Goal: Task Accomplishment & Management: Manage account settings

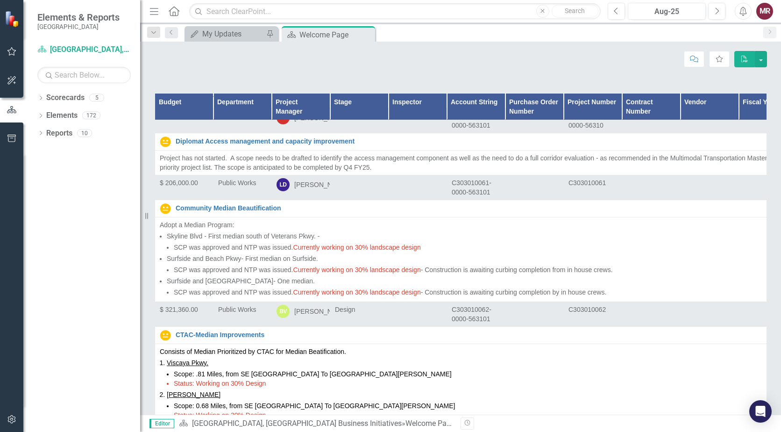
scroll to position [6029, 0]
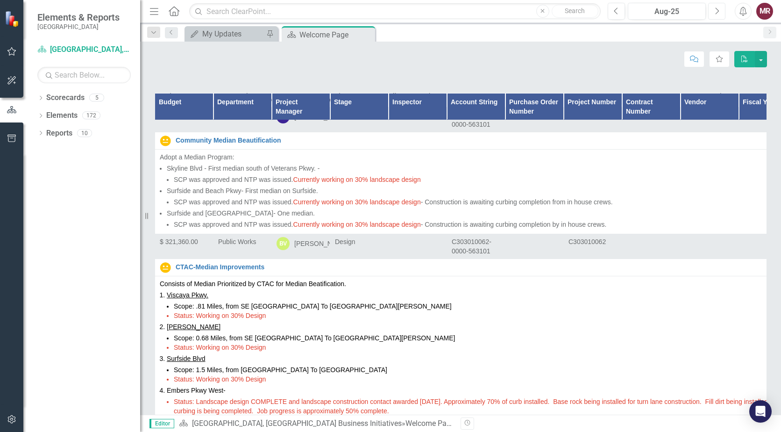
click at [714, 15] on button "Next" at bounding box center [717, 11] width 17 height 17
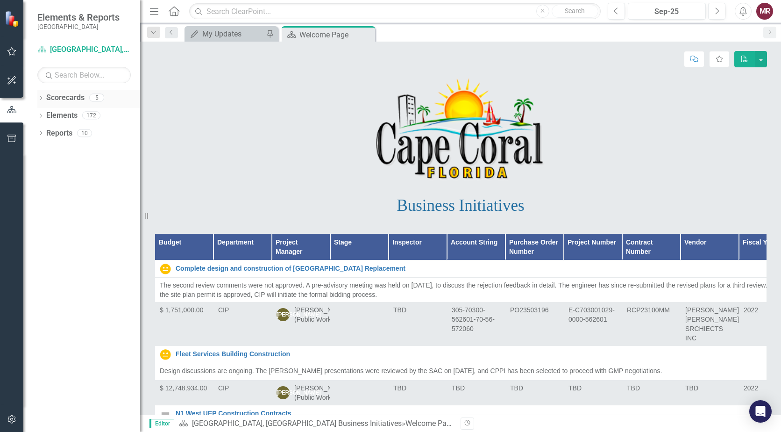
click at [68, 98] on link "Scorecards" at bounding box center [65, 98] width 38 height 11
click at [42, 98] on icon at bounding box center [41, 98] width 2 height 4
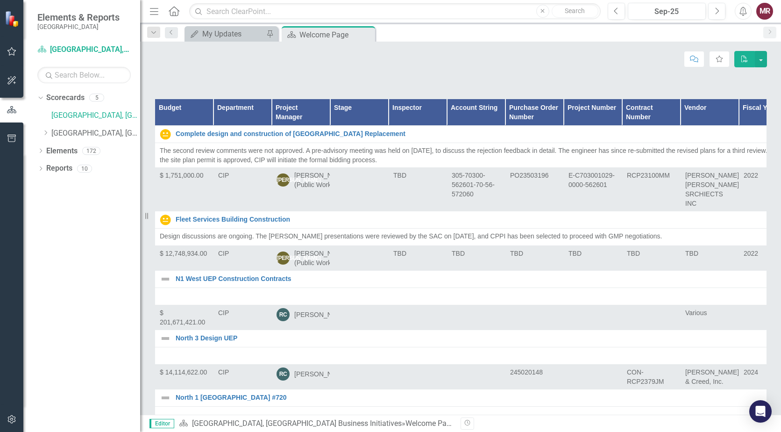
scroll to position [175, 0]
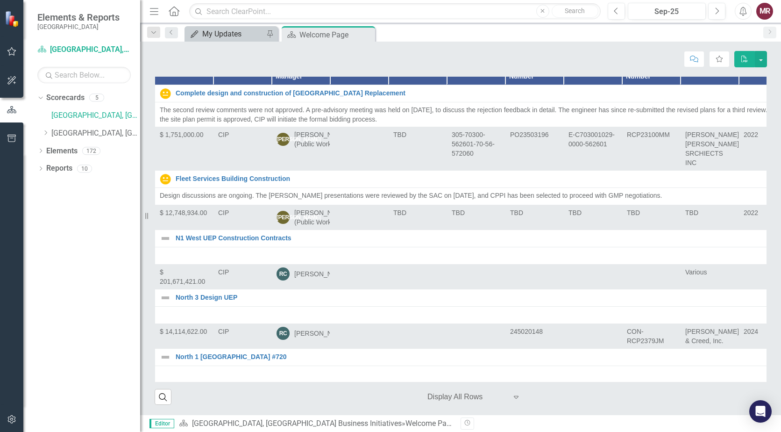
click at [222, 37] on div "My Updates" at bounding box center [233, 34] width 62 height 12
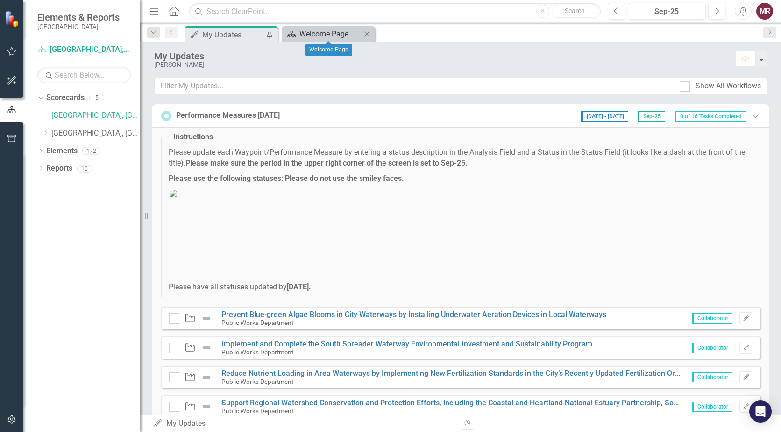
click at [323, 39] on div "Welcome Page" at bounding box center [331, 34] width 62 height 12
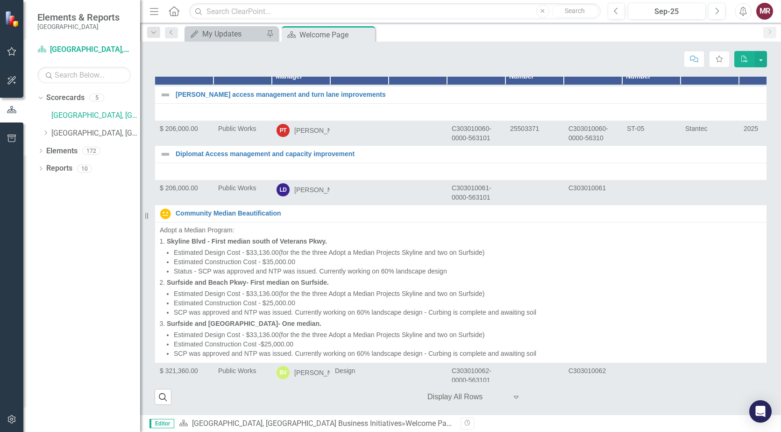
scroll to position [4861, 0]
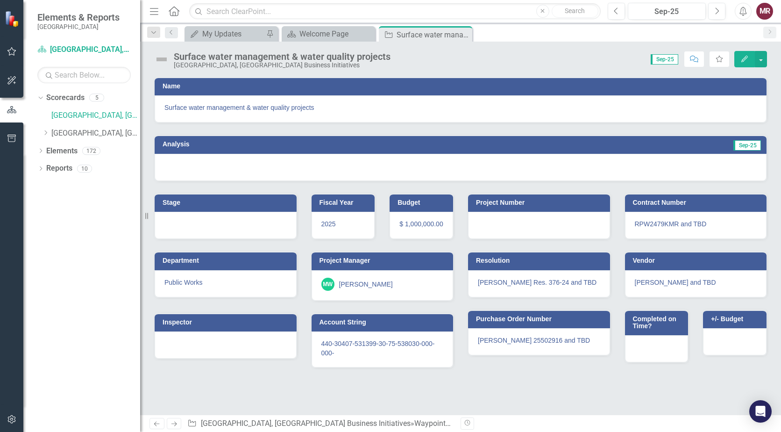
click at [308, 168] on div at bounding box center [461, 167] width 612 height 27
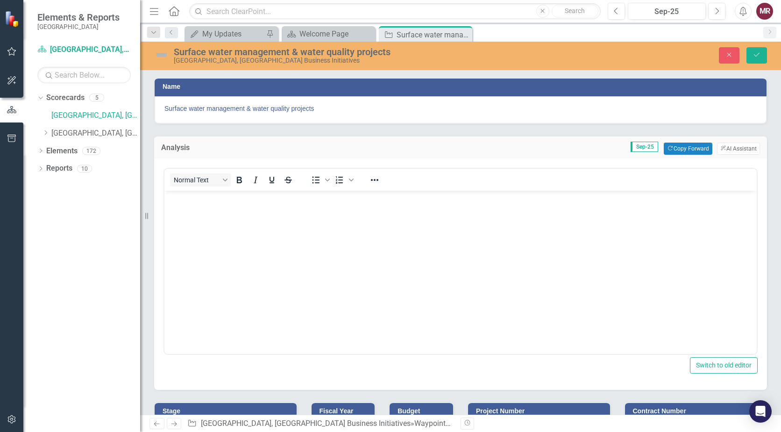
click at [283, 238] on body "Rich Text Area. Press ALT-0 for help." at bounding box center [461, 260] width 593 height 140
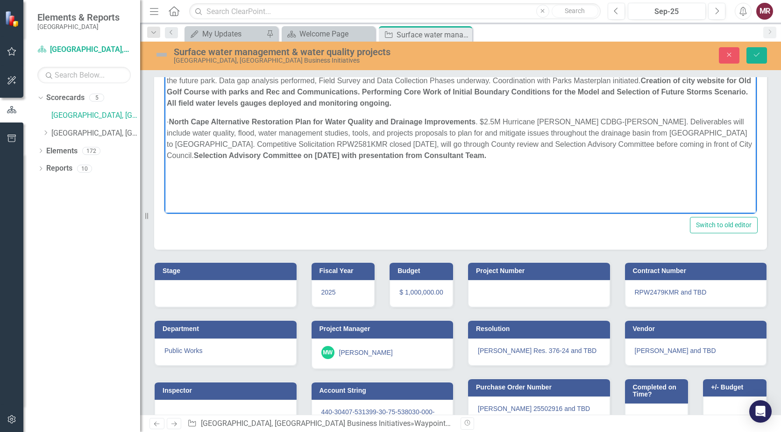
scroll to position [180, 0]
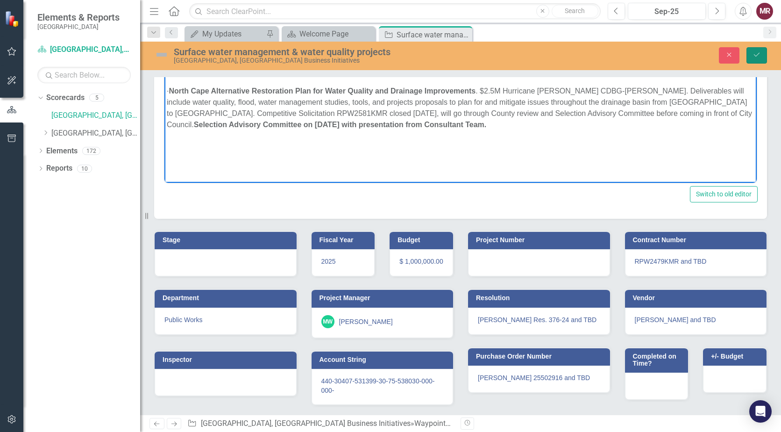
click at [757, 60] on button "Save" at bounding box center [757, 55] width 21 height 16
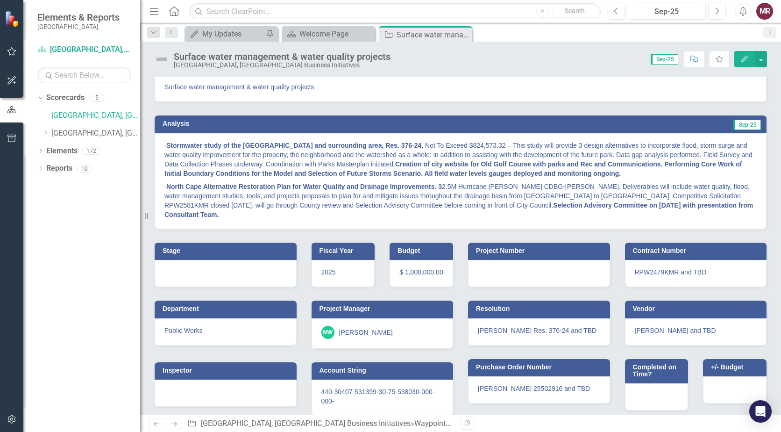
scroll to position [31, 0]
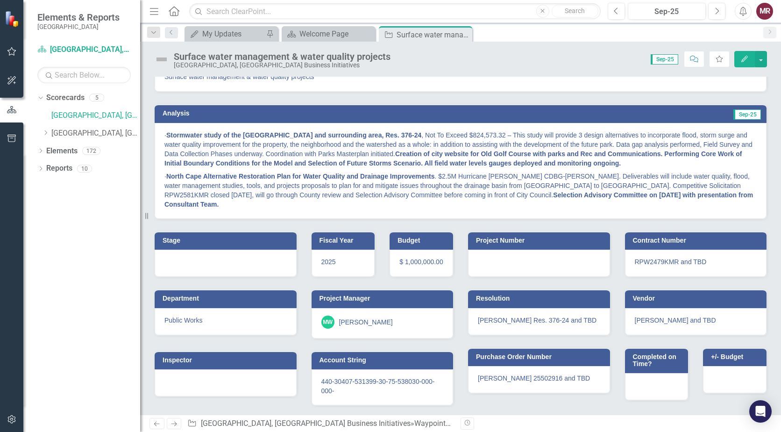
click at [171, 423] on icon "Next" at bounding box center [174, 424] width 8 height 6
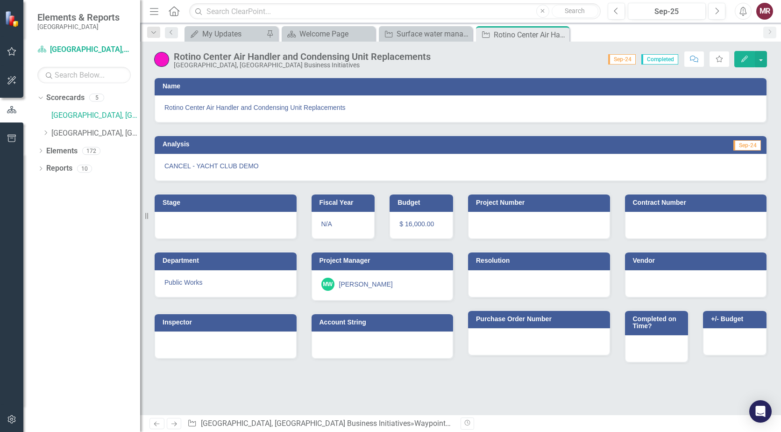
click at [177, 427] on link "Next" at bounding box center [174, 423] width 15 height 11
click at [646, 36] on icon "Close" at bounding box center [646, 34] width 9 height 7
click at [563, 36] on icon "Close" at bounding box center [560, 34] width 9 height 7
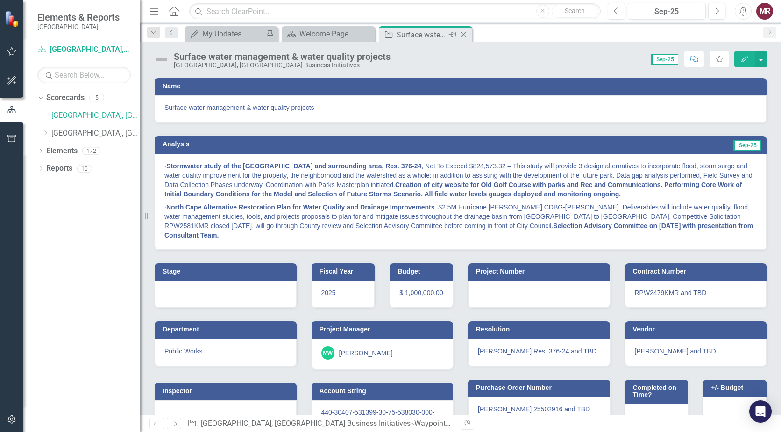
click at [462, 34] on icon "Close" at bounding box center [463, 34] width 9 height 7
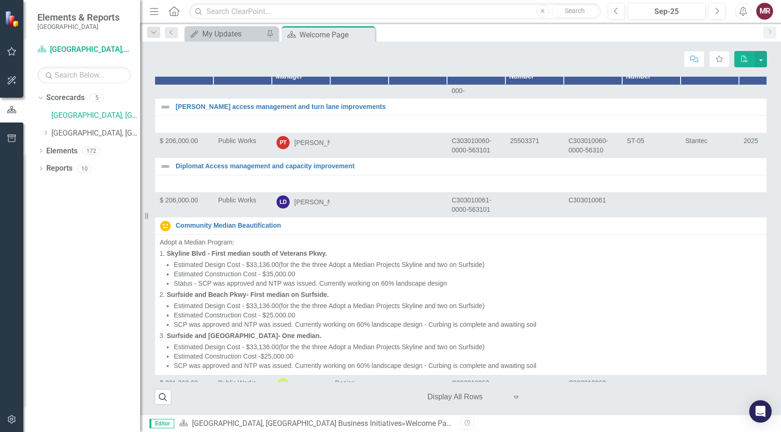
scroll to position [4861, 0]
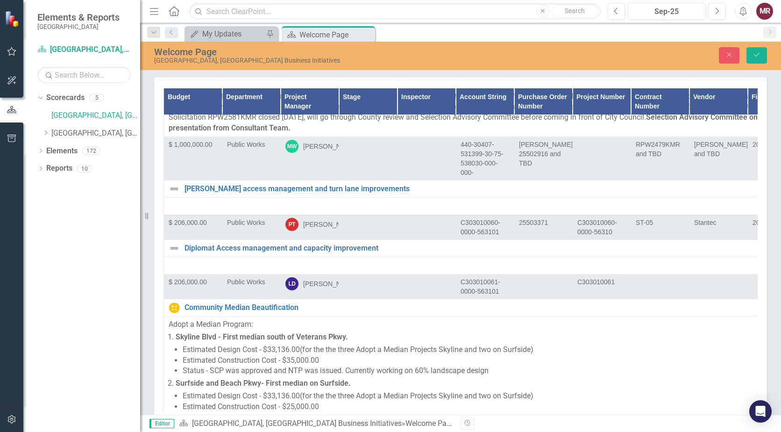
scroll to position [5188, 0]
click at [189, 35] on icon "Expand" at bounding box center [189, 30] width 9 height 7
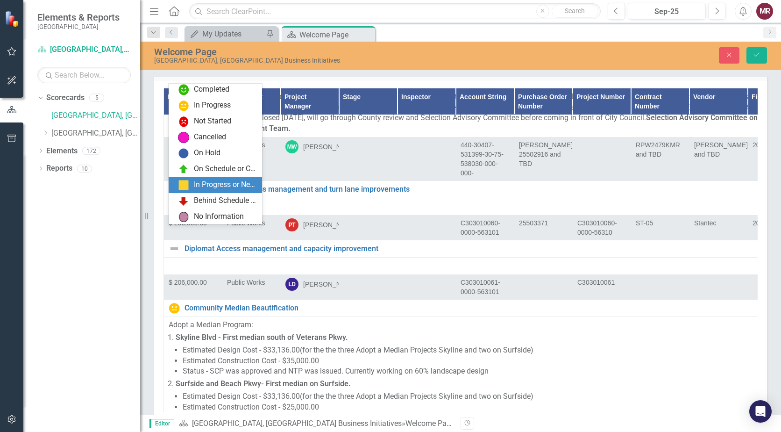
scroll to position [19, 0]
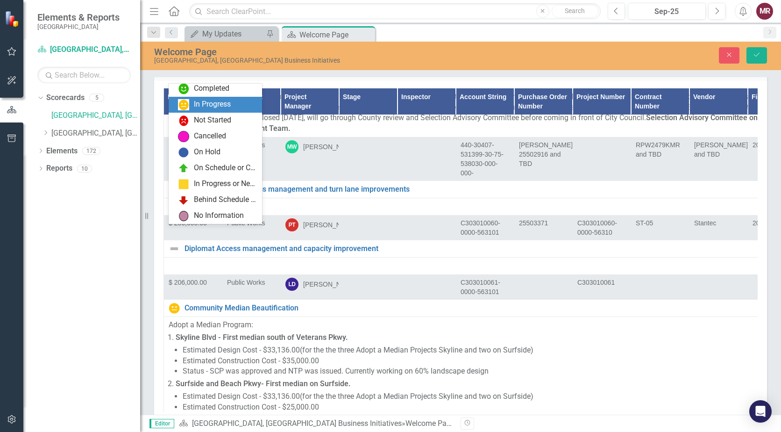
click at [202, 108] on div "In Progress" at bounding box center [212, 104] width 37 height 11
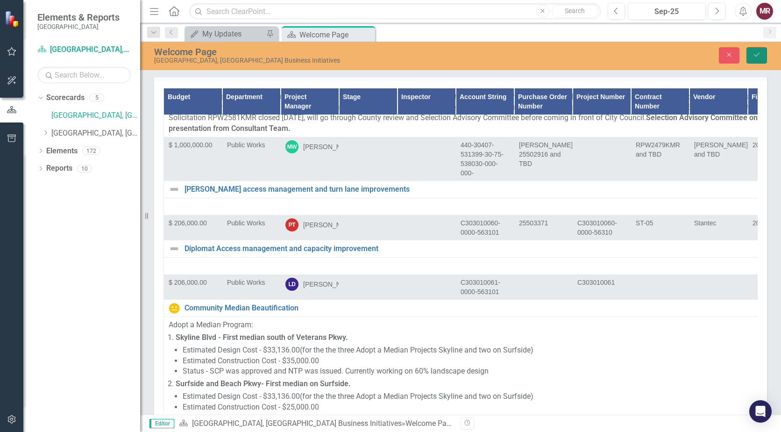
click at [761, 51] on icon "Save" at bounding box center [757, 54] width 8 height 7
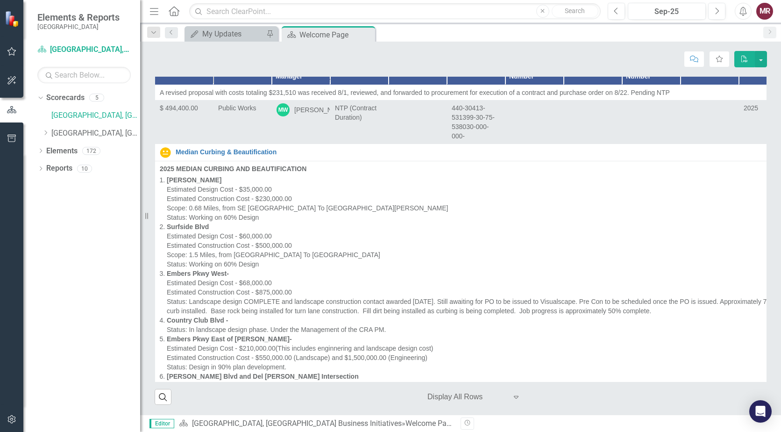
scroll to position [8460, 0]
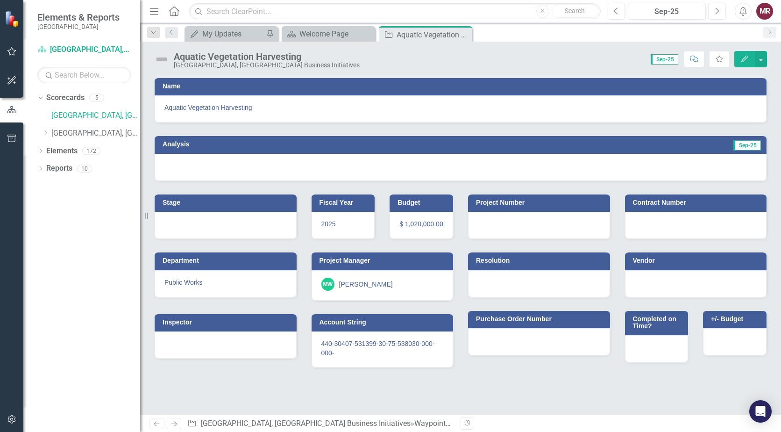
click at [255, 169] on div at bounding box center [461, 167] width 612 height 27
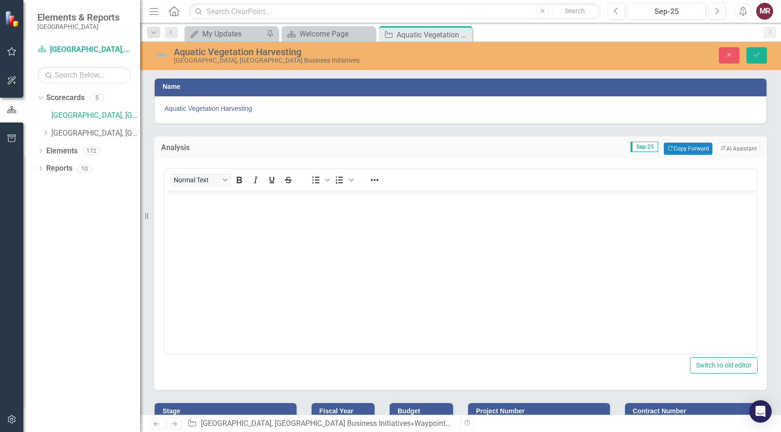
click at [357, 268] on body "Rich Text Area. Press ALT-0 for help." at bounding box center [461, 260] width 593 height 140
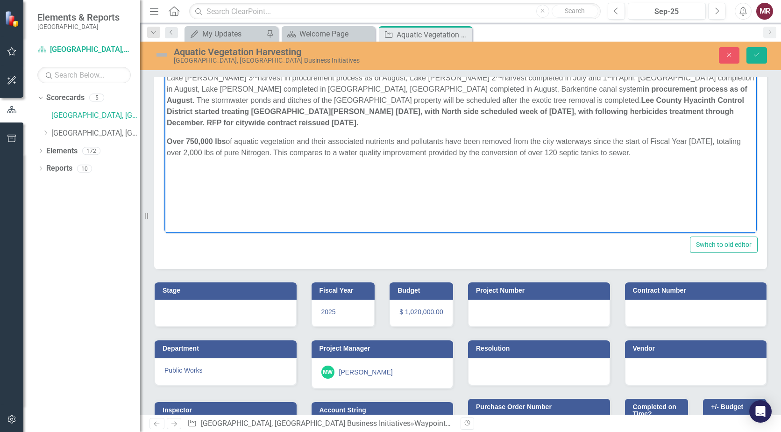
scroll to position [180, 0]
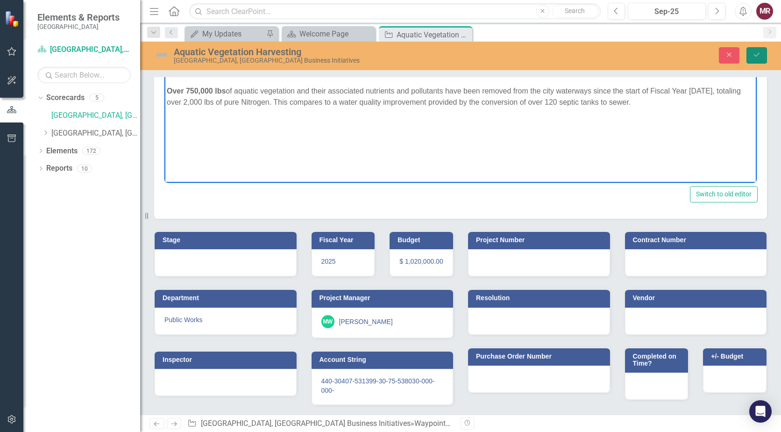
click at [755, 59] on button "Save" at bounding box center [757, 55] width 21 height 16
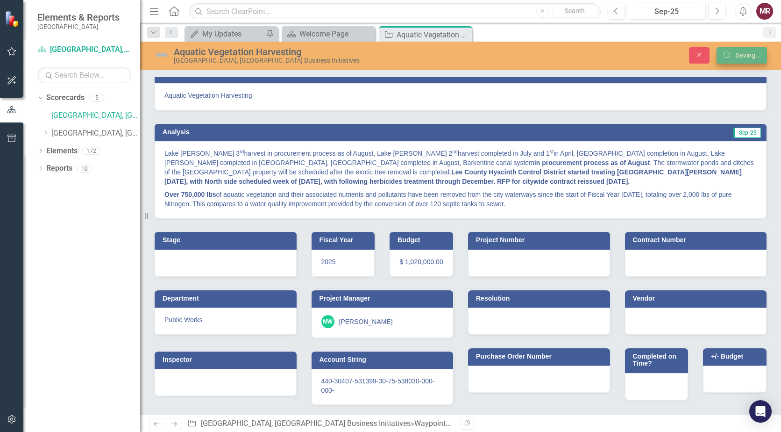
scroll to position [22, 0]
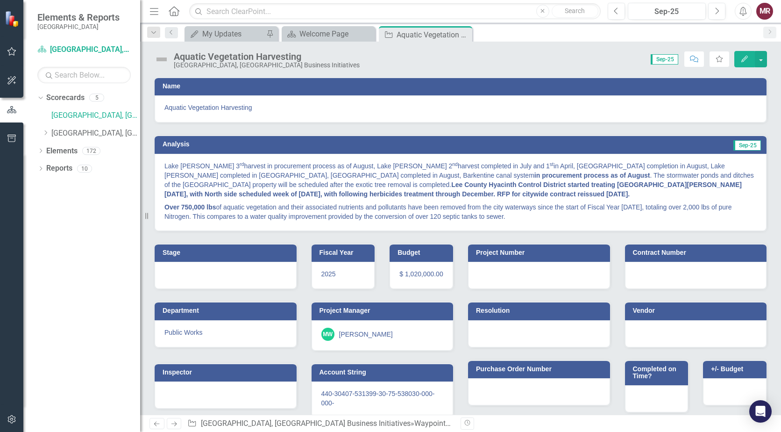
click at [162, 62] on img at bounding box center [161, 59] width 15 height 15
click at [161, 59] on img at bounding box center [161, 59] width 15 height 15
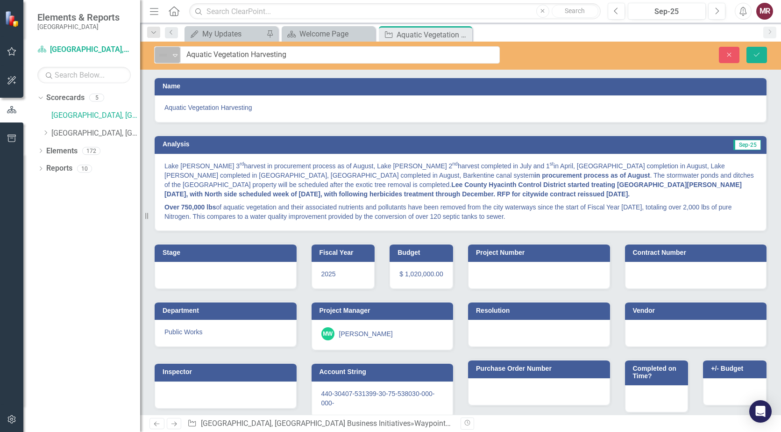
click at [177, 56] on icon "Expand" at bounding box center [175, 54] width 9 height 7
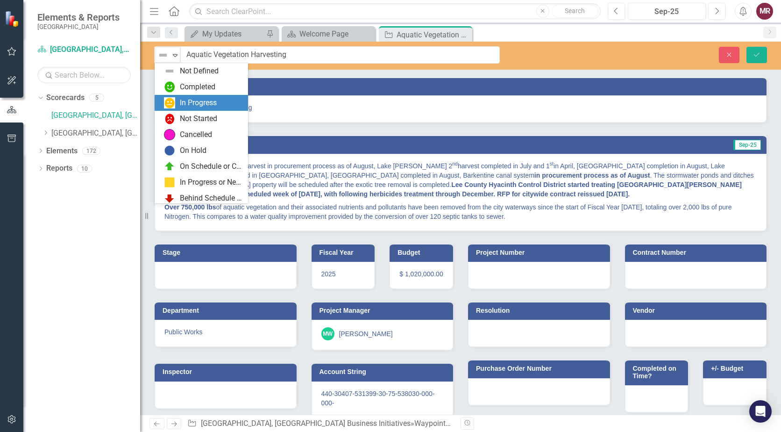
click at [187, 106] on div "In Progress" at bounding box center [198, 103] width 37 height 11
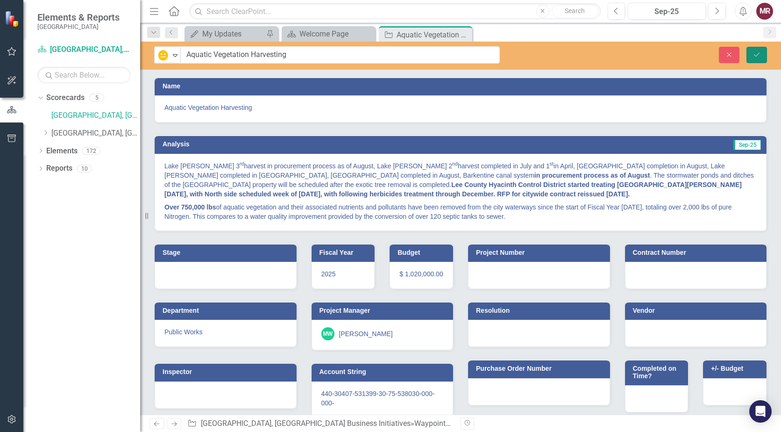
click at [755, 53] on icon "Save" at bounding box center [757, 54] width 8 height 7
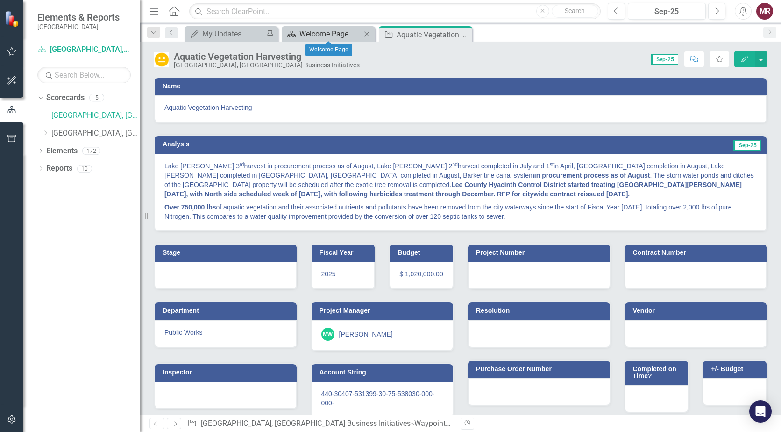
click at [335, 34] on div "Welcome Page" at bounding box center [331, 34] width 62 height 12
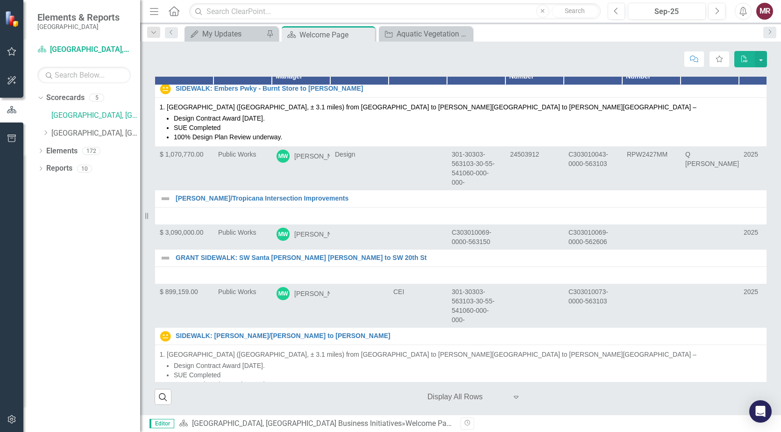
scroll to position [9170, 0]
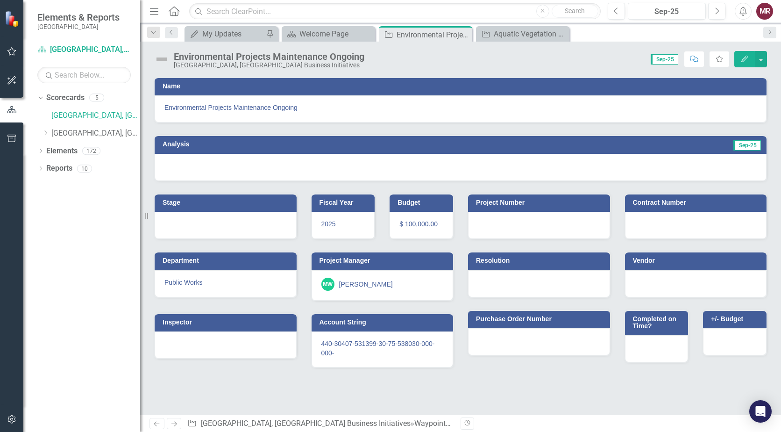
click at [322, 164] on div at bounding box center [461, 167] width 612 height 27
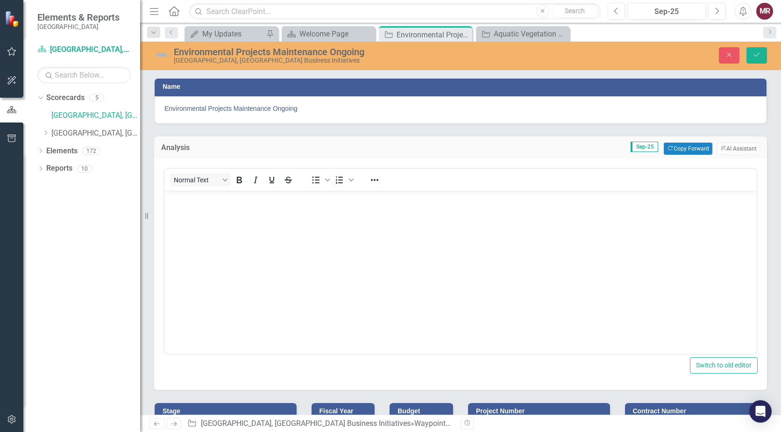
click at [459, 215] on body "Rich Text Area. Press ALT-0 for help." at bounding box center [461, 260] width 593 height 140
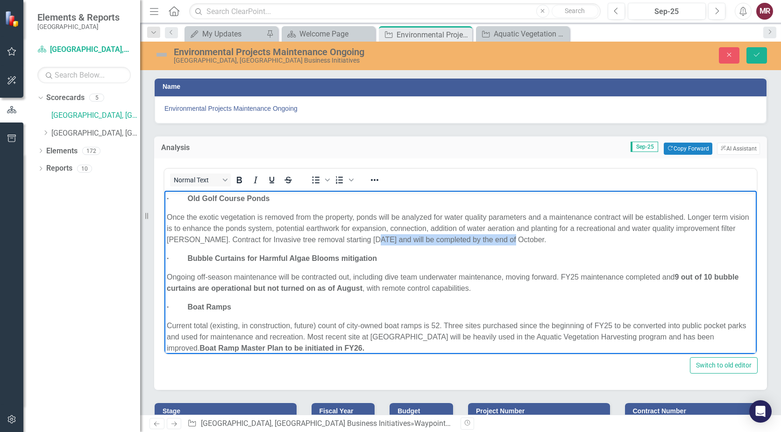
drag, startPoint x: 581, startPoint y: 237, endPoint x: 433, endPoint y: 238, distance: 148.6
click at [433, 238] on p "Once the exotic vegetation is removed from the property, ponds will be analyzed…" at bounding box center [461, 228] width 588 height 34
click at [239, 180] on icon "Bold" at bounding box center [239, 180] width 5 height 7
click at [615, 252] on p "· Bubble Curtains for Harmful Algae Blooms mitigation" at bounding box center [461, 257] width 588 height 11
click at [597, 237] on p "Once the exotic vegetation is removed from the property, ponds will be analyzed…" at bounding box center [461, 228] width 588 height 34
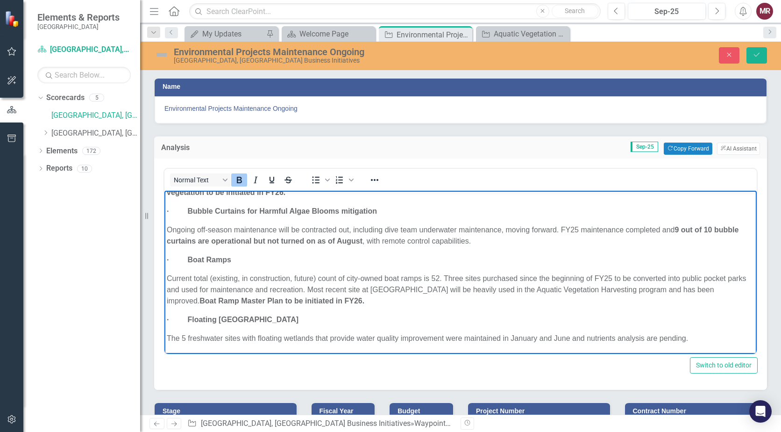
scroll to position [47, 0]
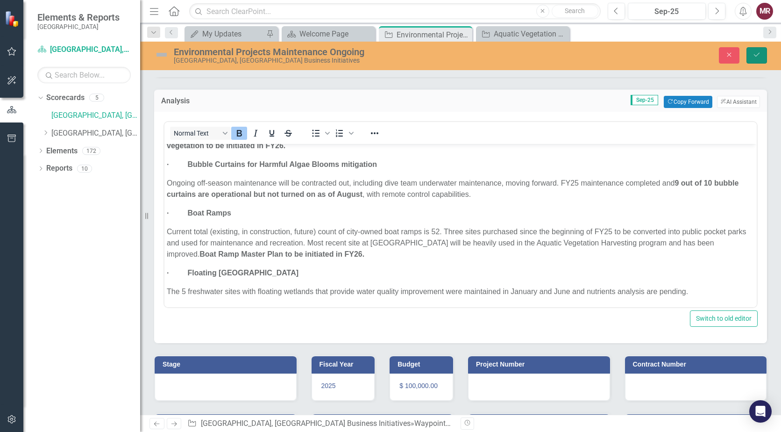
click at [761, 57] on button "Save" at bounding box center [757, 55] width 21 height 16
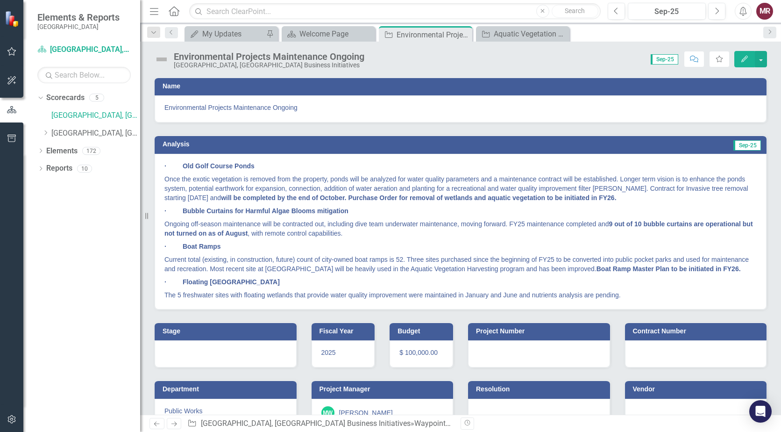
click at [165, 60] on img at bounding box center [161, 59] width 15 height 15
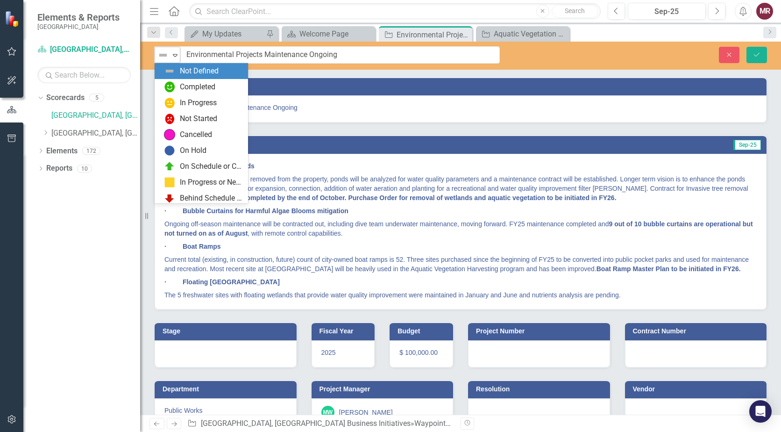
click at [176, 54] on icon at bounding box center [175, 55] width 5 height 3
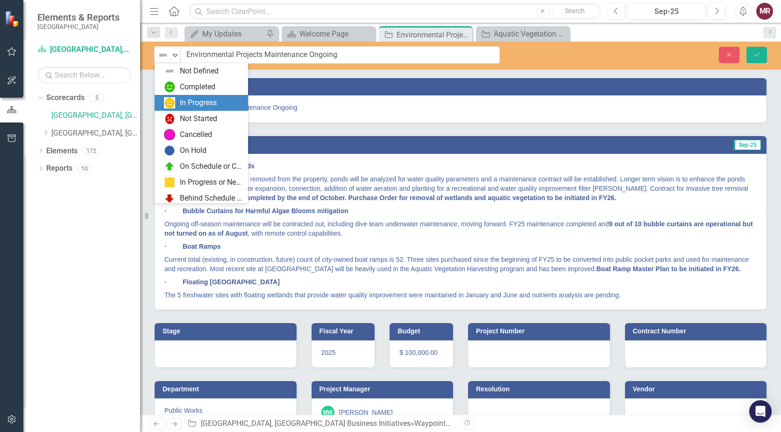
click at [186, 100] on div "In Progress" at bounding box center [198, 103] width 37 height 11
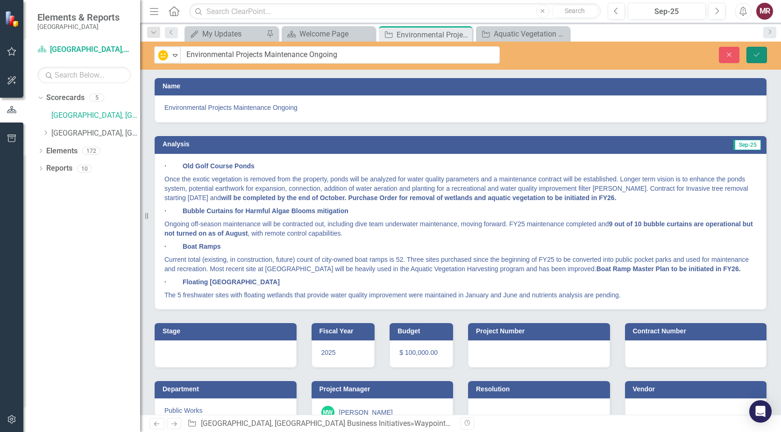
click at [752, 57] on button "Save" at bounding box center [757, 55] width 21 height 16
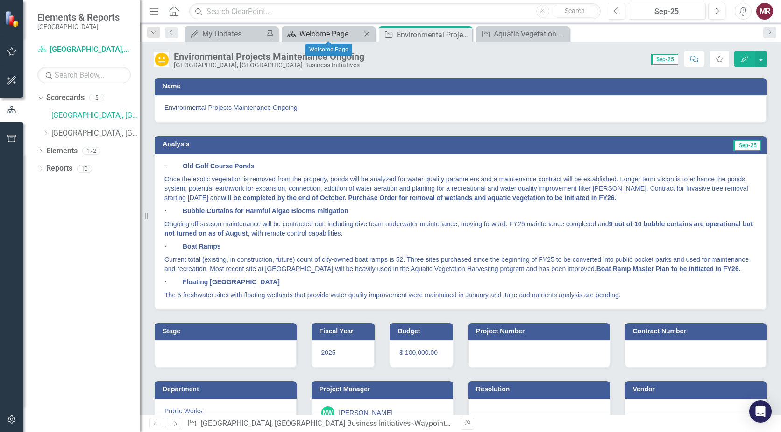
click at [338, 33] on div "Welcome Page" at bounding box center [331, 34] width 62 height 12
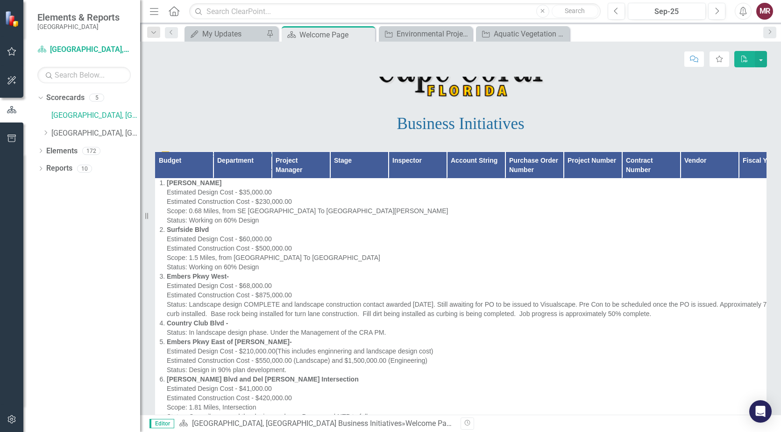
scroll to position [8600, 0]
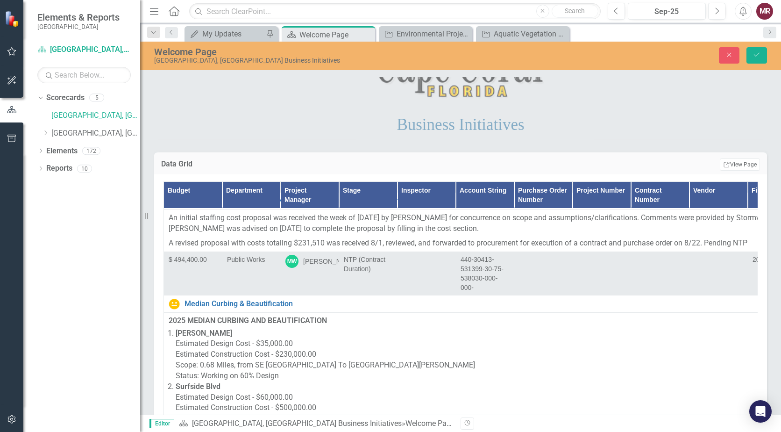
scroll to position [9208, 0]
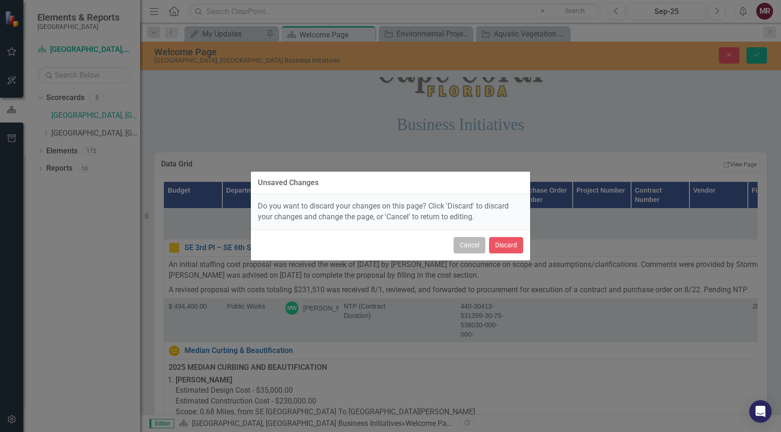
click at [474, 246] on button "Cancel" at bounding box center [470, 245] width 32 height 16
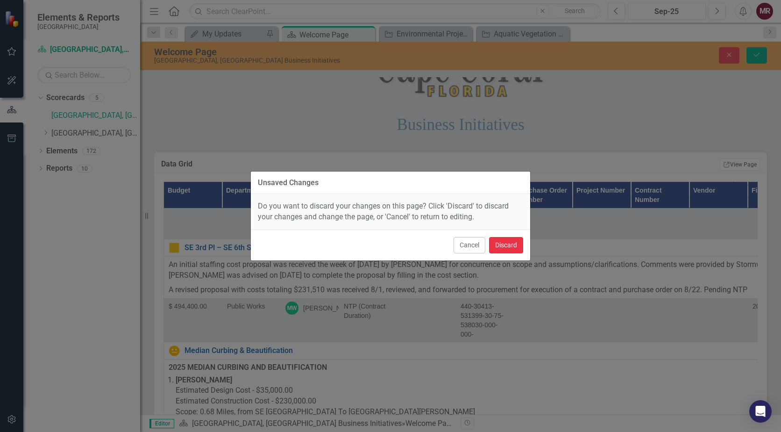
click at [507, 246] on button "Discard" at bounding box center [506, 245] width 34 height 16
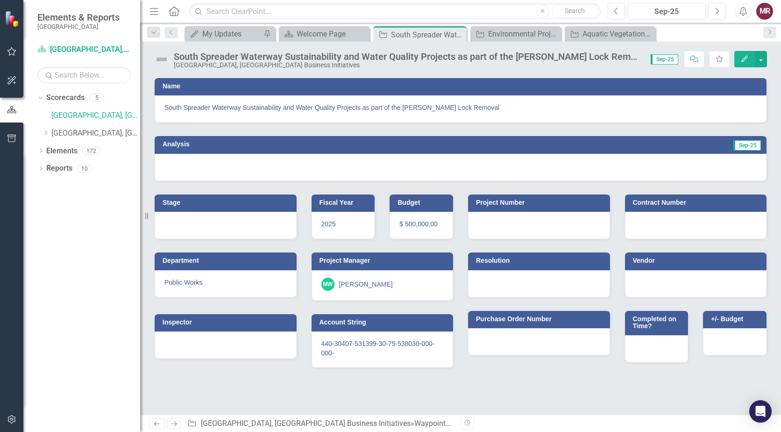
click at [248, 167] on div at bounding box center [461, 167] width 612 height 27
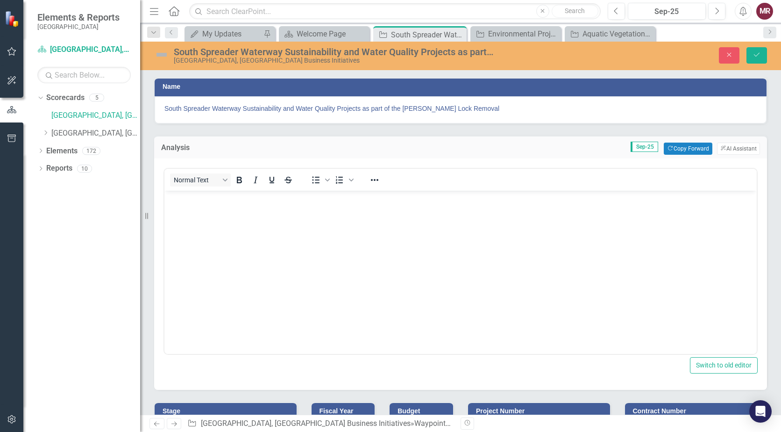
click at [233, 222] on body "Rich Text Area. Press ALT-0 for help." at bounding box center [461, 260] width 593 height 140
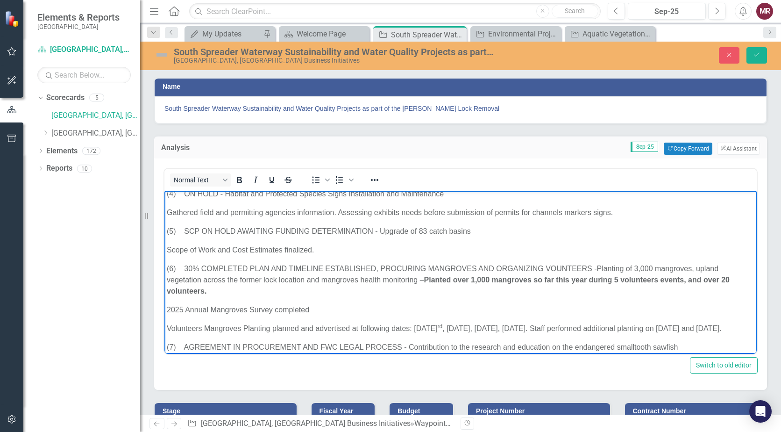
scroll to position [174, 0]
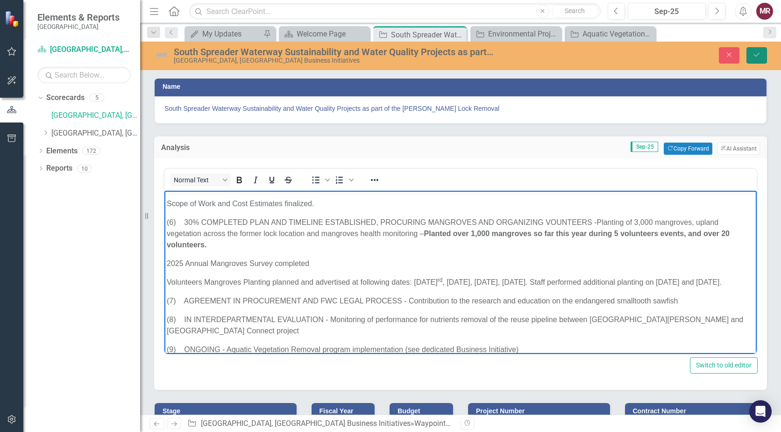
click at [761, 52] on icon "Save" at bounding box center [757, 54] width 8 height 7
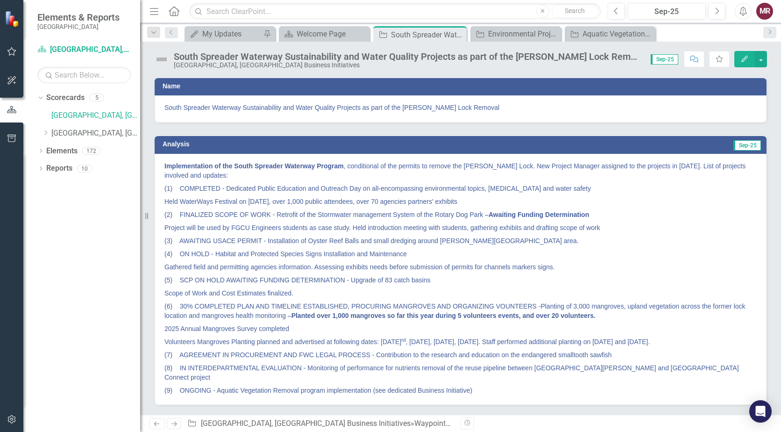
click at [159, 56] on img at bounding box center [161, 59] width 15 height 15
click at [164, 62] on img at bounding box center [161, 59] width 15 height 15
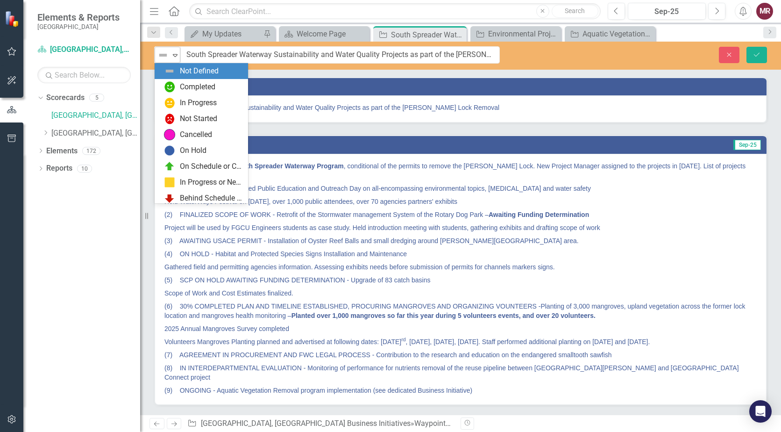
click at [175, 57] on icon "Expand" at bounding box center [175, 54] width 9 height 7
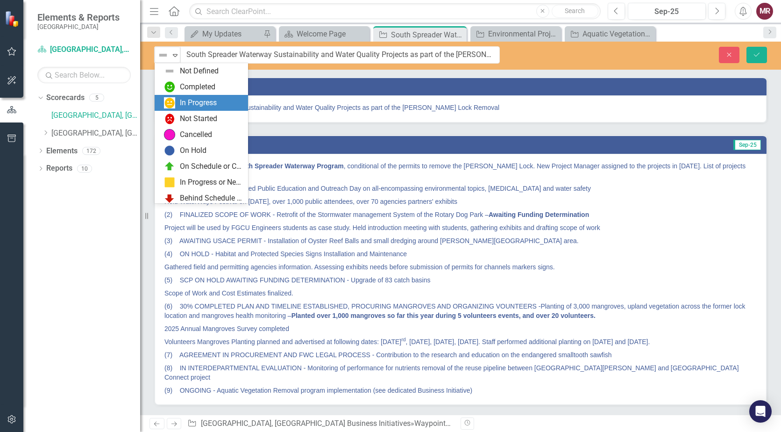
click at [185, 100] on div "In Progress" at bounding box center [198, 103] width 37 height 11
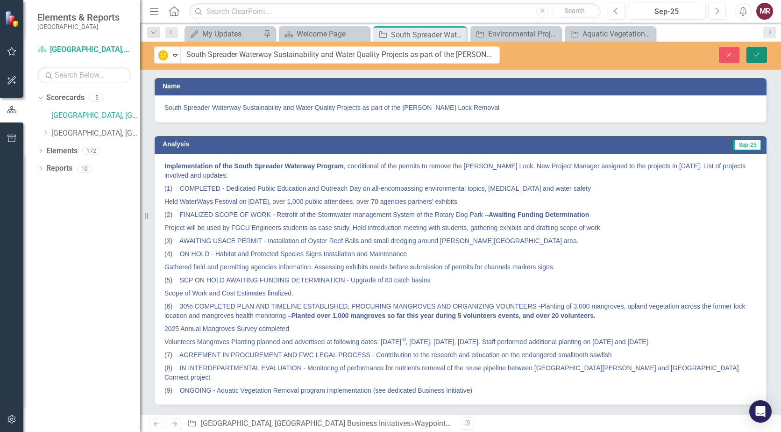
click at [755, 53] on icon "Save" at bounding box center [757, 54] width 8 height 7
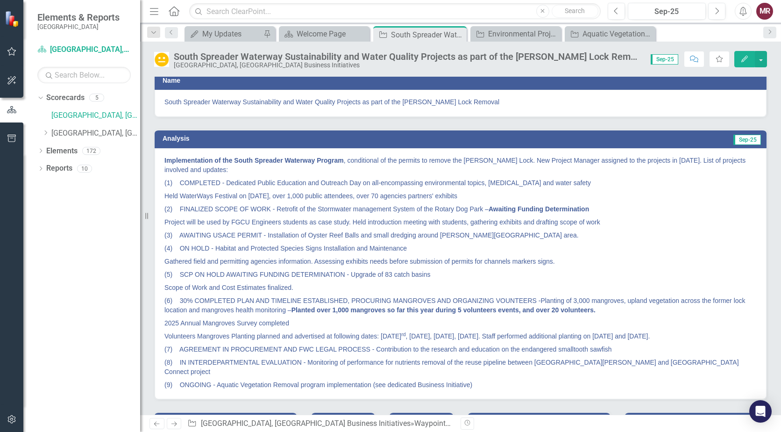
scroll to position [0, 0]
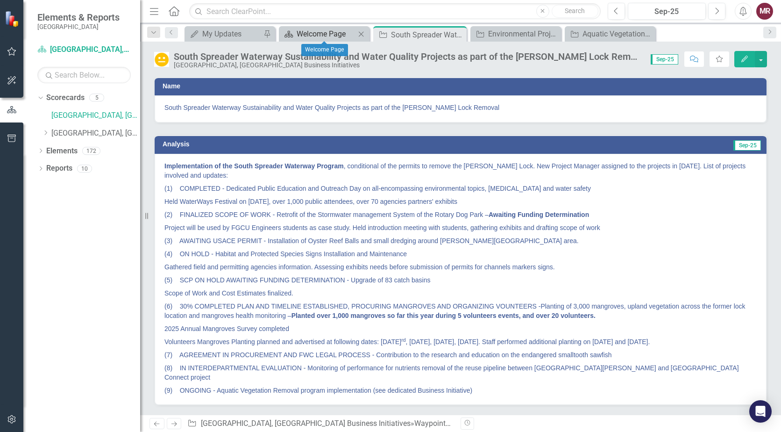
click at [323, 33] on div "Welcome Page" at bounding box center [326, 34] width 59 height 12
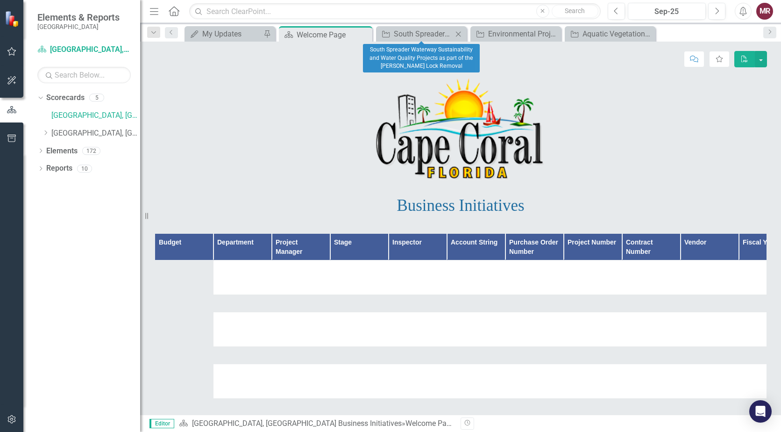
click at [457, 34] on icon "Close" at bounding box center [458, 33] width 9 height 7
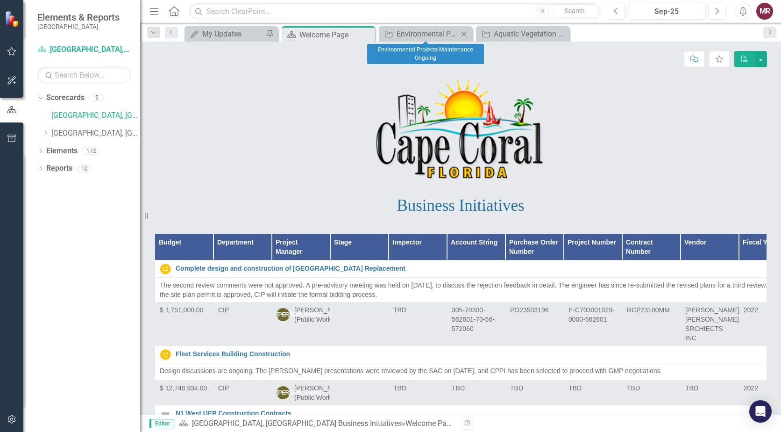
click at [465, 30] on icon "Close" at bounding box center [463, 33] width 9 height 7
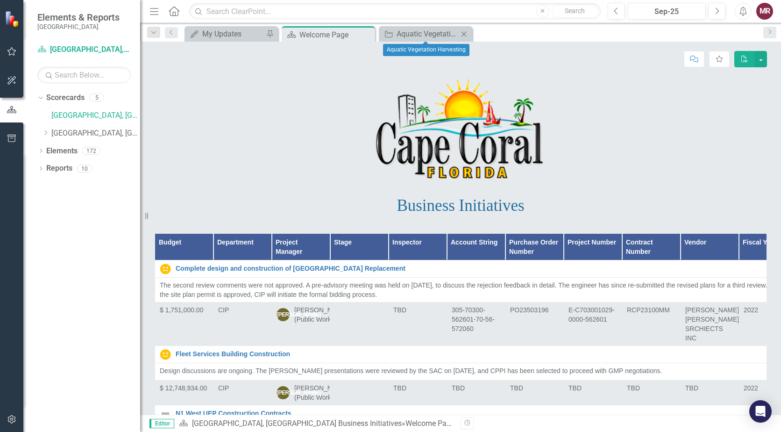
click at [464, 33] on icon "Close" at bounding box center [463, 33] width 9 height 7
click at [230, 32] on div "My Updates" at bounding box center [233, 34] width 62 height 12
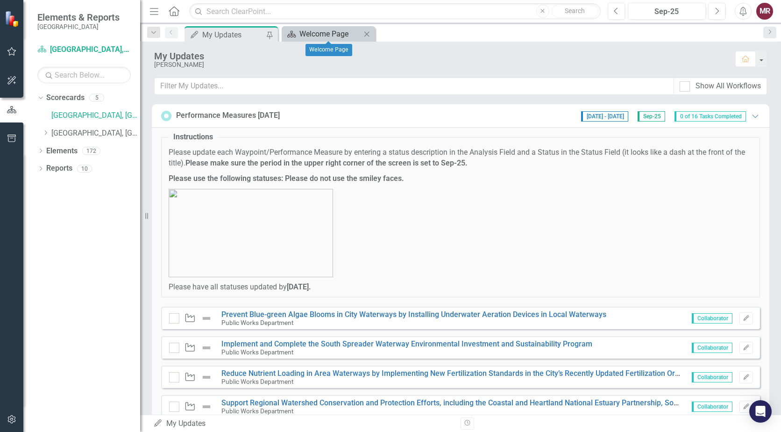
click at [325, 36] on div "Welcome Page" at bounding box center [331, 34] width 62 height 12
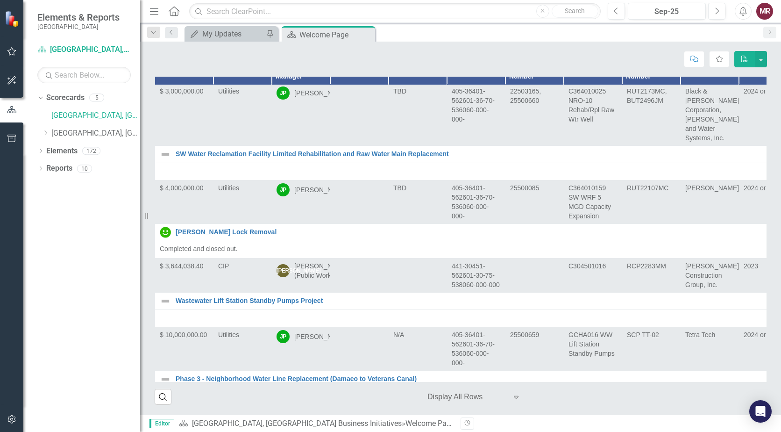
scroll to position [6590, 0]
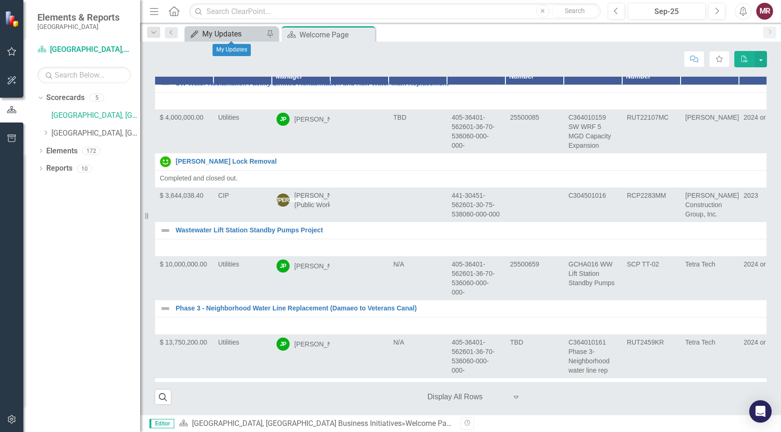
click at [239, 36] on div "My Updates" at bounding box center [233, 34] width 62 height 12
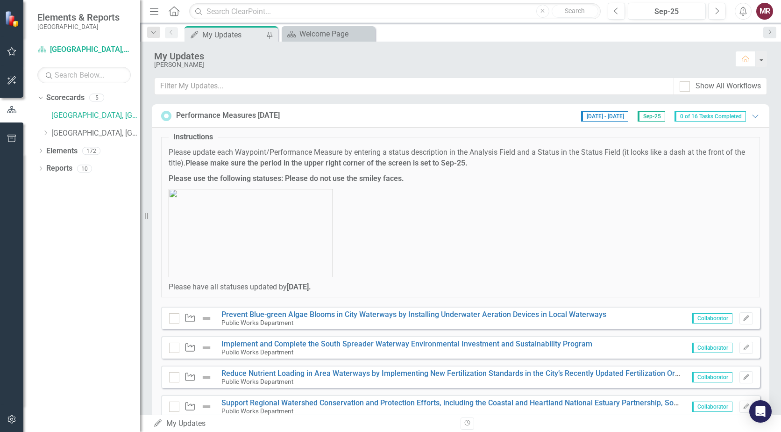
click at [238, 36] on div "My Updates" at bounding box center [233, 35] width 62 height 12
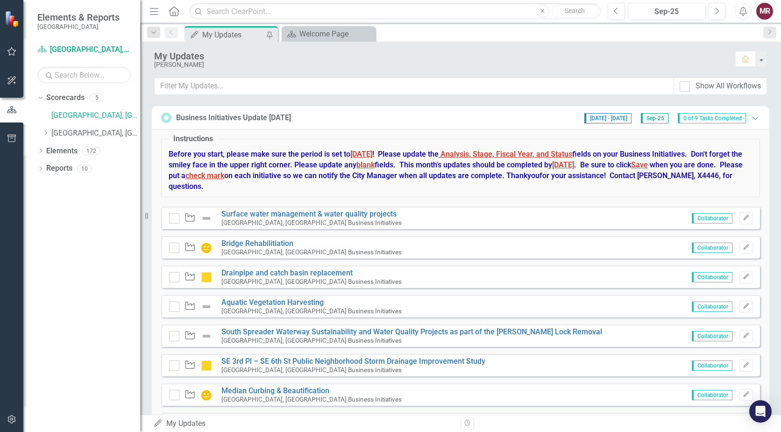
scroll to position [677, 0]
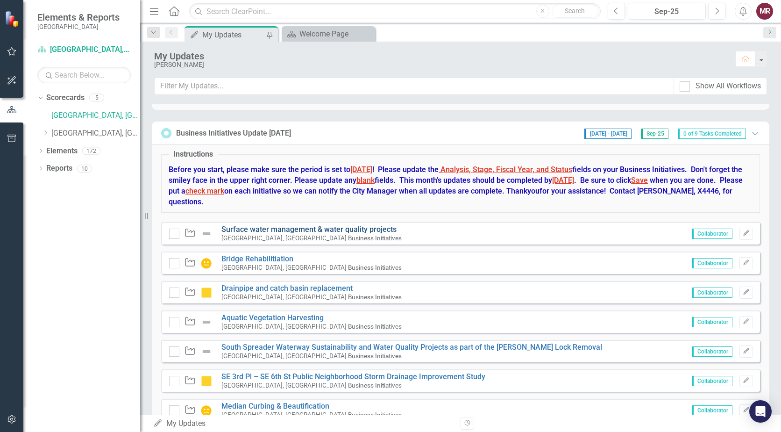
click at [365, 227] on link "Surface water management & water quality projects" at bounding box center [309, 229] width 175 height 9
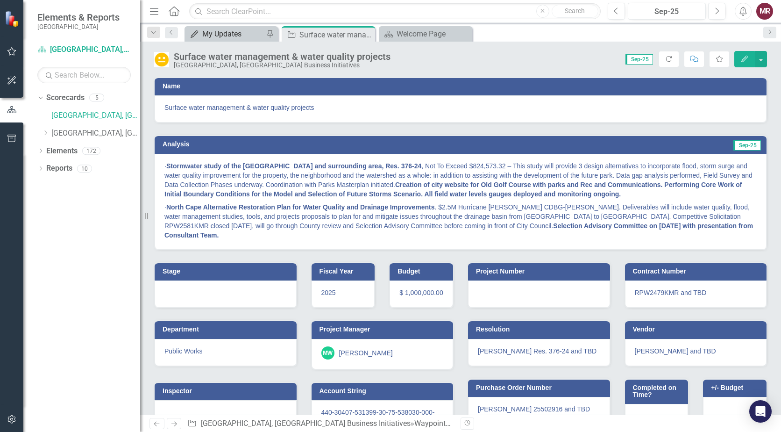
click at [222, 35] on div "My Updates" at bounding box center [233, 34] width 62 height 12
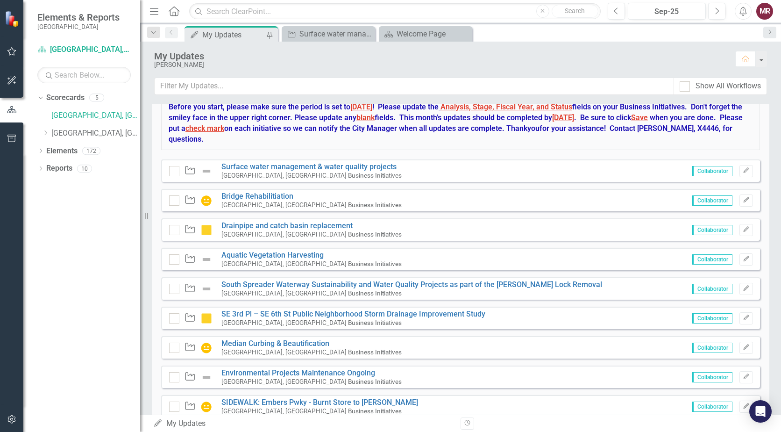
scroll to position [724, 0]
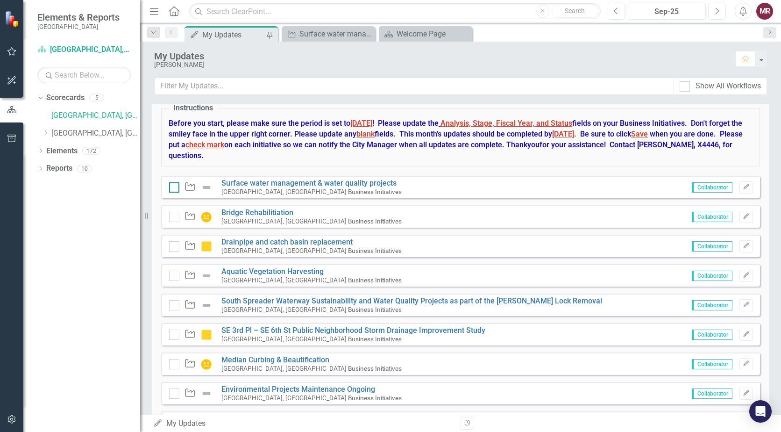
click at [178, 186] on div at bounding box center [174, 187] width 10 height 10
click at [175, 186] on input "checkbox" at bounding box center [172, 185] width 6 height 6
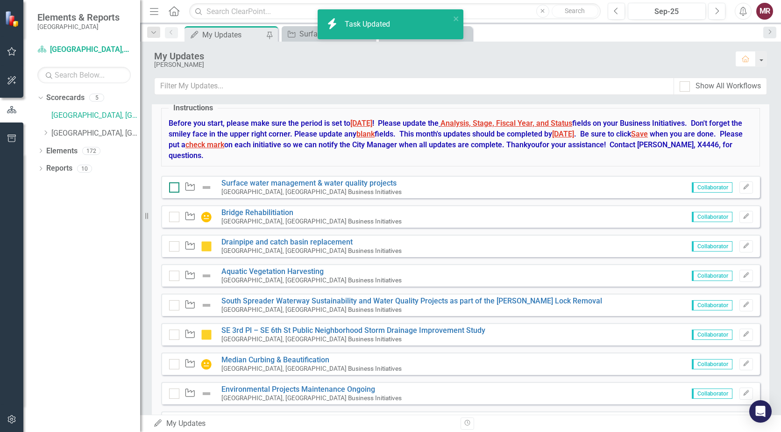
checkbox input "true"
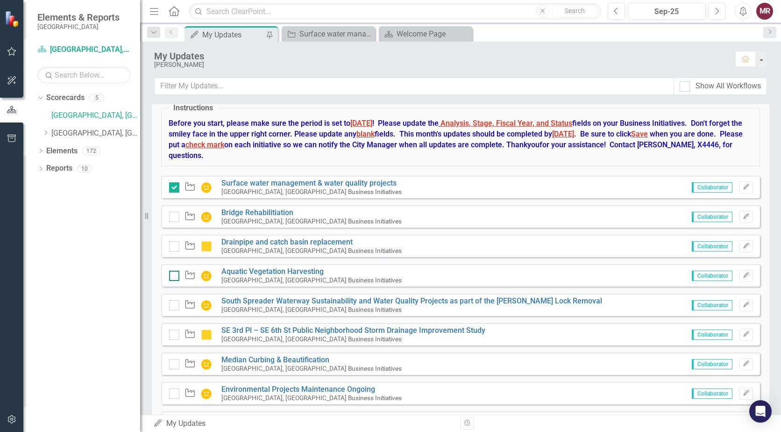
click at [177, 278] on div at bounding box center [174, 276] width 10 height 10
click at [175, 277] on input "checkbox" at bounding box center [172, 274] width 6 height 6
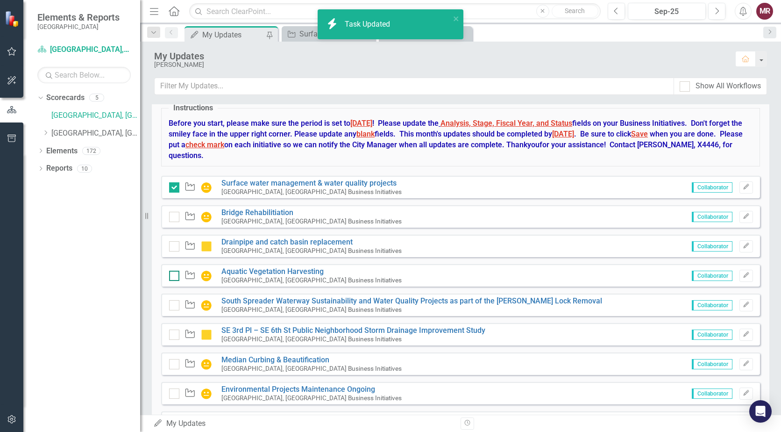
checkbox input "true"
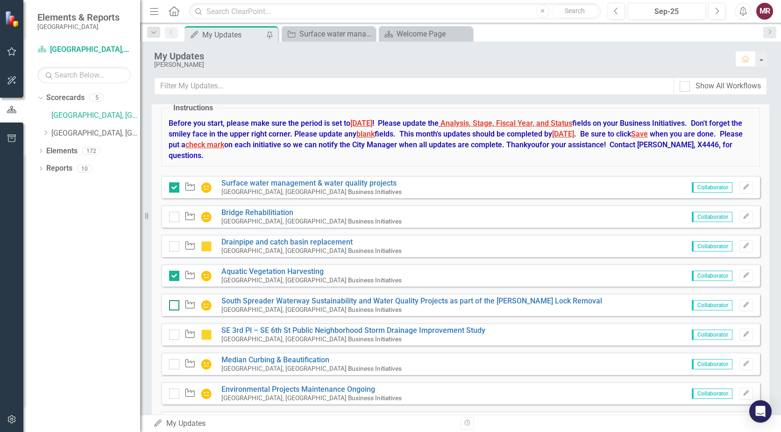
click at [174, 307] on div at bounding box center [174, 305] width 10 height 10
click at [174, 306] on input "checkbox" at bounding box center [172, 303] width 6 height 6
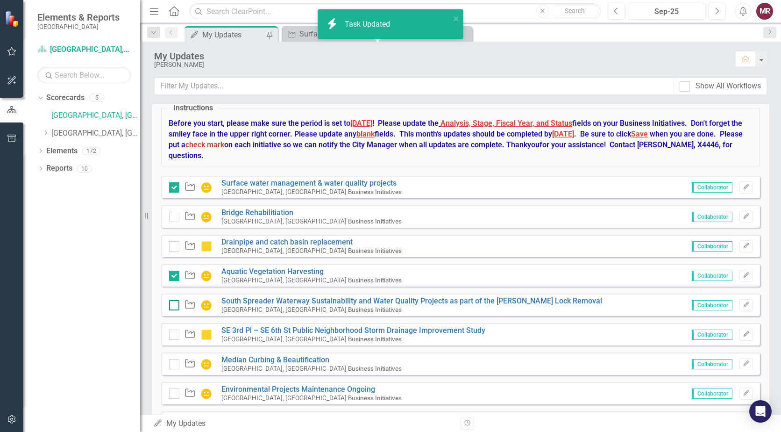
checkbox input "true"
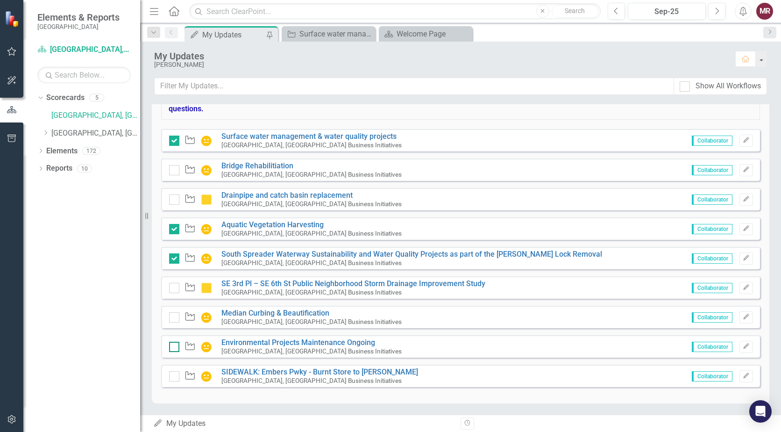
click at [172, 347] on input "checkbox" at bounding box center [172, 345] width 6 height 6
checkbox input "true"
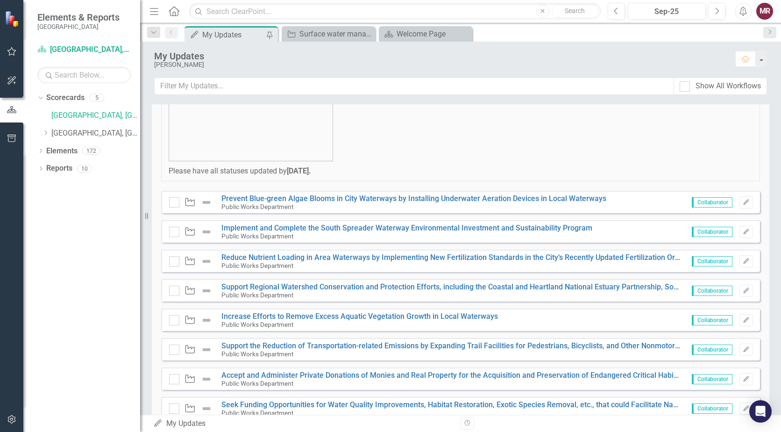
scroll to position [163, 0]
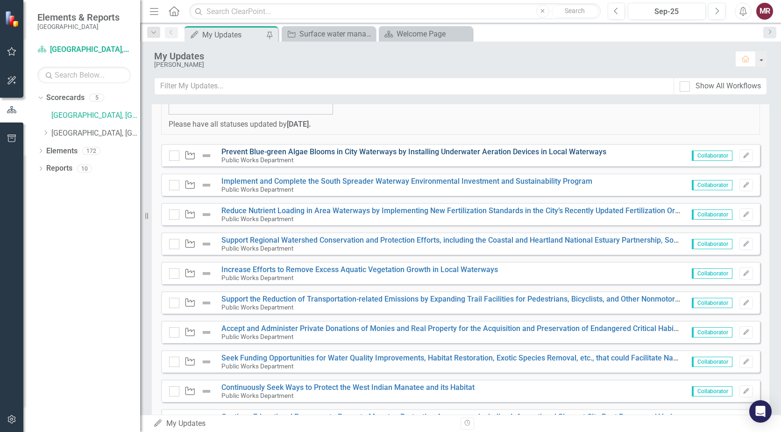
click at [513, 152] on link "Prevent Blue-green Algae Blooms in City Waterways by Installing Underwater Aera…" at bounding box center [414, 151] width 385 height 9
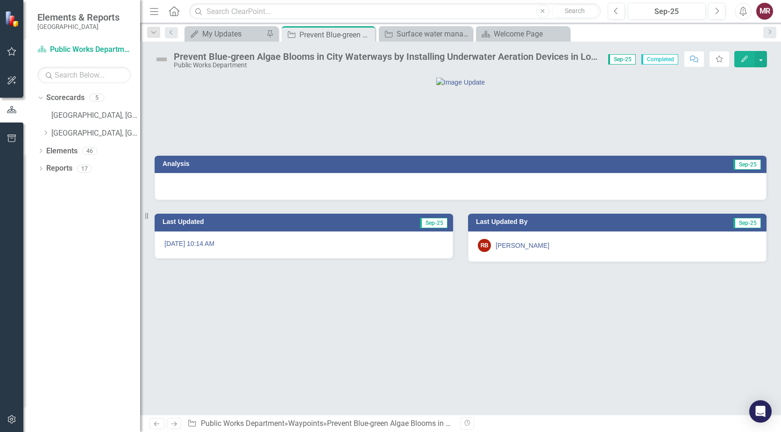
click at [164, 61] on img at bounding box center [161, 59] width 15 height 15
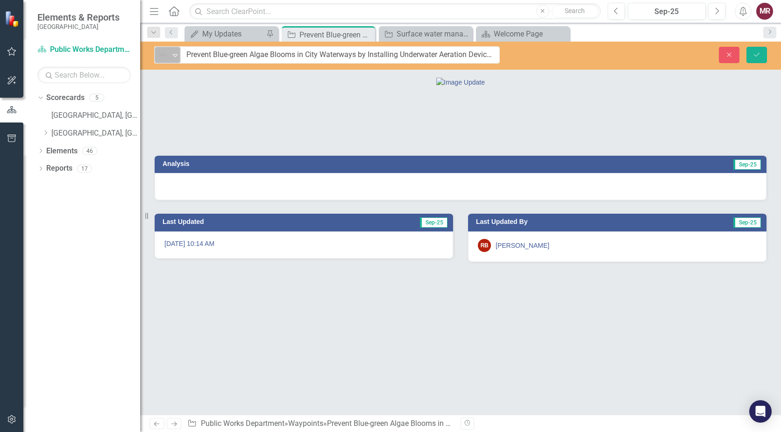
click at [177, 55] on icon at bounding box center [175, 55] width 5 height 3
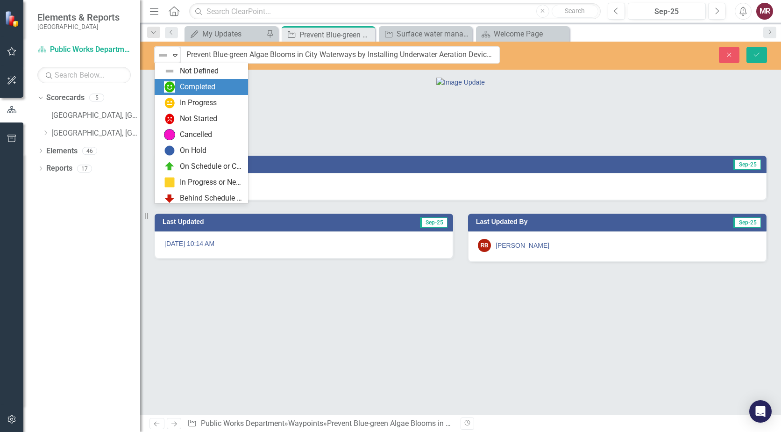
click at [181, 84] on div "Completed" at bounding box center [198, 87] width 36 height 11
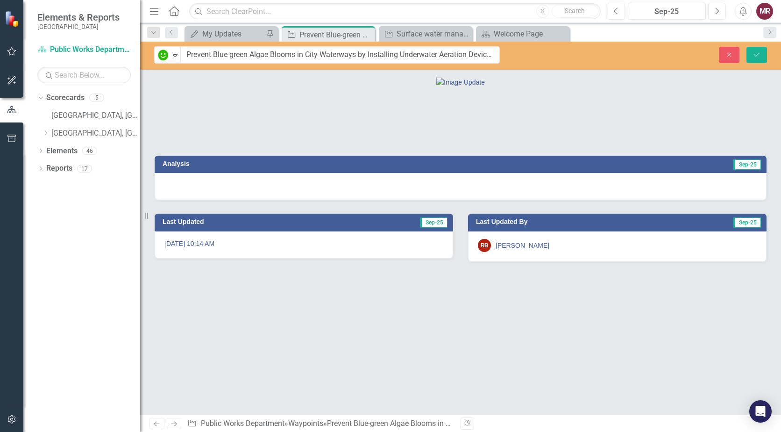
click at [438, 200] on div at bounding box center [461, 186] width 612 height 27
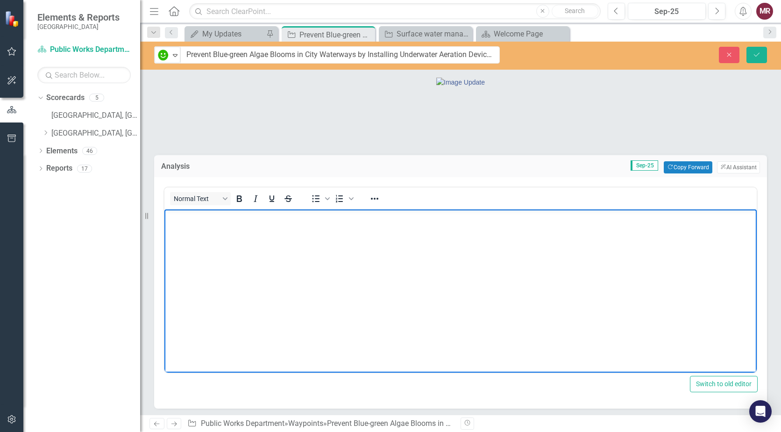
click at [367, 243] on body "Rich Text Area. Press ALT-0 for help." at bounding box center [461, 279] width 593 height 140
click at [168, 215] on p "10 operational bubble curtains, algicide contractors and state contracts availa…" at bounding box center [461, 216] width 588 height 11
click at [336, 216] on p "Increased environmental education for prevention, 10 operational bubble curtain…" at bounding box center [461, 216] width 588 height 11
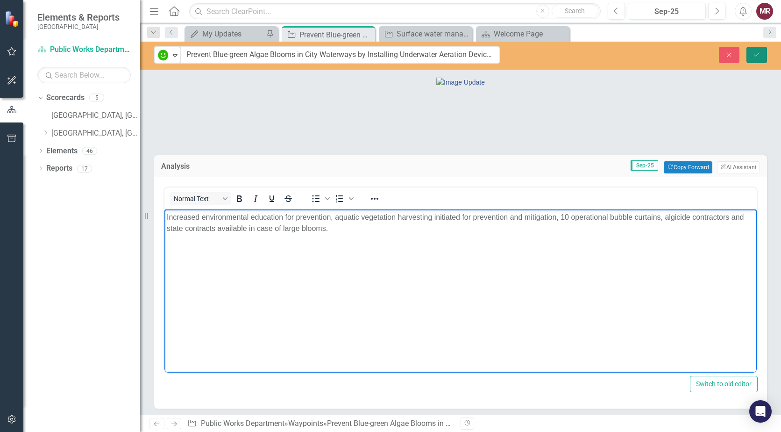
click at [755, 57] on icon "Save" at bounding box center [757, 54] width 8 height 7
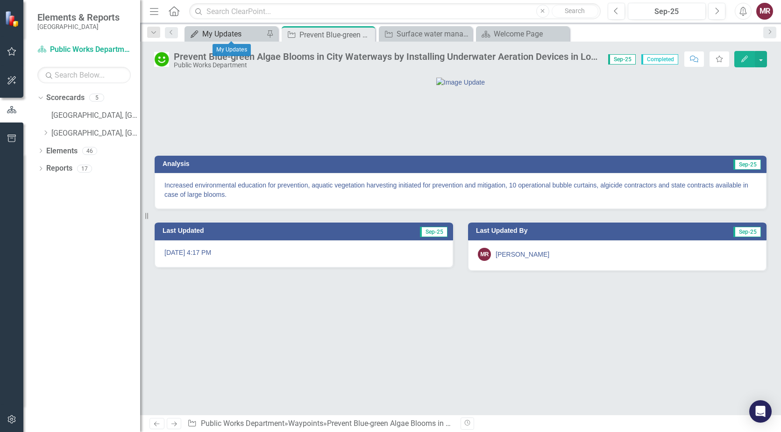
click at [239, 36] on div "My Updates" at bounding box center [233, 34] width 62 height 12
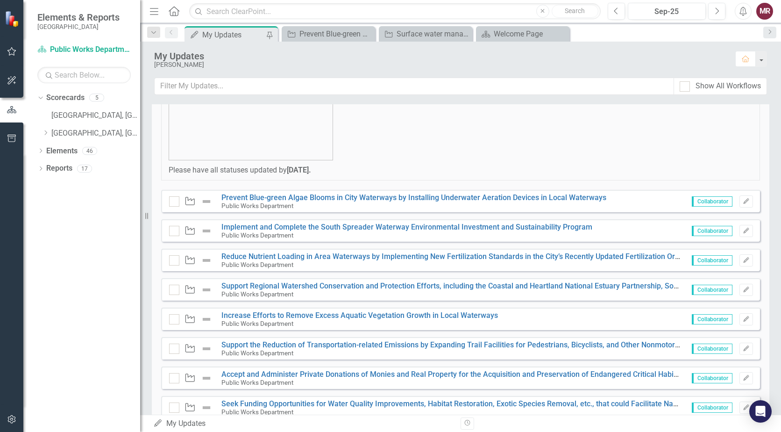
scroll to position [140, 0]
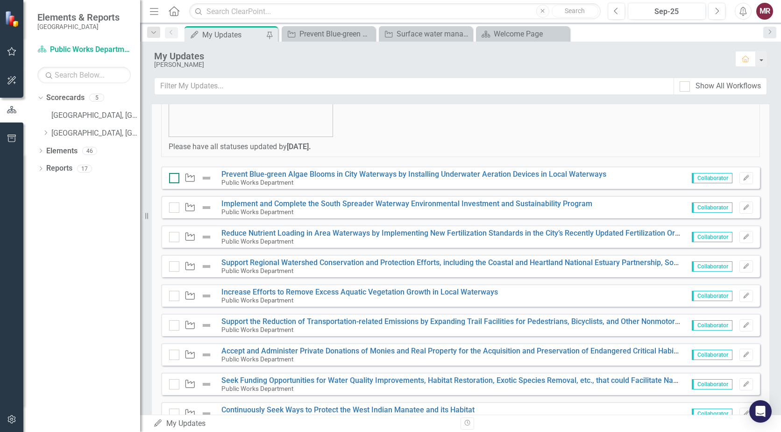
click at [175, 175] on input "checkbox" at bounding box center [172, 176] width 6 height 6
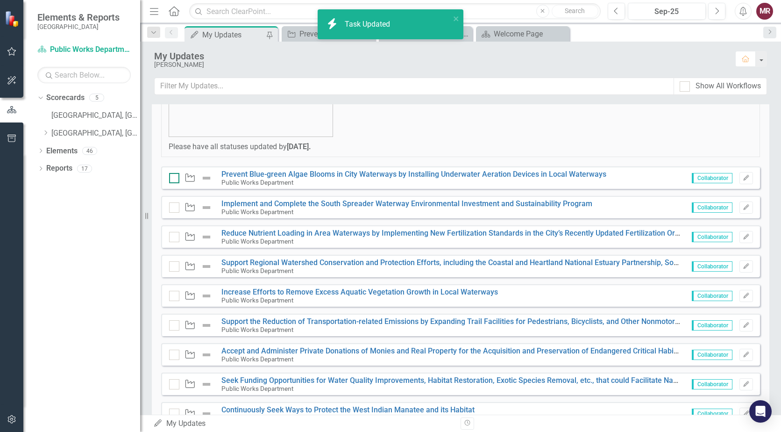
checkbox input "true"
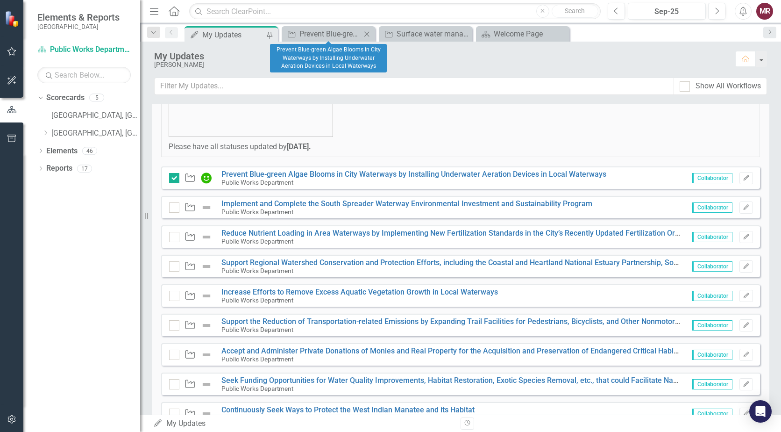
click at [366, 34] on icon "Close" at bounding box center [366, 33] width 9 height 7
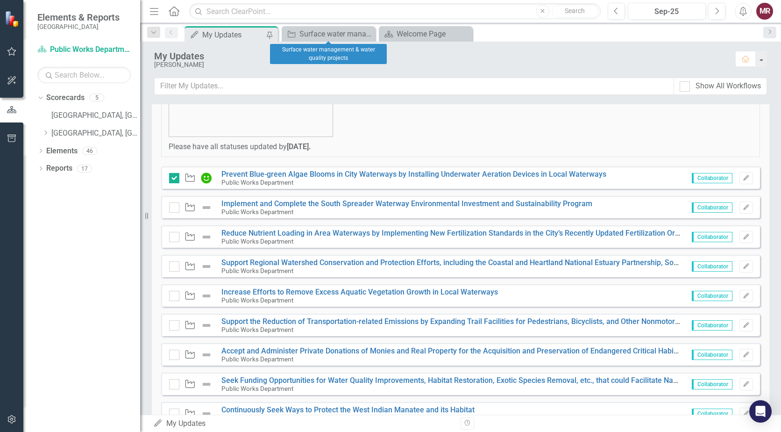
click at [0, 0] on icon "Close" at bounding box center [0, 0] width 0 height 0
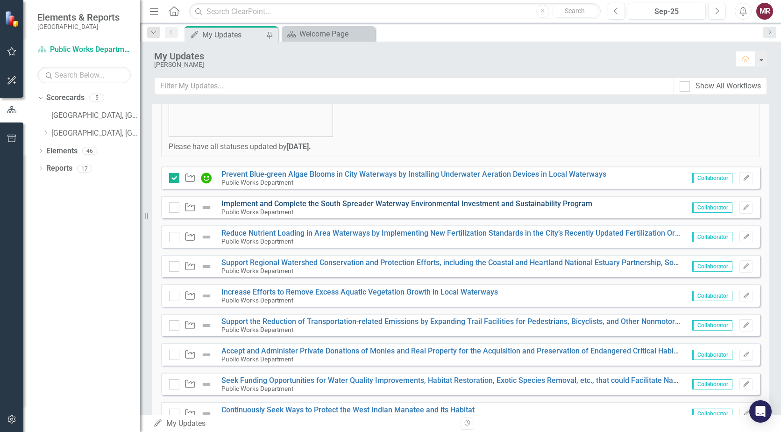
click at [380, 204] on link "Implement and Complete the South Spreader Waterway Environmental Investment and…" at bounding box center [407, 203] width 371 height 9
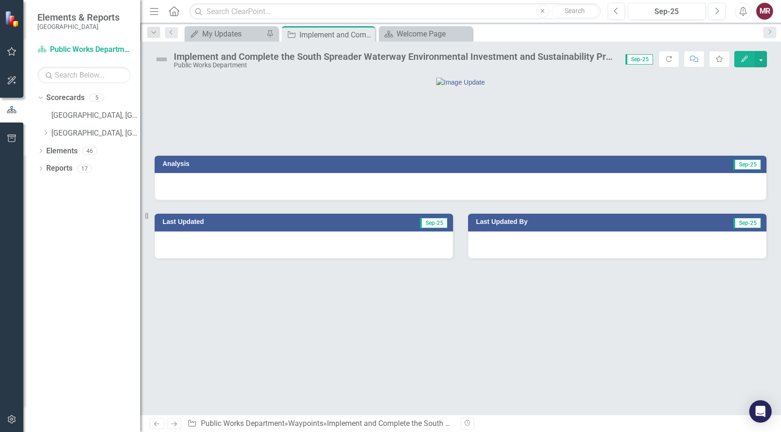
click at [470, 200] on div at bounding box center [461, 186] width 612 height 27
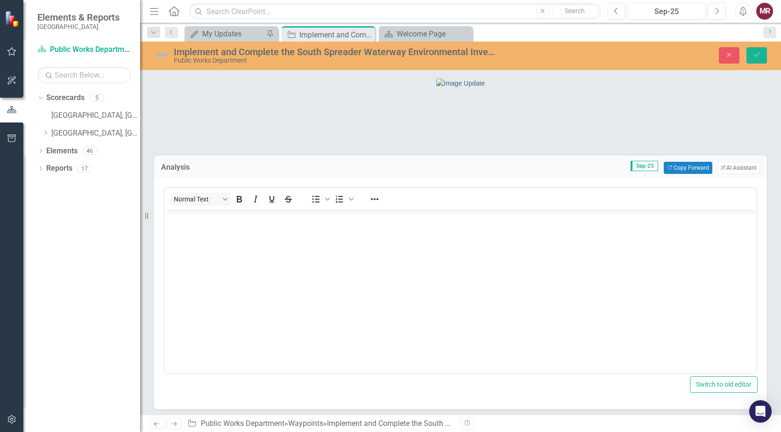
click at [418, 245] on body "Rich Text Area. Press ALT-0 for help." at bounding box center [461, 280] width 593 height 140
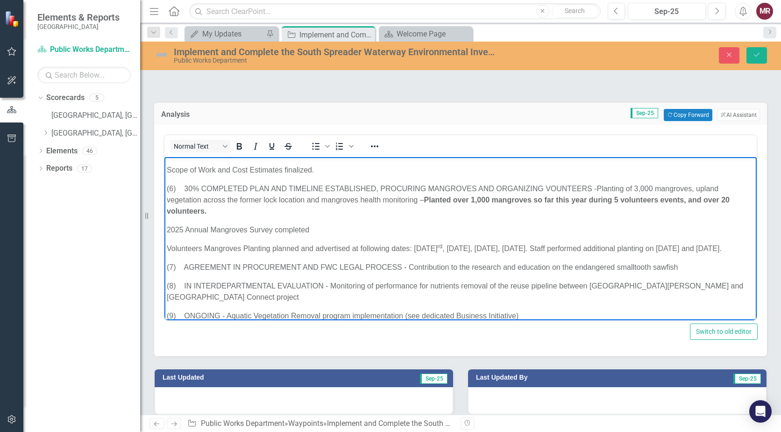
scroll to position [110, 0]
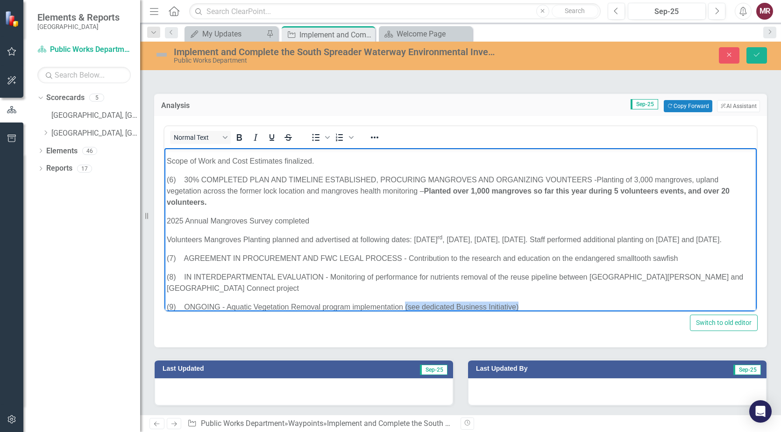
drag, startPoint x: 509, startPoint y: 294, endPoint x: 407, endPoint y: 295, distance: 102.8
click at [407, 301] on p "(9) ONGOING - Aquatic Vegetation Removal program implementation (see dedicated …" at bounding box center [461, 306] width 588 height 11
click at [456, 301] on p "(9) ONGOING - Aquatic Vegetation Removal program implementation." at bounding box center [461, 306] width 588 height 11
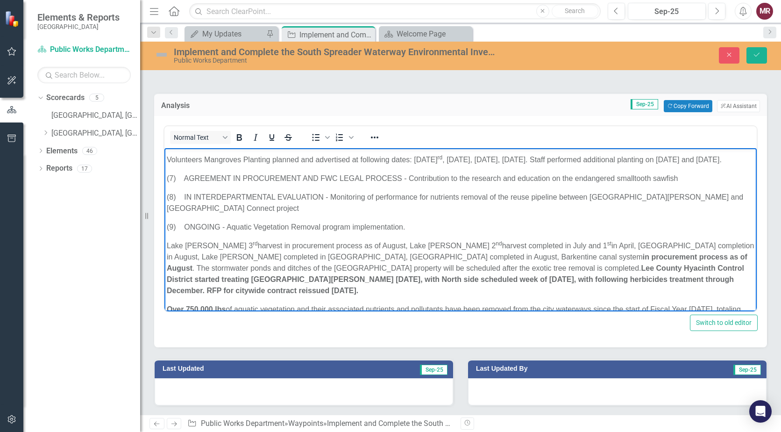
scroll to position [257, 0]
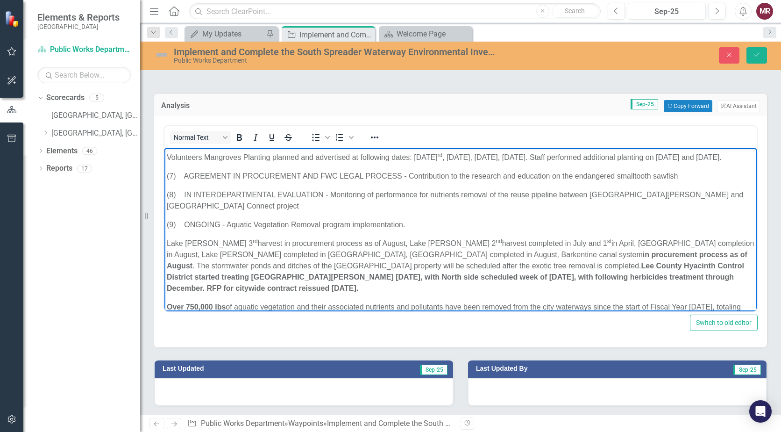
click at [548, 395] on div at bounding box center [617, 391] width 299 height 27
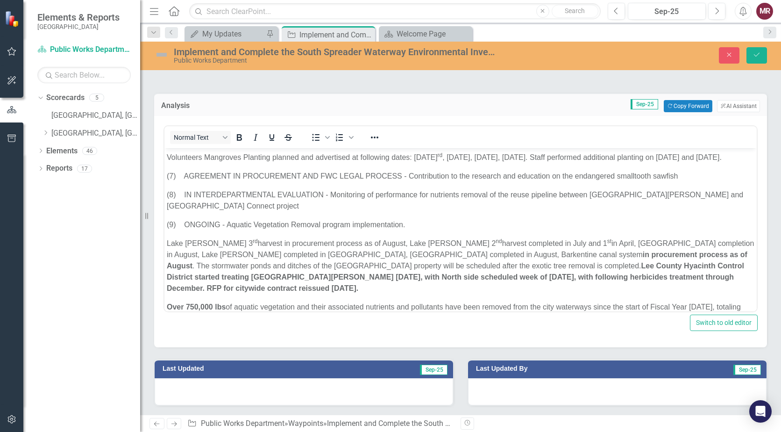
click at [548, 395] on div at bounding box center [617, 391] width 299 height 27
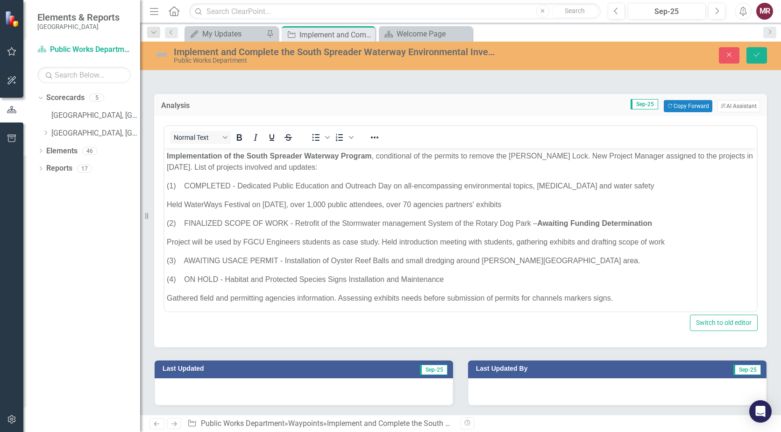
scroll to position [64, 0]
click at [162, 56] on img at bounding box center [161, 54] width 15 height 15
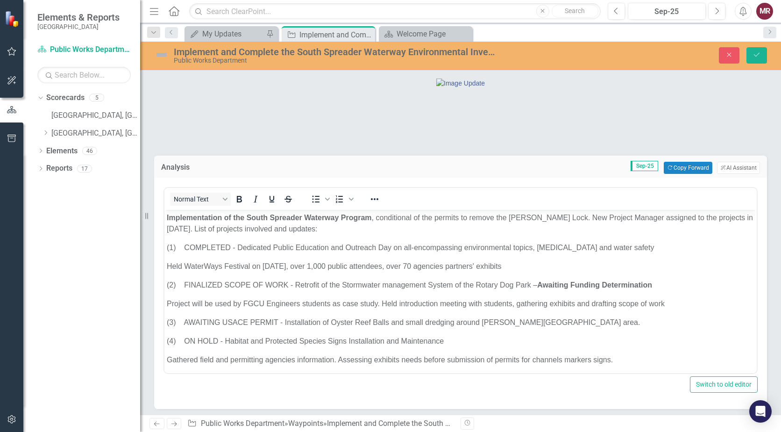
click at [164, 54] on img at bounding box center [161, 54] width 15 height 15
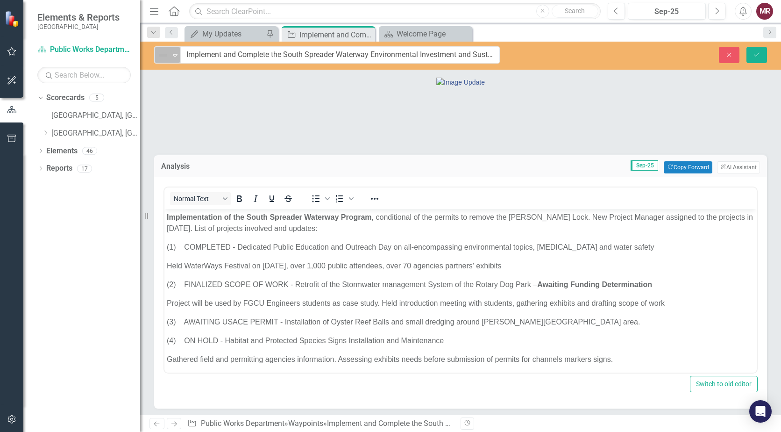
click at [175, 56] on icon "Expand" at bounding box center [175, 54] width 9 height 7
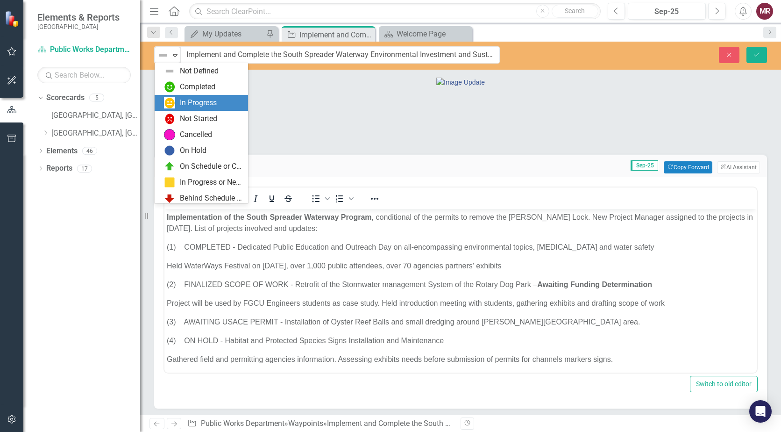
click at [188, 102] on div "In Progress" at bounding box center [198, 103] width 37 height 11
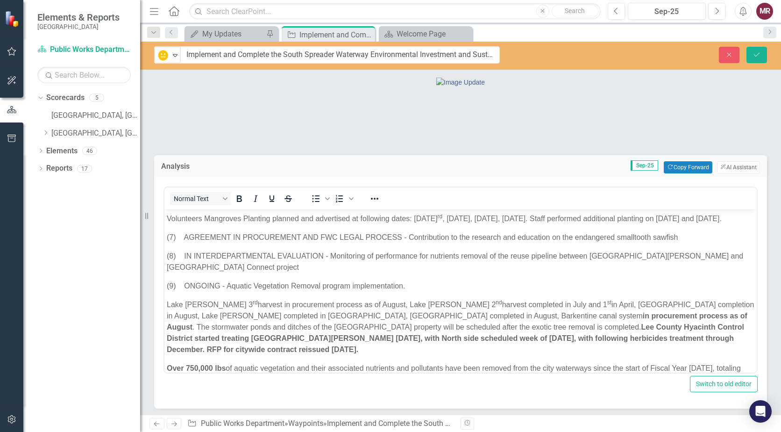
scroll to position [110, 0]
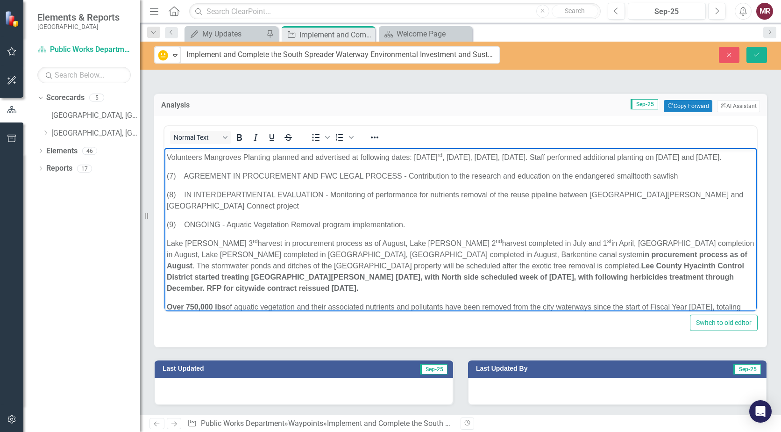
click at [166, 230] on body "Implementation of the South Spreader Waterway Program , conditional of the perm…" at bounding box center [461, 112] width 593 height 442
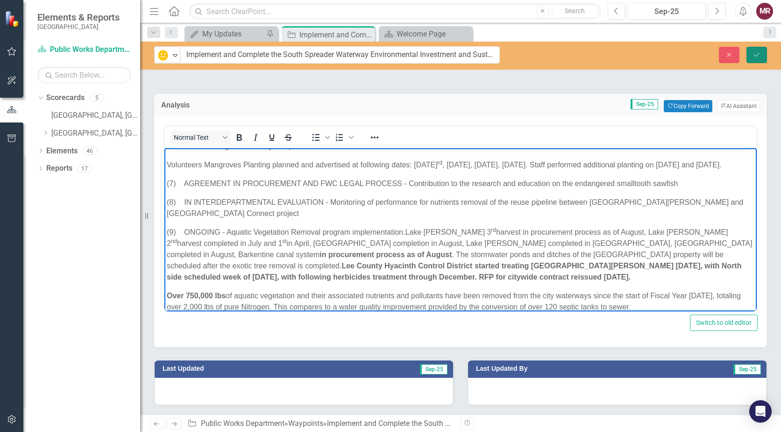
click at [753, 57] on button "Save" at bounding box center [757, 55] width 21 height 16
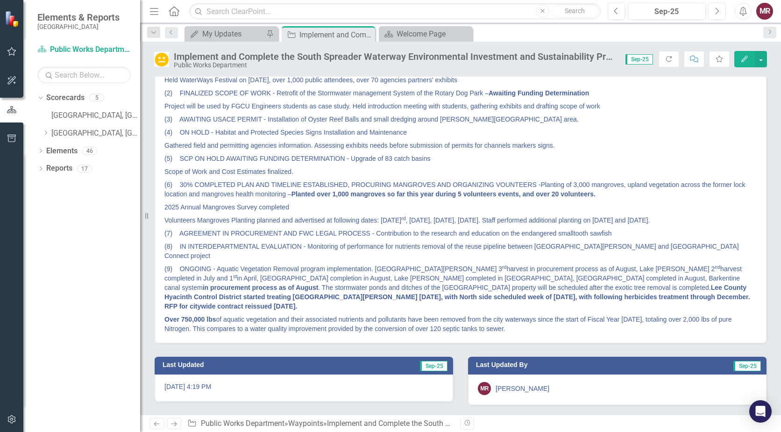
scroll to position [0, 0]
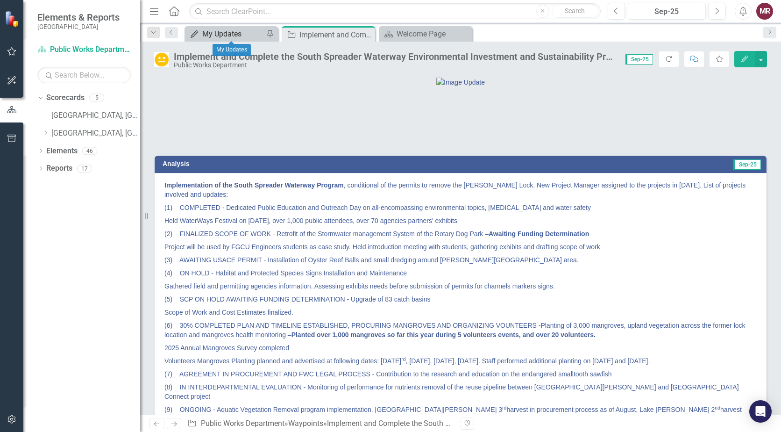
click at [219, 39] on div "My Updates" at bounding box center [233, 34] width 62 height 12
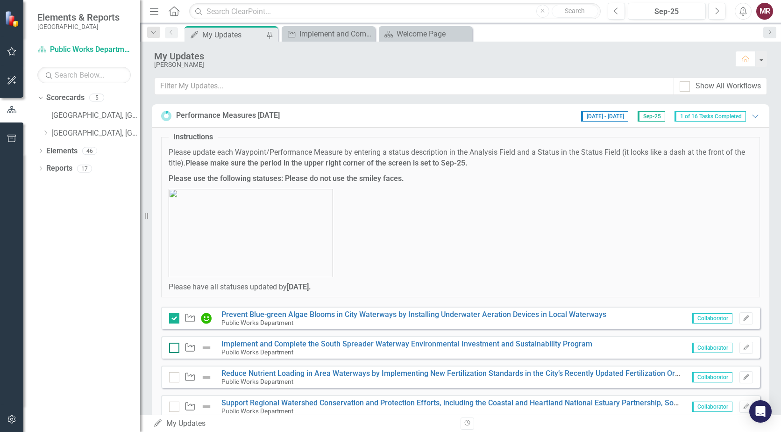
click at [174, 349] on input "checkbox" at bounding box center [172, 346] width 6 height 6
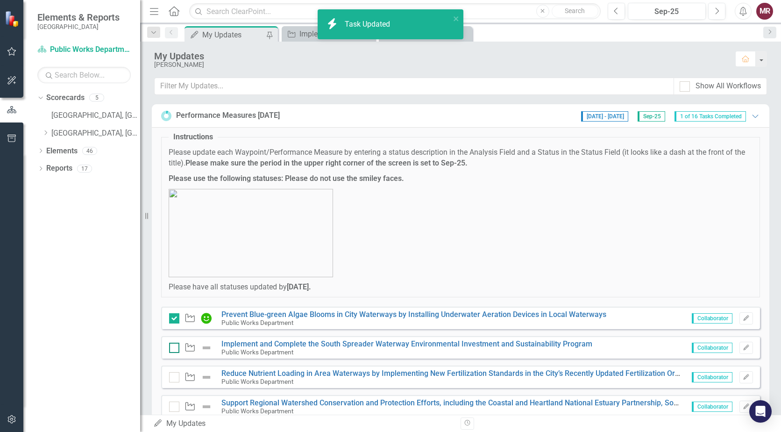
checkbox input "true"
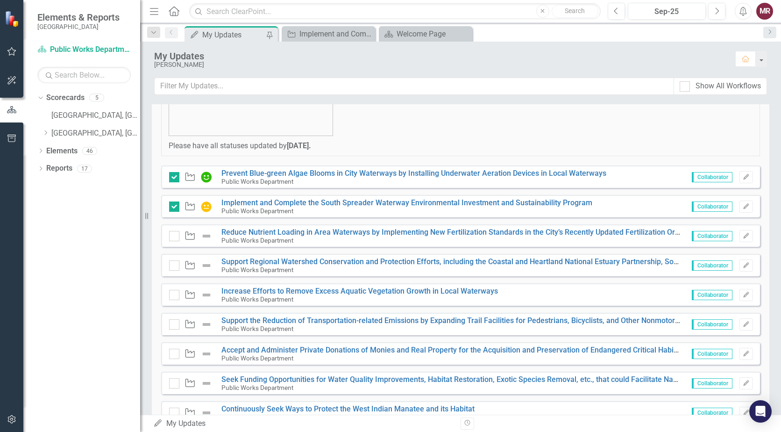
scroll to position [140, 0]
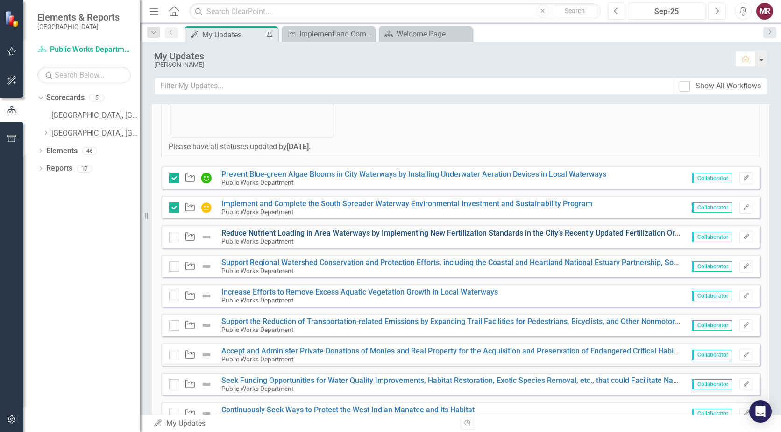
click at [513, 234] on link "Reduce Nutrient Loading in Area Waterways by Implementing New Fertilization Sta…" at bounding box center [462, 233] width 480 height 9
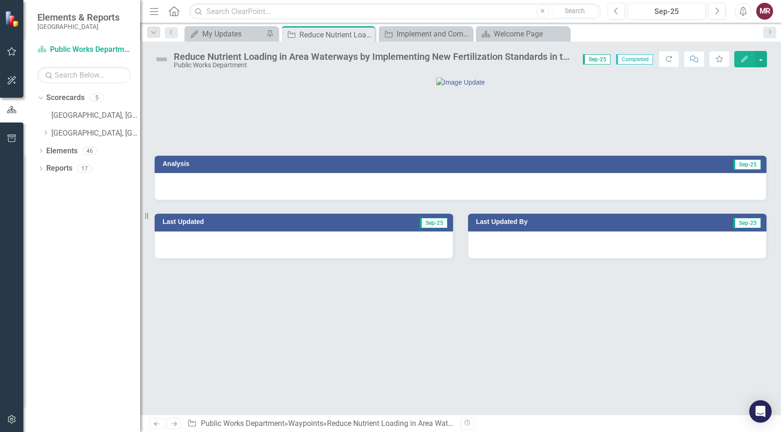
click at [163, 61] on img at bounding box center [161, 59] width 15 height 15
click at [166, 58] on img at bounding box center [161, 59] width 15 height 15
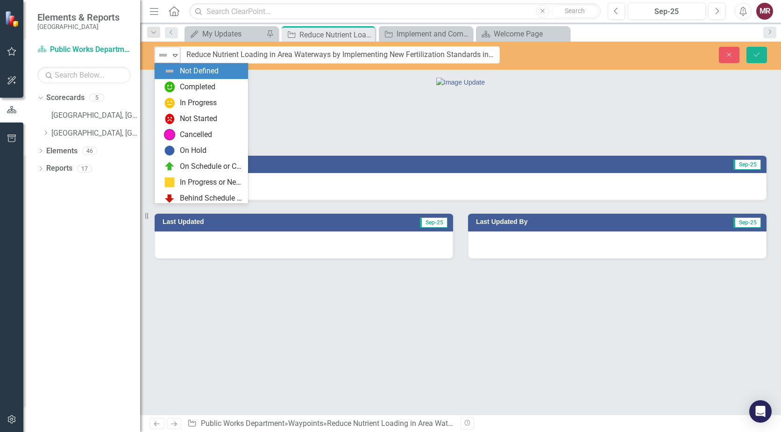
click at [171, 56] on div "Not Defined Expand" at bounding box center [168, 55] width 26 height 16
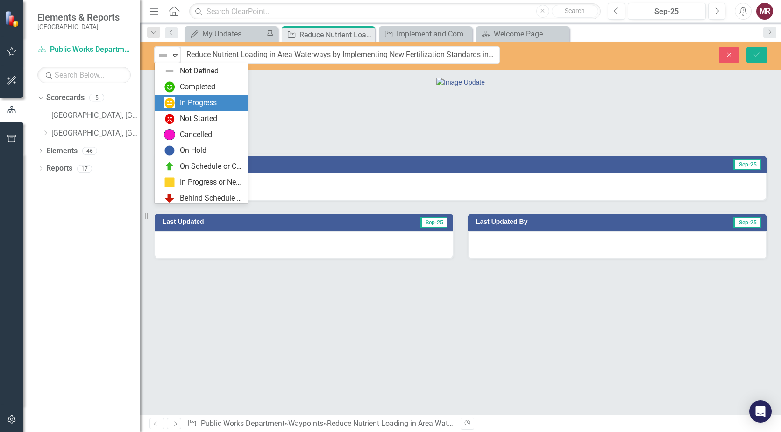
click at [186, 106] on div "In Progress" at bounding box center [198, 103] width 37 height 11
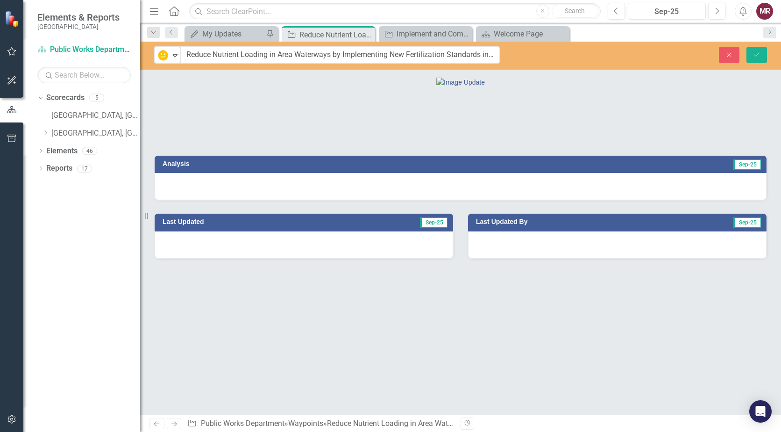
click at [362, 200] on div at bounding box center [461, 186] width 612 height 27
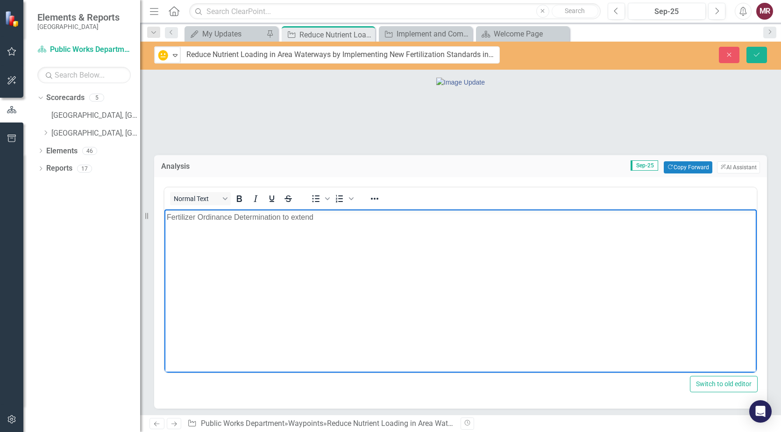
click at [283, 216] on p "Fertilizer Ordinance Determination to extend" at bounding box center [461, 216] width 588 height 11
click at [366, 215] on p "Fertilizer Ordinance Determination Tool to extend" at bounding box center [461, 216] width 588 height 11
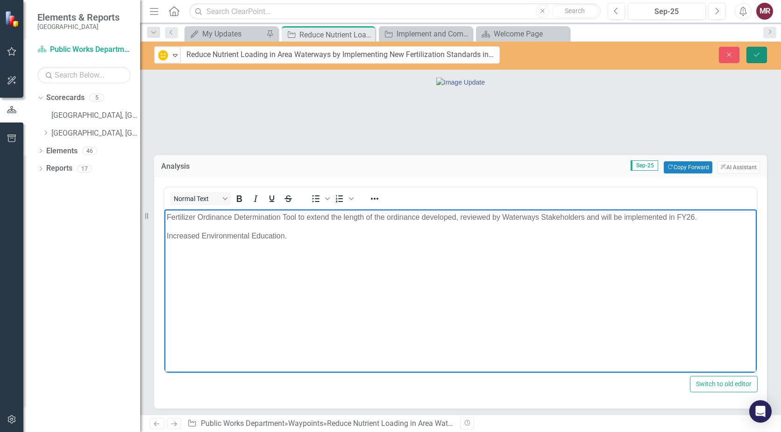
click at [757, 53] on icon "Save" at bounding box center [757, 54] width 8 height 7
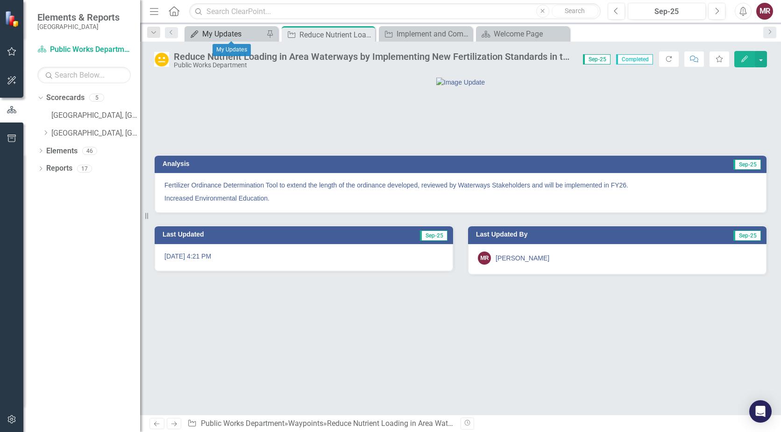
click at [228, 35] on div "My Updates" at bounding box center [233, 34] width 62 height 12
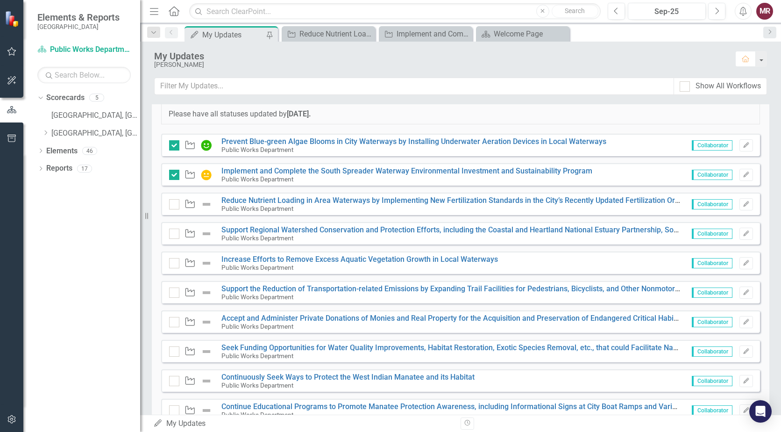
scroll to position [187, 0]
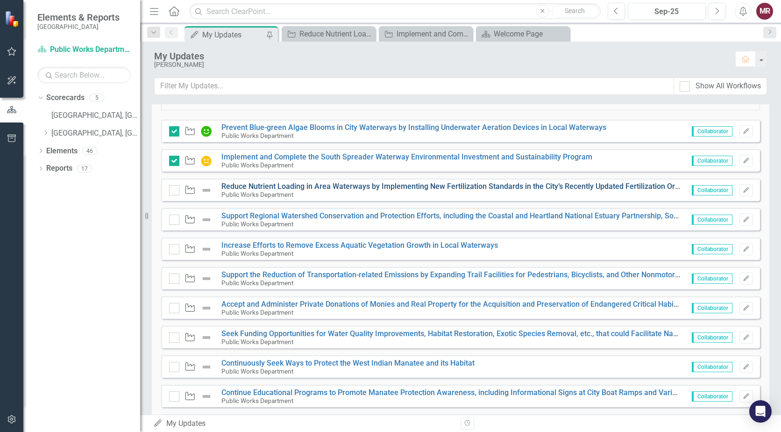
click at [373, 186] on link "Reduce Nutrient Loading in Area Waterways by Implementing New Fertilization Sta…" at bounding box center [462, 186] width 480 height 9
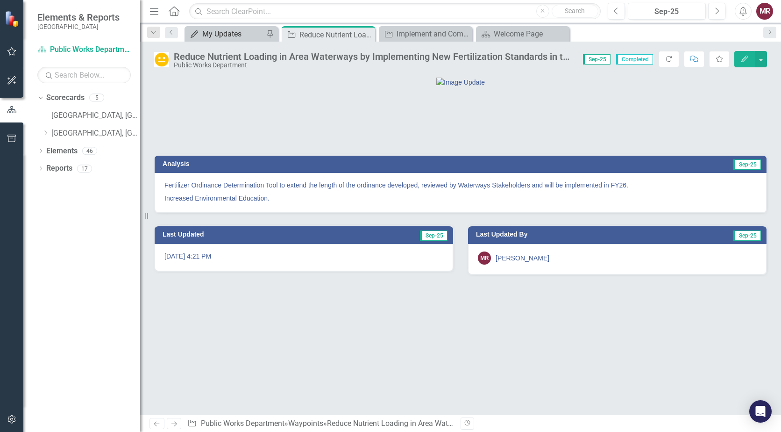
click at [240, 36] on div "My Updates" at bounding box center [233, 34] width 62 height 12
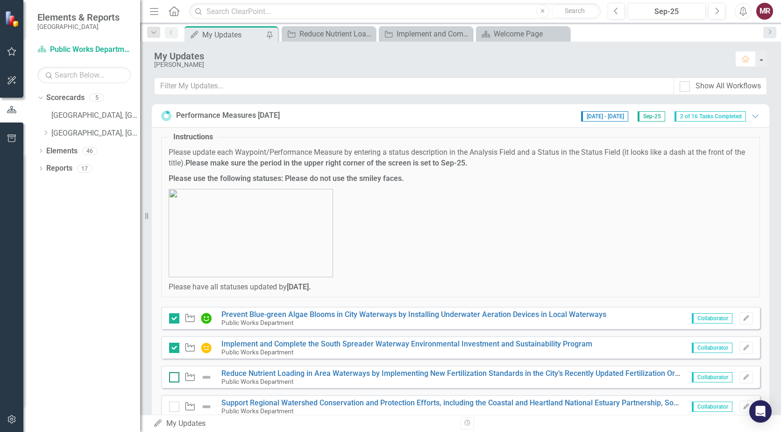
click at [174, 379] on div at bounding box center [174, 377] width 10 height 10
click at [174, 378] on input "checkbox" at bounding box center [172, 375] width 6 height 6
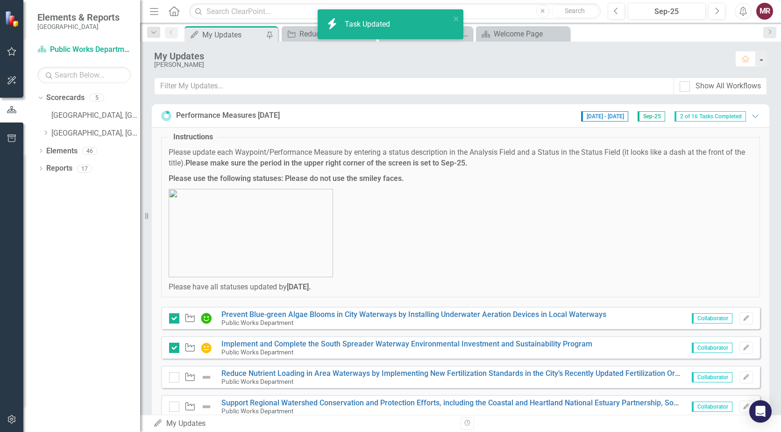
checkbox input "true"
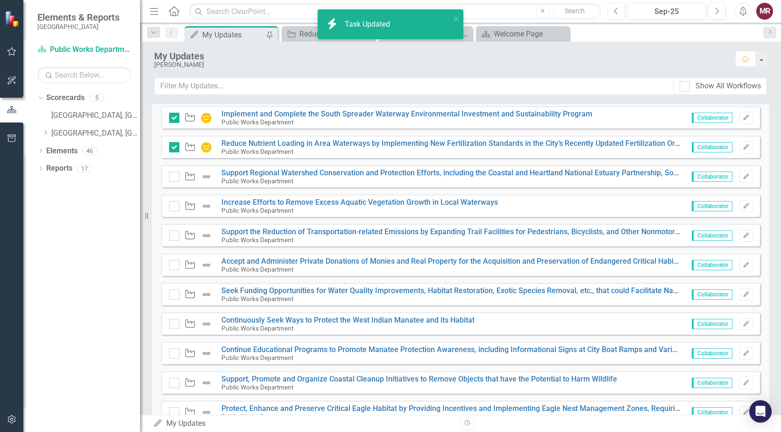
scroll to position [234, 0]
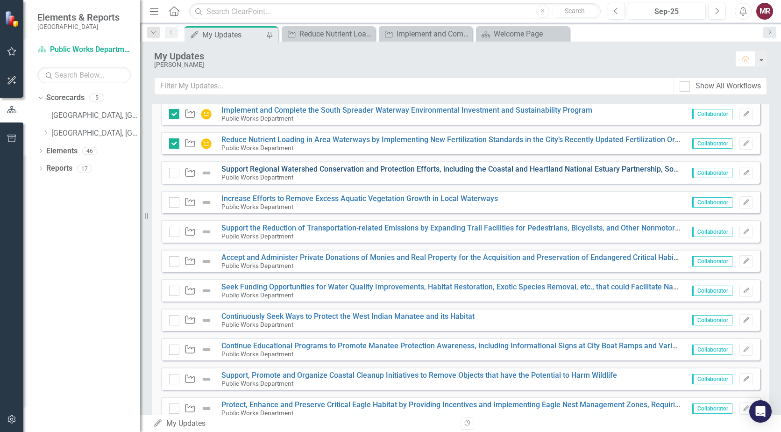
click at [480, 167] on link "Support Regional Watershed Conservation and Protection Efforts, including the C…" at bounding box center [641, 169] width 839 height 9
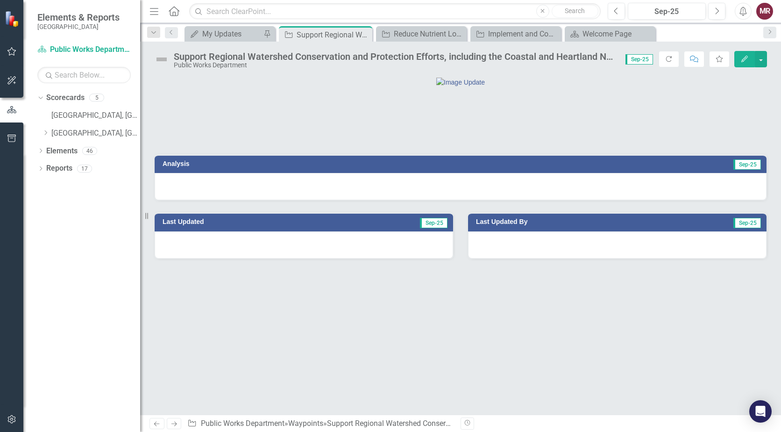
click at [164, 58] on img at bounding box center [161, 59] width 15 height 15
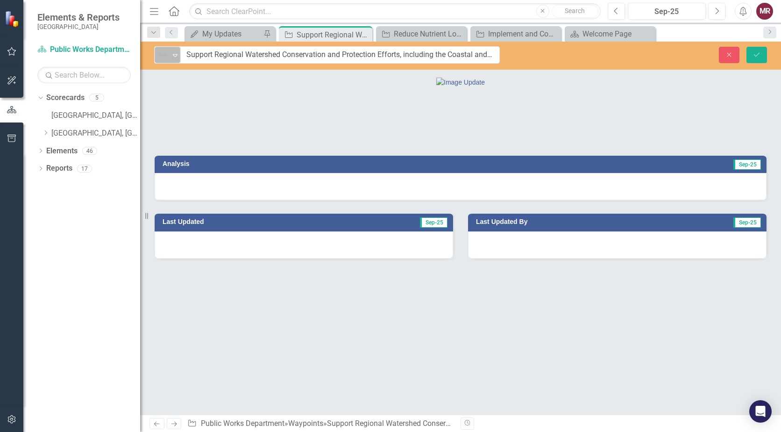
click at [174, 57] on icon "Expand" at bounding box center [175, 54] width 9 height 7
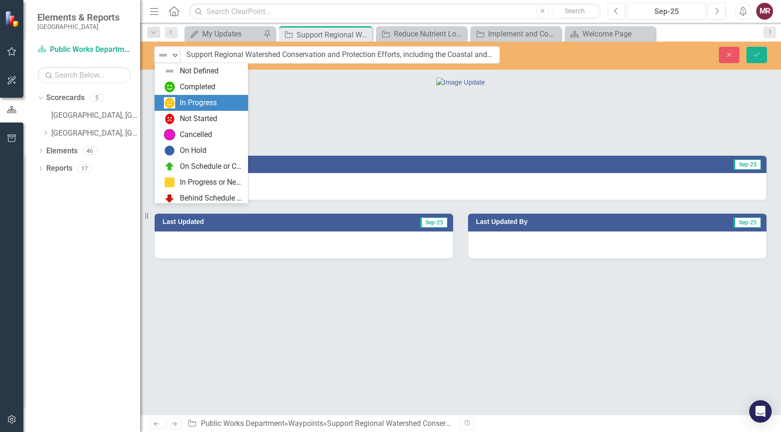
click at [190, 104] on div "In Progress" at bounding box center [198, 103] width 37 height 11
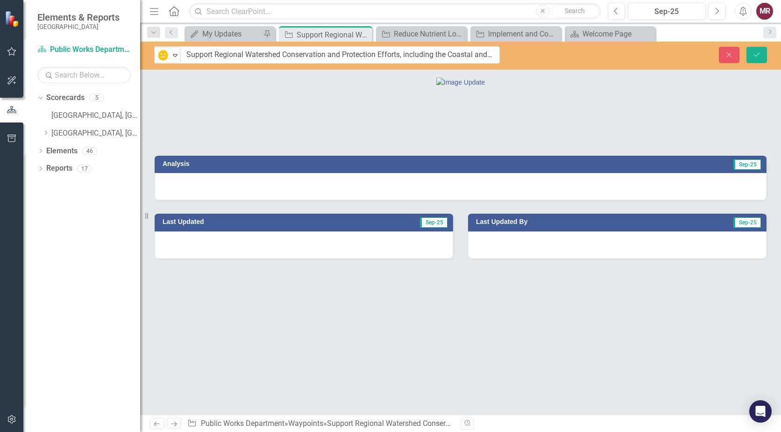
click at [314, 200] on div at bounding box center [461, 186] width 612 height 27
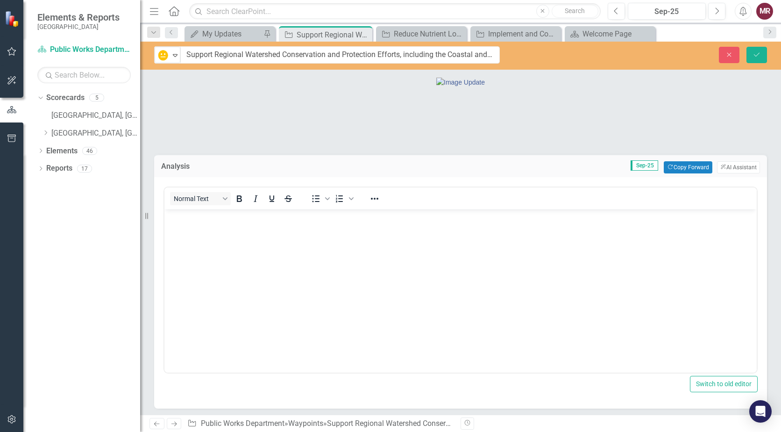
click at [263, 238] on body "Rich Text Area. Press ALT-0 for help." at bounding box center [461, 279] width 593 height 140
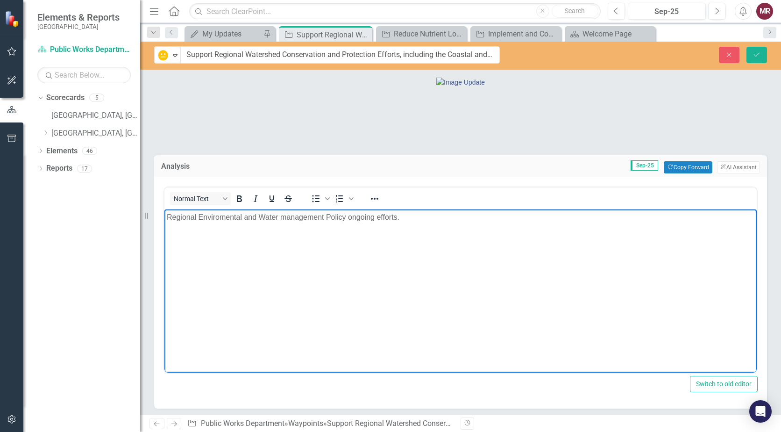
click at [293, 242] on body "Regional Enviromental and Water management Policy ongoing efforts." at bounding box center [461, 279] width 593 height 140
click at [291, 226] on body "Regional Enviromental and Water management Policy ongoing efforts." at bounding box center [461, 279] width 593 height 140
click at [458, 235] on p "Upcoming [GEOGRAPHIC_DATA] and Water Quality Improvement CDBG-DR" at bounding box center [461, 235] width 588 height 11
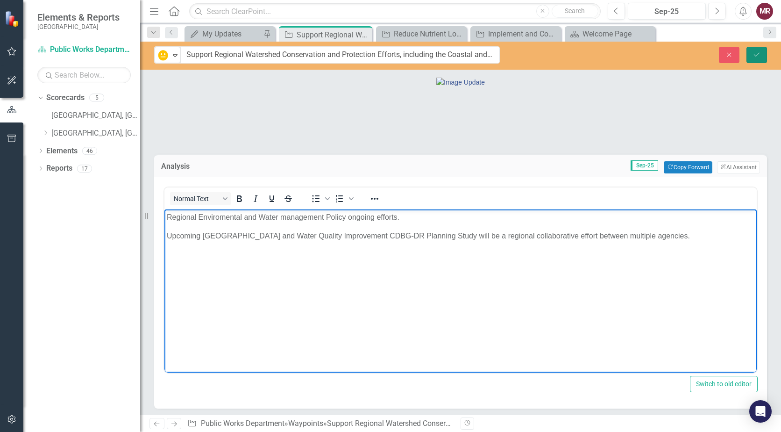
click at [757, 50] on button "Save" at bounding box center [757, 55] width 21 height 16
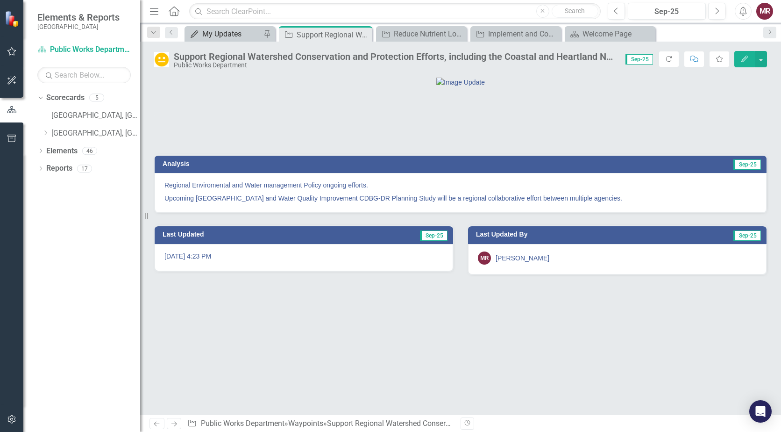
click at [230, 38] on div "My Updates" at bounding box center [231, 34] width 59 height 12
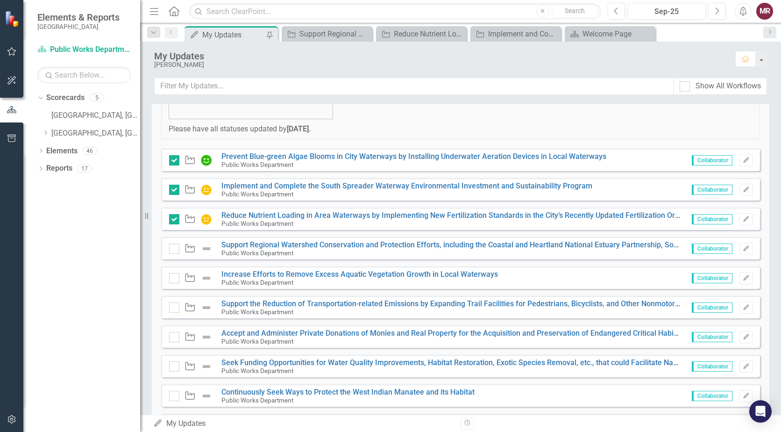
scroll to position [187, 0]
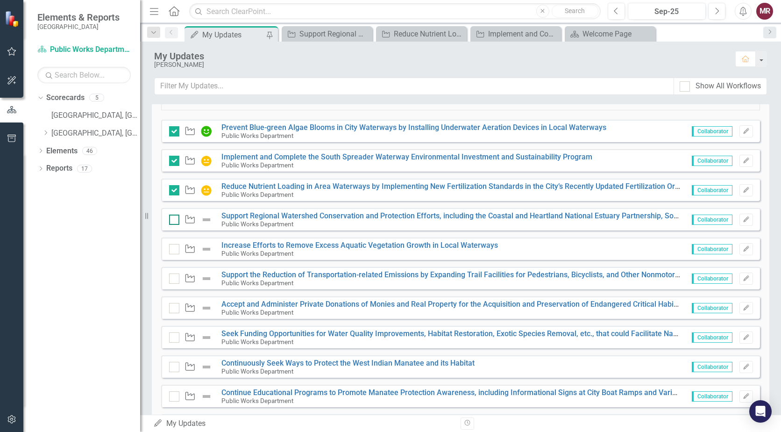
click at [175, 219] on input "checkbox" at bounding box center [172, 218] width 6 height 6
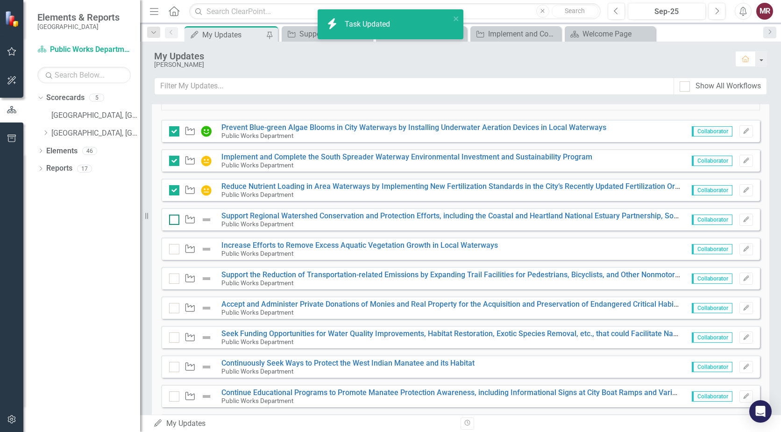
checkbox input "true"
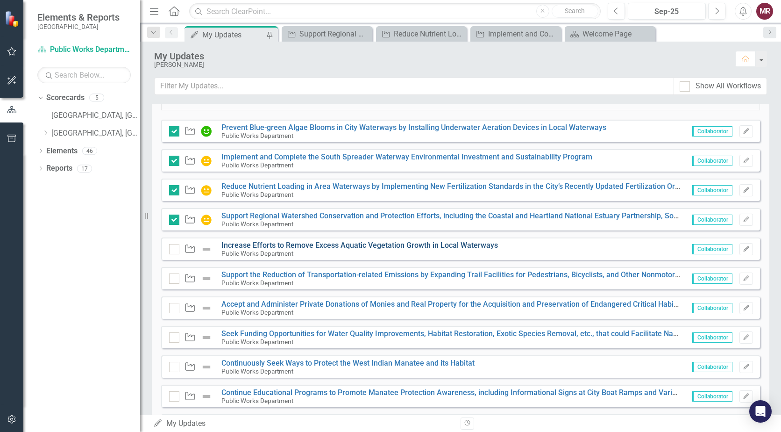
click at [368, 244] on link "Increase Efforts to Remove Excess Aquatic Vegetation Growth in Local Waterways" at bounding box center [360, 245] width 277 height 9
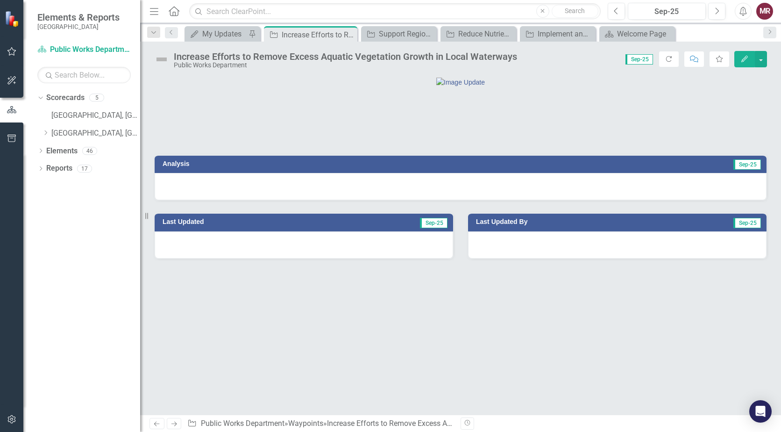
click at [162, 61] on img at bounding box center [161, 59] width 15 height 15
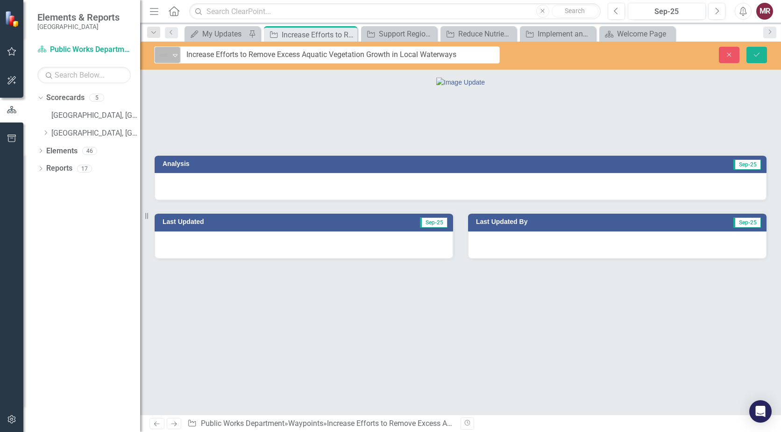
click at [175, 58] on icon "Expand" at bounding box center [175, 54] width 9 height 7
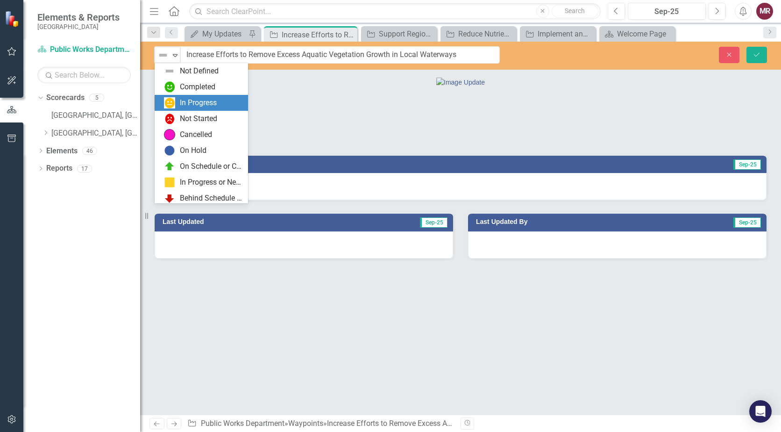
click at [178, 105] on div "In Progress" at bounding box center [203, 102] width 79 height 11
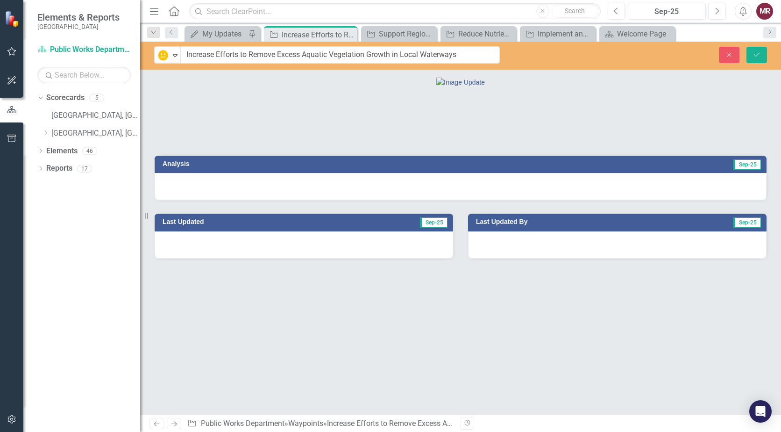
click at [252, 200] on div at bounding box center [461, 186] width 612 height 27
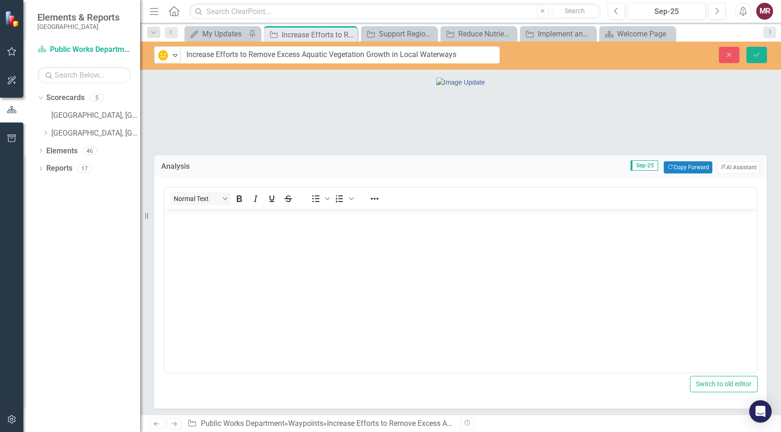
click at [269, 248] on body "Rich Text Area. Press ALT-0 for help." at bounding box center [461, 279] width 593 height 140
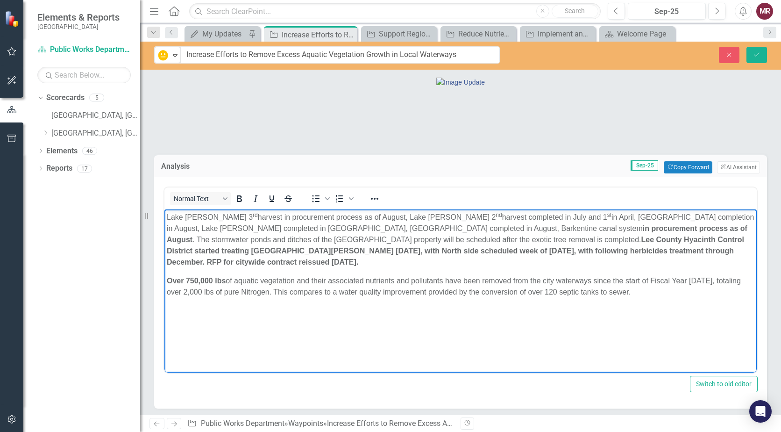
click at [638, 280] on p "Over 750,000 lbs of aquatic vegetation and their associated nutrients and pollu…" at bounding box center [461, 286] width 588 height 22
click at [757, 54] on icon "Save" at bounding box center [757, 54] width 8 height 7
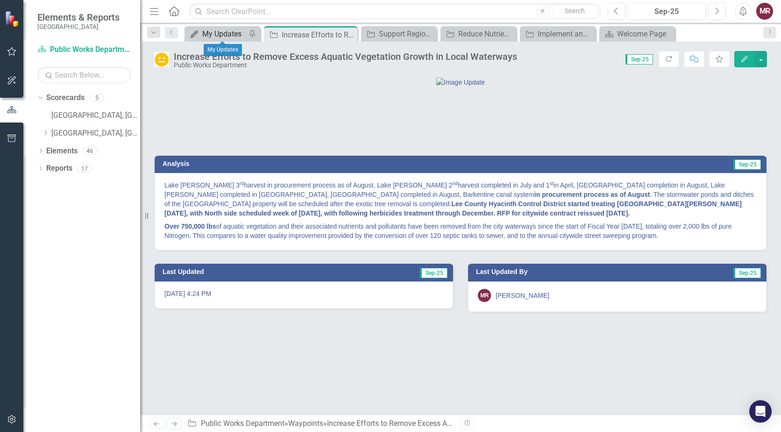
click at [207, 36] on div "My Updates" at bounding box center [224, 34] width 44 height 12
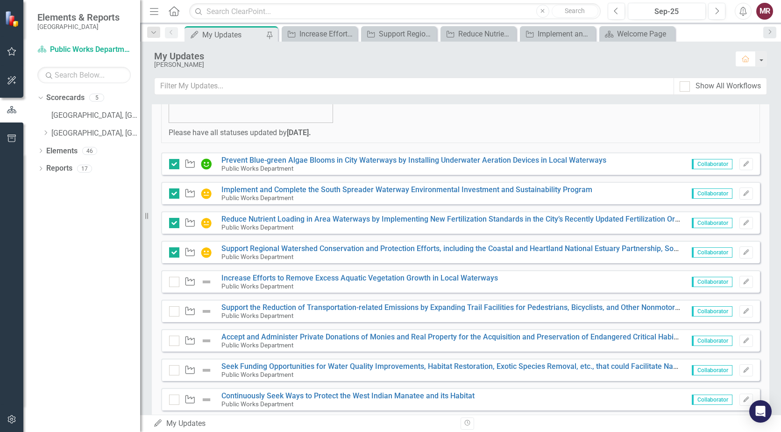
scroll to position [280, 0]
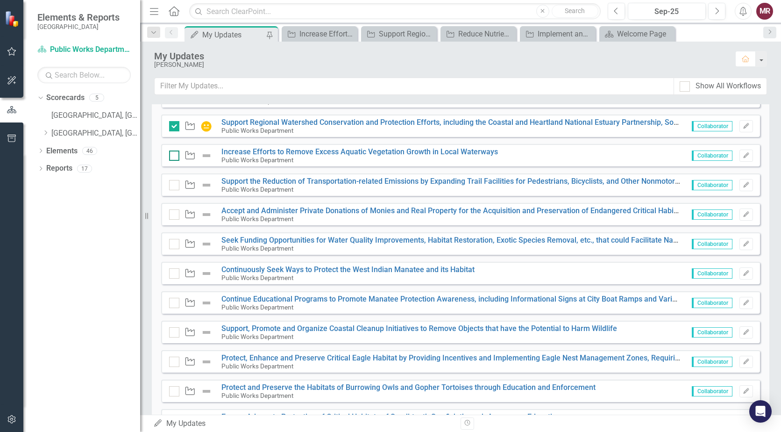
click at [175, 155] on input "checkbox" at bounding box center [172, 154] width 6 height 6
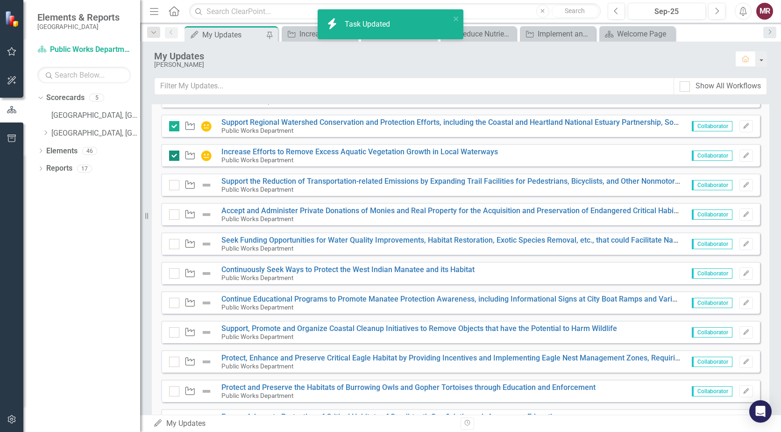
checkbox input "true"
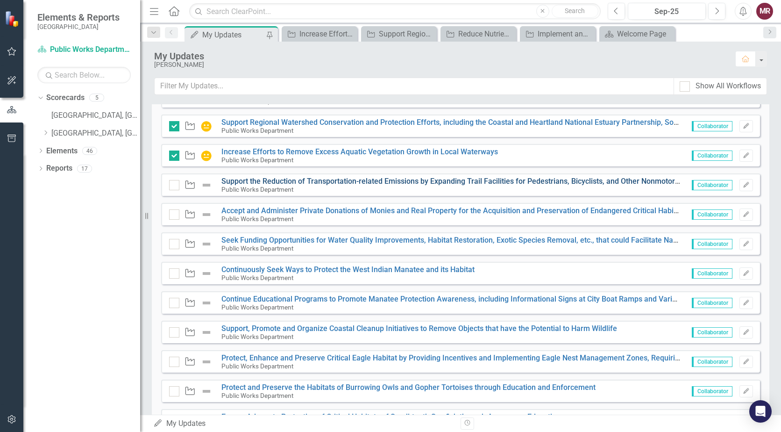
click at [599, 182] on link "Support the Reduction of Transportation-related Emissions by Expanding Trail Fa…" at bounding box center [497, 181] width 551 height 9
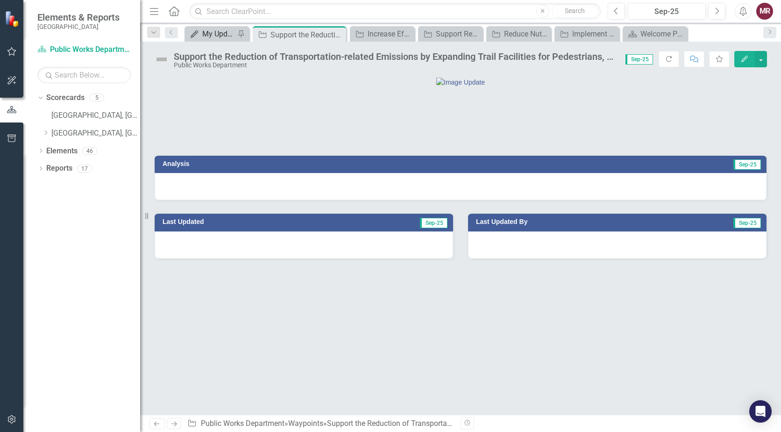
click at [213, 31] on div "My Updates" at bounding box center [218, 34] width 33 height 12
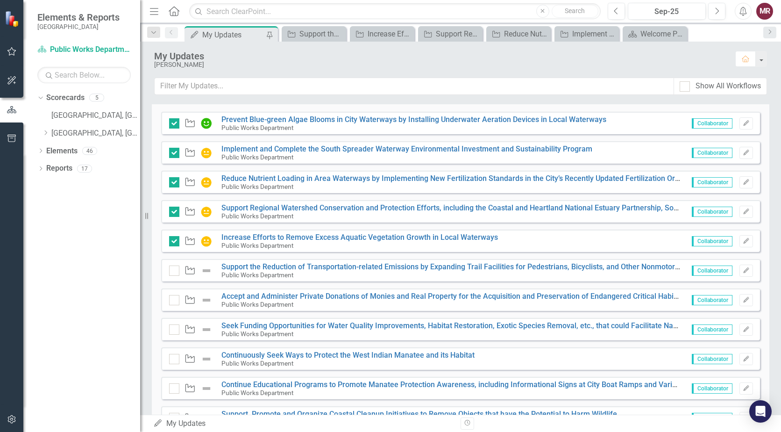
scroll to position [280, 0]
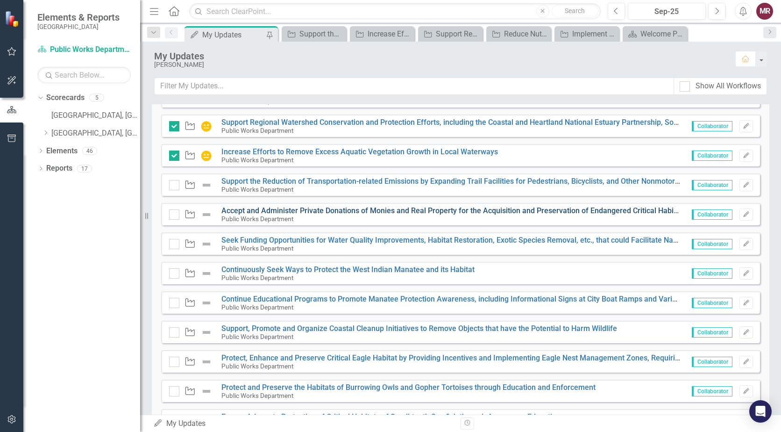
click at [476, 212] on link "Accept and Administer Private Donations of Monies and Real Property for the Acq…" at bounding box center [517, 210] width 591 height 9
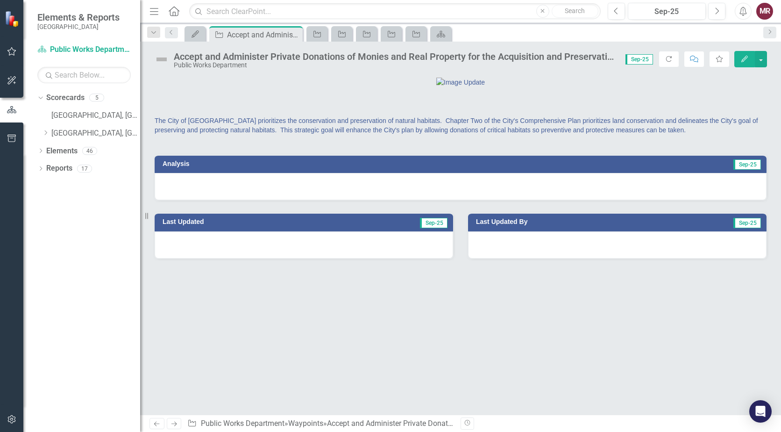
click at [458, 200] on div at bounding box center [461, 186] width 612 height 27
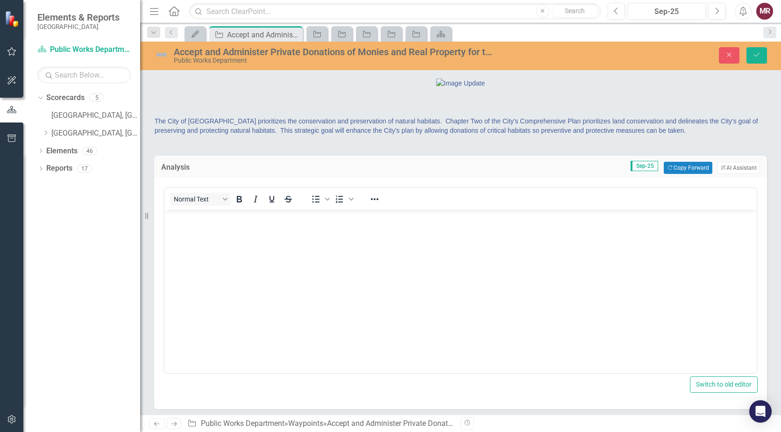
click at [423, 250] on body "Rich Text Area. Press ALT-0 for help." at bounding box center [461, 280] width 593 height 140
click at [249, 39] on div "Accept and Administer Private Donations of Monies and Real Property for the Acq…" at bounding box center [252, 35] width 50 height 12
click at [194, 38] on div "My Updates" at bounding box center [193, 34] width 13 height 12
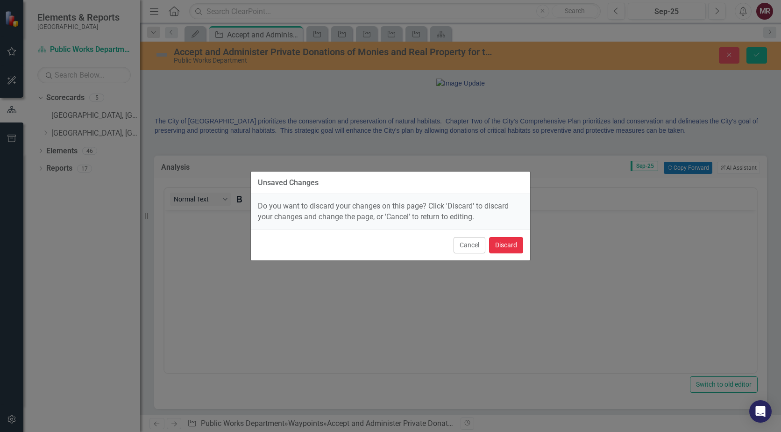
click at [513, 245] on button "Discard" at bounding box center [506, 245] width 34 height 16
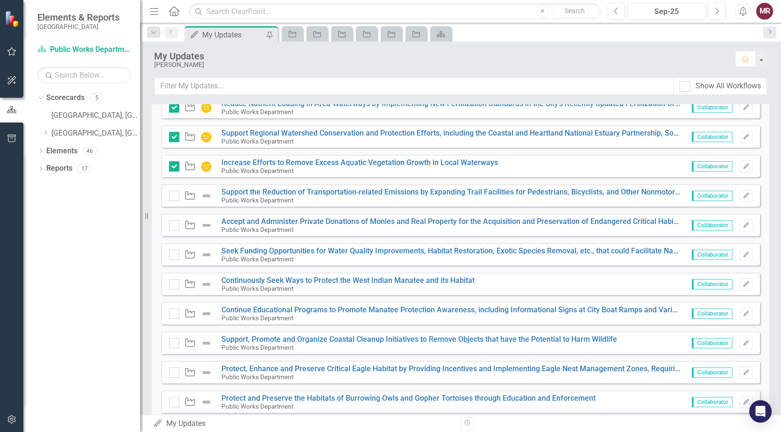
scroll to position [280, 0]
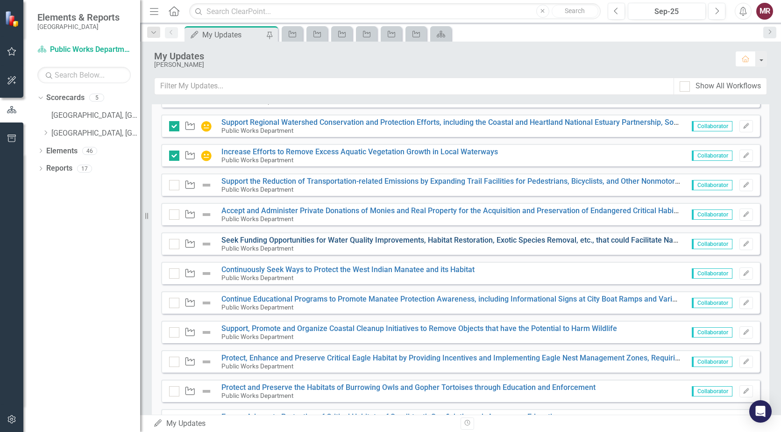
click at [483, 241] on link "Seek Funding Opportunities for Water Quality Improvements, Habitat Restoration,…" at bounding box center [491, 240] width 538 height 9
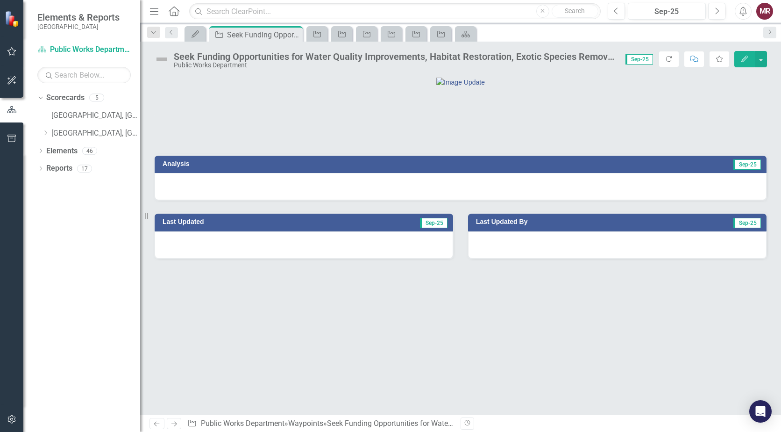
click at [448, 200] on div at bounding box center [461, 186] width 612 height 27
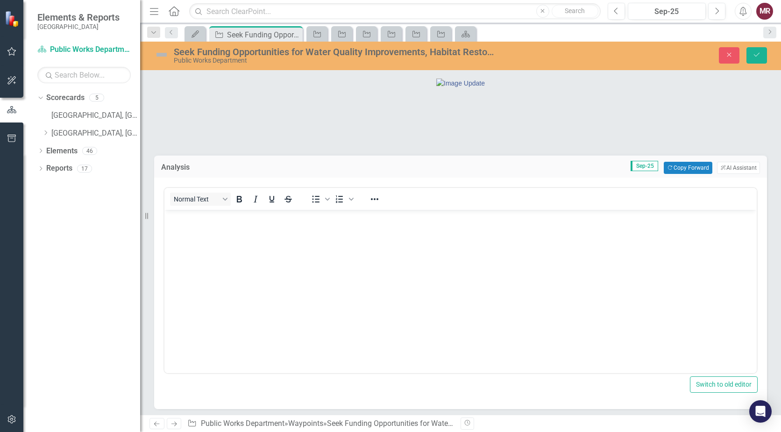
click at [391, 260] on body "Rich Text Area. Press ALT-0 for help." at bounding box center [461, 280] width 593 height 140
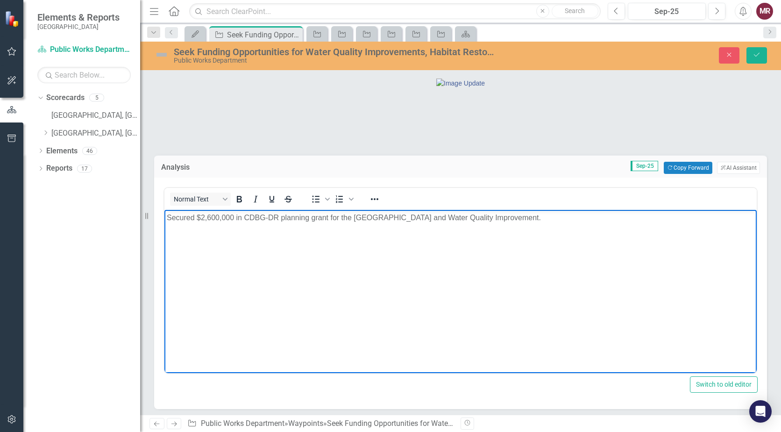
click at [164, 54] on img at bounding box center [161, 54] width 15 height 15
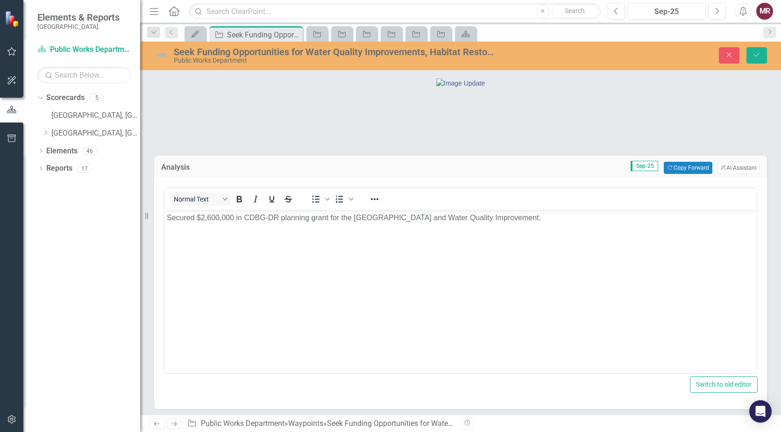
click at [164, 54] on img at bounding box center [161, 54] width 15 height 15
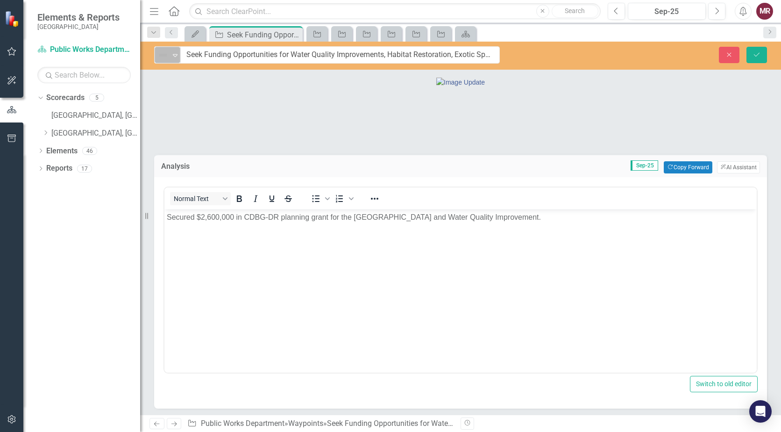
click at [177, 56] on icon "Expand" at bounding box center [175, 54] width 9 height 7
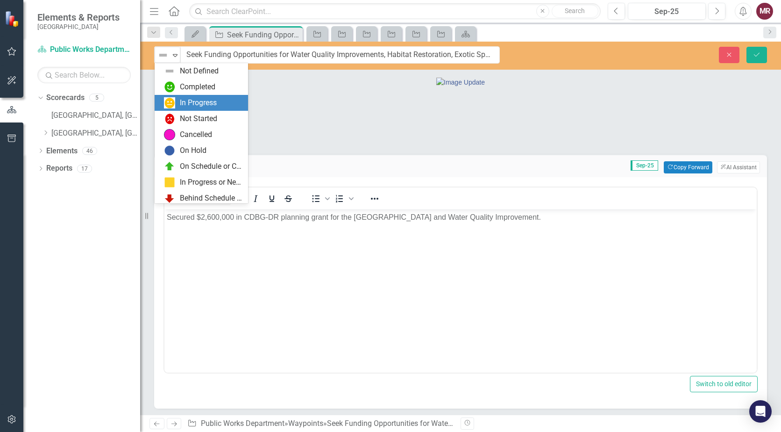
click at [184, 106] on div "In Progress" at bounding box center [198, 103] width 37 height 11
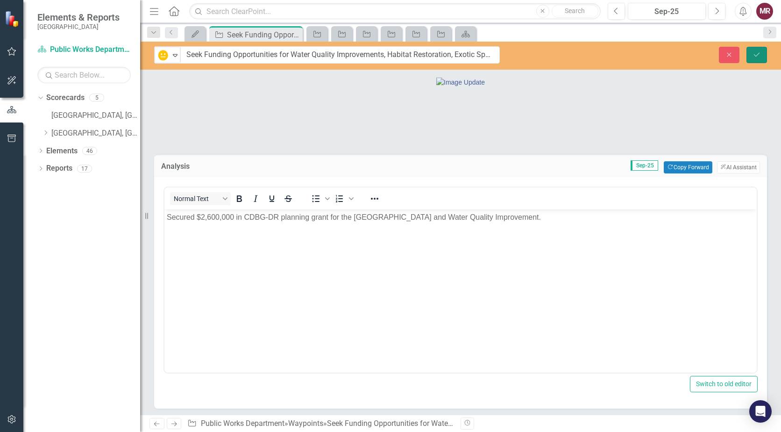
click at [754, 58] on button "Save" at bounding box center [757, 55] width 21 height 16
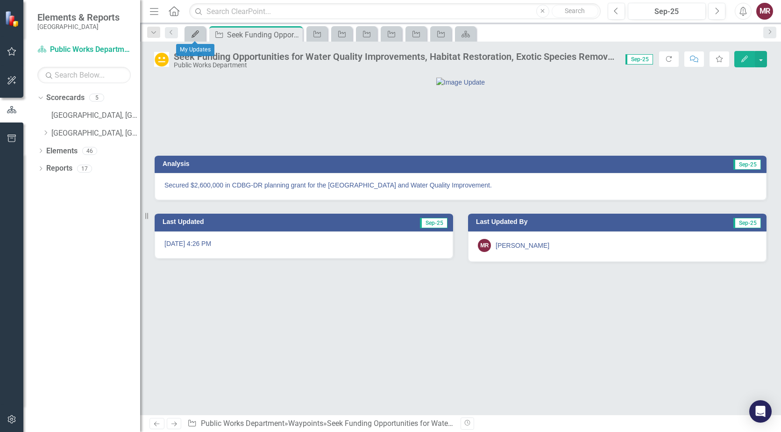
click at [194, 39] on div "My Updates" at bounding box center [193, 34] width 13 height 12
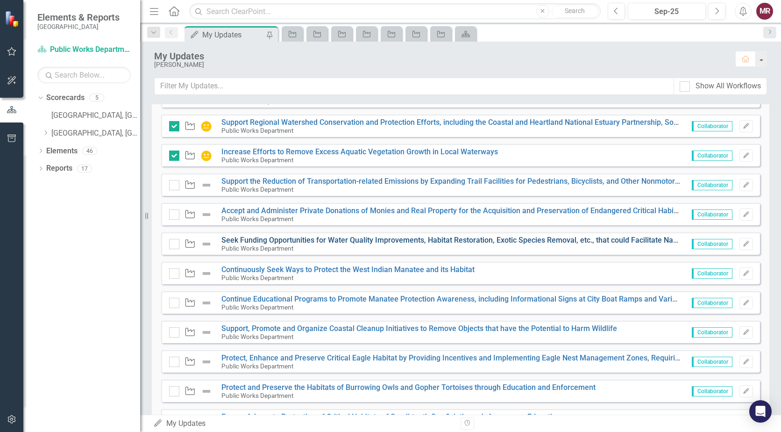
scroll to position [327, 0]
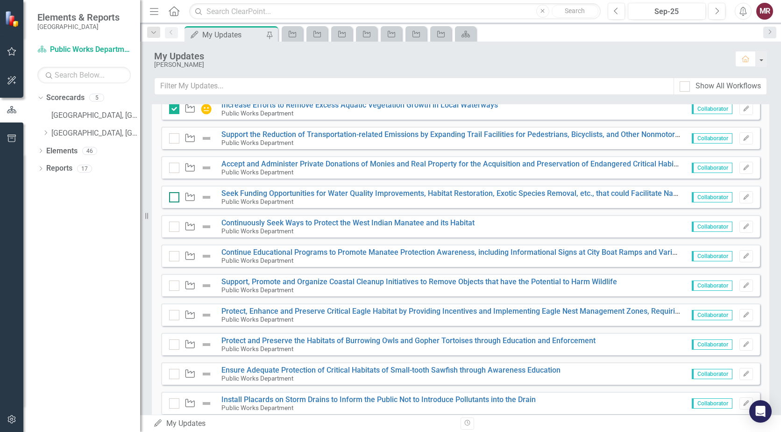
click at [172, 199] on div at bounding box center [174, 197] width 10 height 10
click at [172, 198] on input "checkbox" at bounding box center [172, 195] width 6 height 6
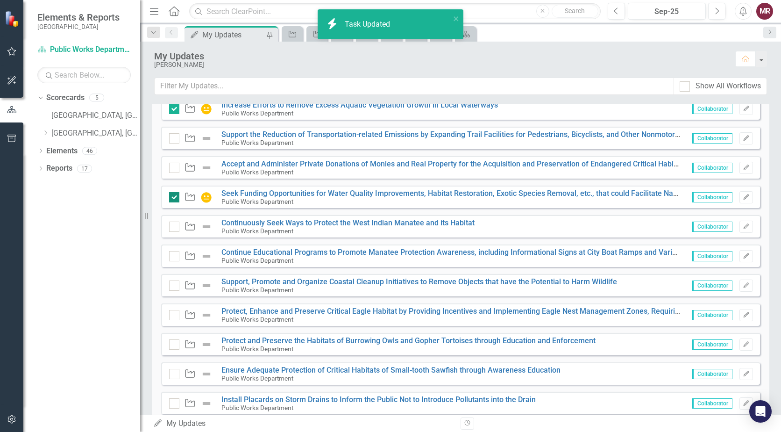
checkbox input "true"
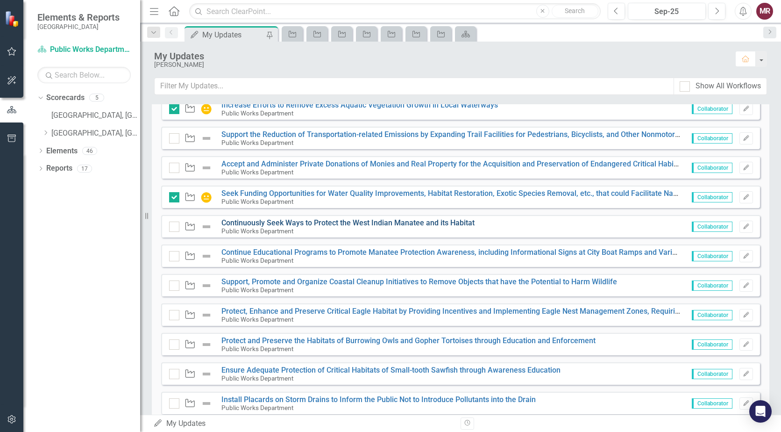
click at [464, 222] on link "Continuously Seek Ways to Protect the West Indian Manatee and its Habitat" at bounding box center [348, 222] width 253 height 9
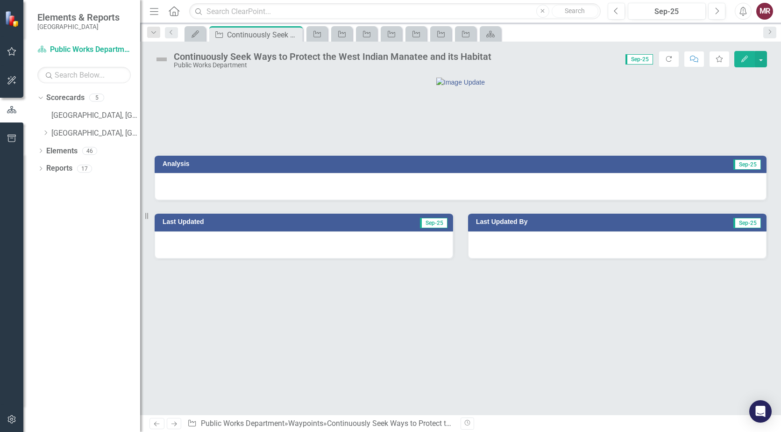
click at [351, 200] on div at bounding box center [461, 186] width 612 height 27
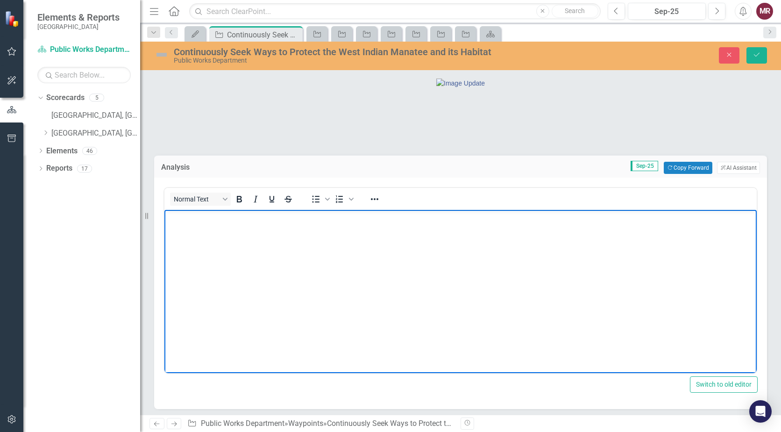
click at [354, 242] on body "Rich Text Area. Press ALT-0 for help." at bounding box center [461, 280] width 593 height 140
click at [639, 218] on li "Implemented and completed annual seagrass survey. Developing additional channel…" at bounding box center [470, 217] width 569 height 11
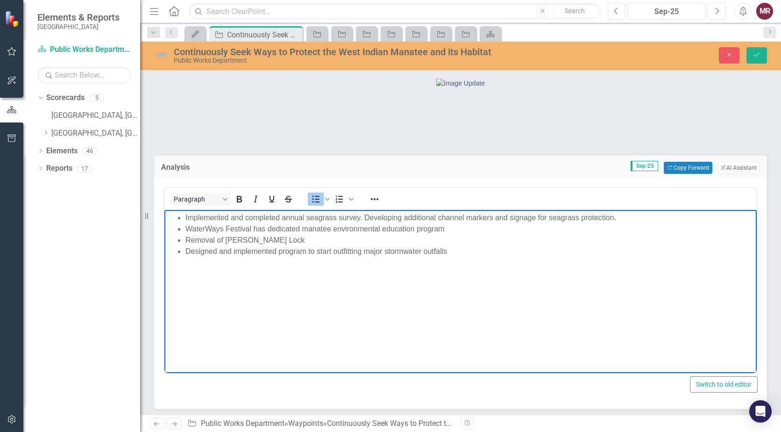
click at [464, 251] on li "Designed and implemented program to start outfitting major stormwater outfalls" at bounding box center [470, 251] width 569 height 11
click at [469, 231] on li "WaterWays Festival has dedicated manatee environmental education program" at bounding box center [470, 228] width 569 height 11
click at [467, 239] on li "Removal of [PERSON_NAME] Lock" at bounding box center [470, 240] width 569 height 11
click at [574, 250] on li "Designed and implemented program to start outfitting major stormwater outfalls …" at bounding box center [470, 251] width 569 height 11
click at [463, 267] on li "Rich Text Area. Press ALT-0 for help." at bounding box center [470, 262] width 569 height 11
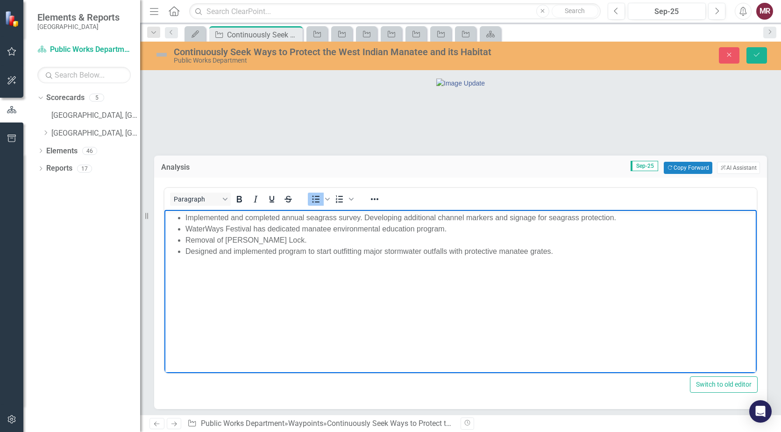
click at [162, 55] on img at bounding box center [161, 54] width 15 height 15
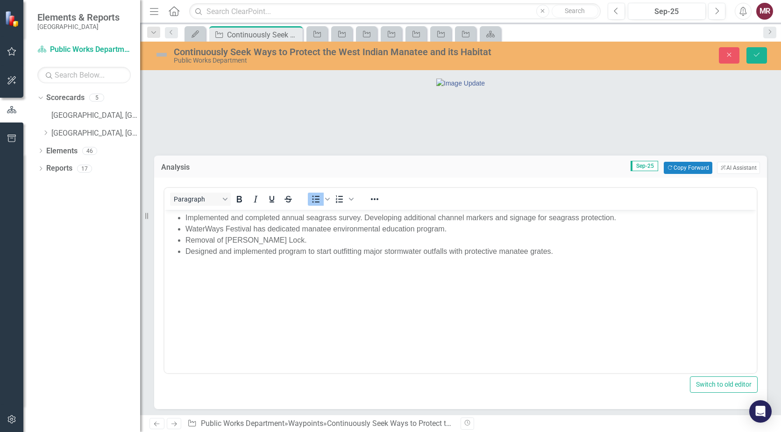
click at [162, 55] on img at bounding box center [161, 54] width 15 height 15
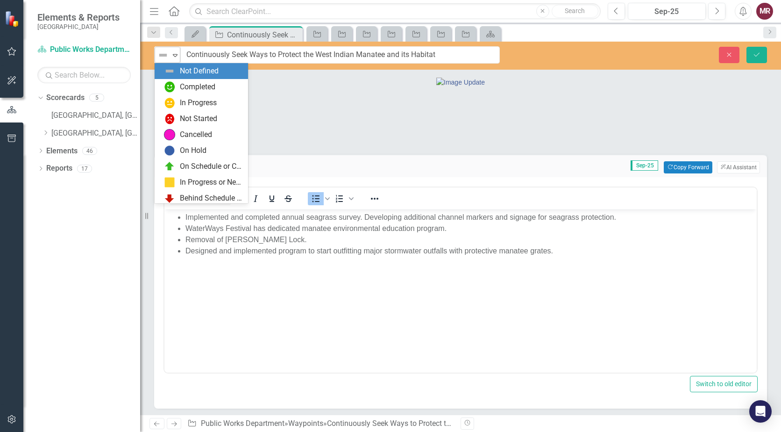
click at [175, 55] on icon "Expand" at bounding box center [175, 54] width 9 height 7
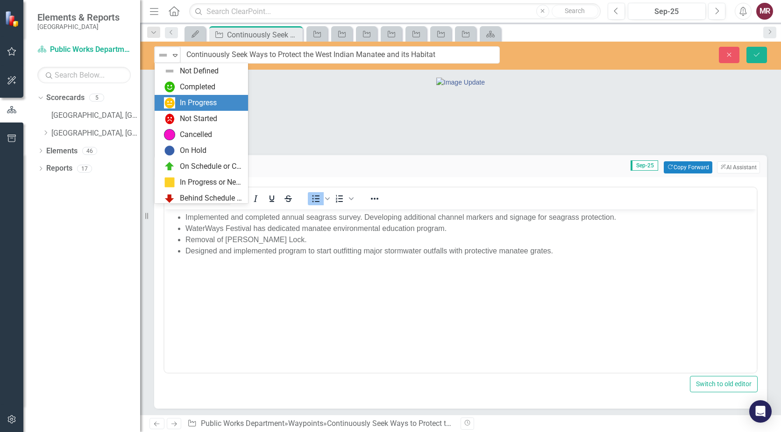
click at [175, 102] on div "In Progress" at bounding box center [203, 102] width 79 height 11
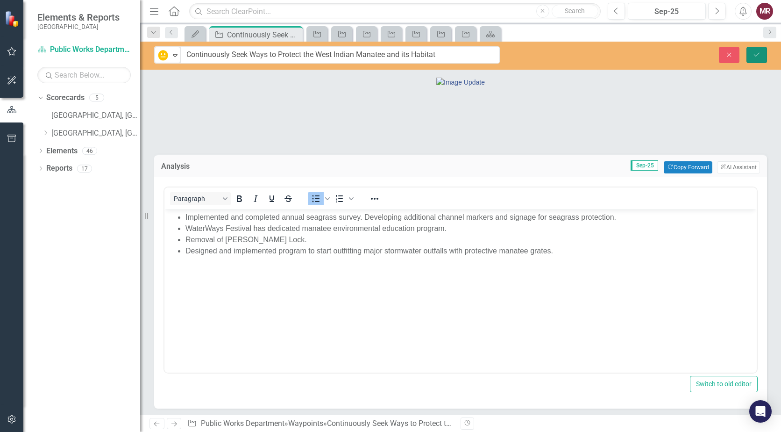
click at [760, 58] on button "Save" at bounding box center [757, 55] width 21 height 16
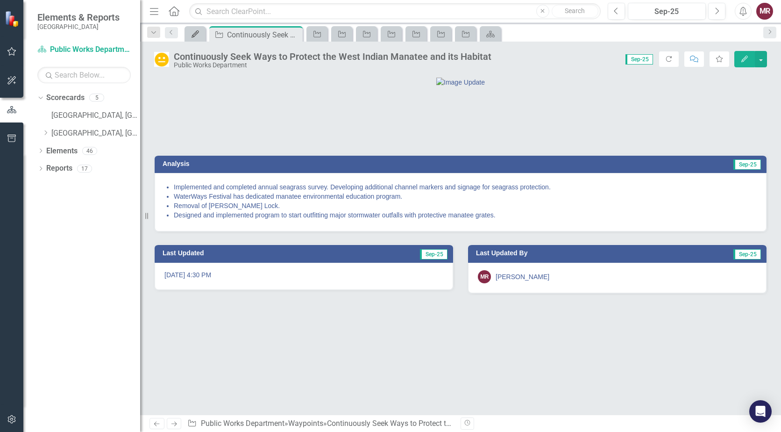
click at [192, 38] on div "My Updates" at bounding box center [193, 34] width 13 height 12
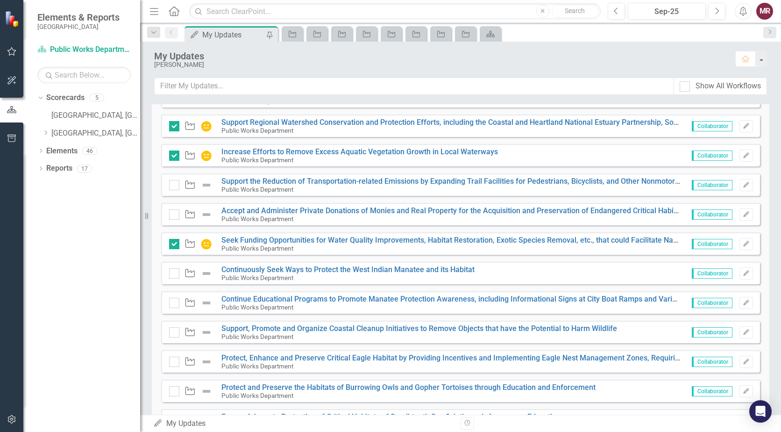
scroll to position [327, 0]
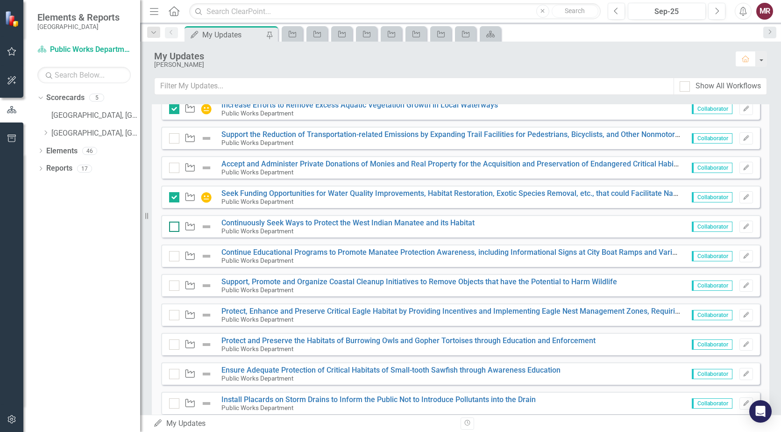
click at [175, 225] on input "checkbox" at bounding box center [172, 225] width 6 height 6
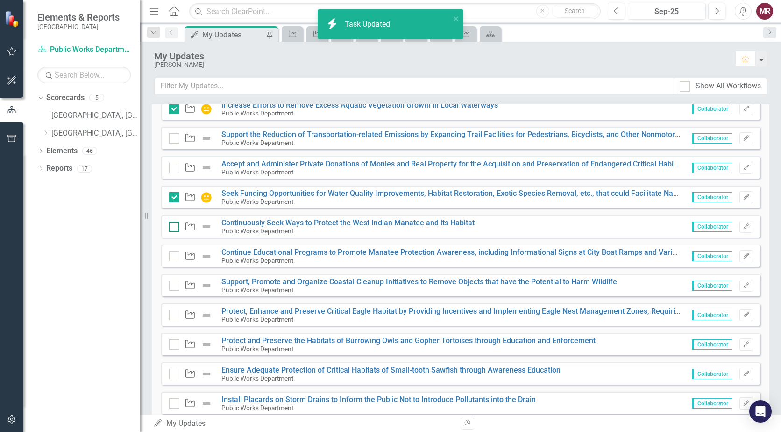
checkbox input "true"
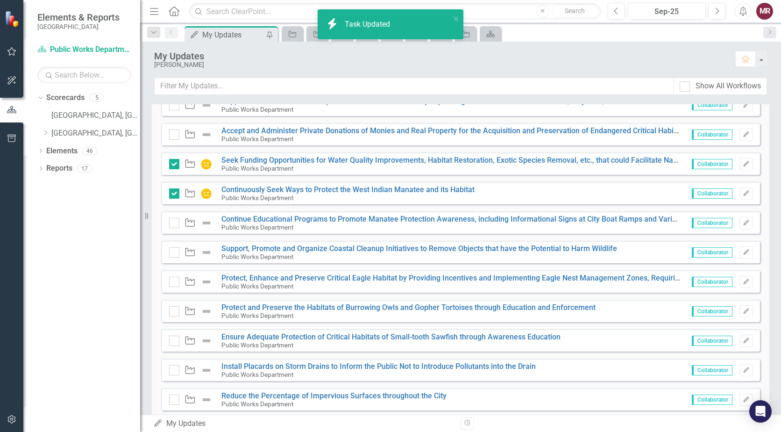
scroll to position [374, 0]
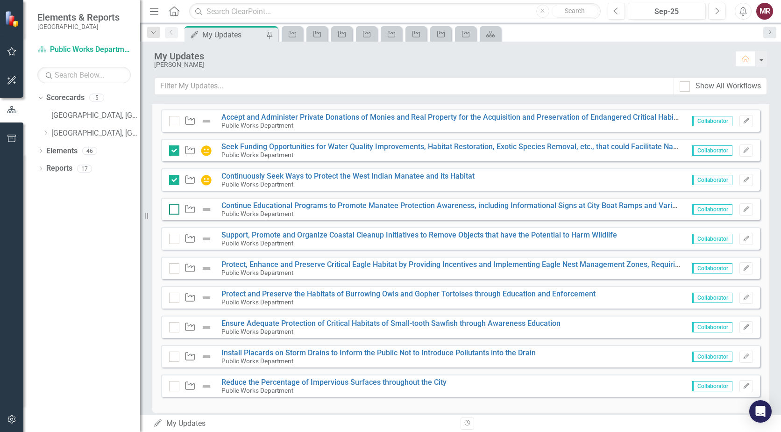
click at [176, 208] on div at bounding box center [174, 209] width 10 height 10
click at [175, 208] on input "checkbox" at bounding box center [172, 207] width 6 height 6
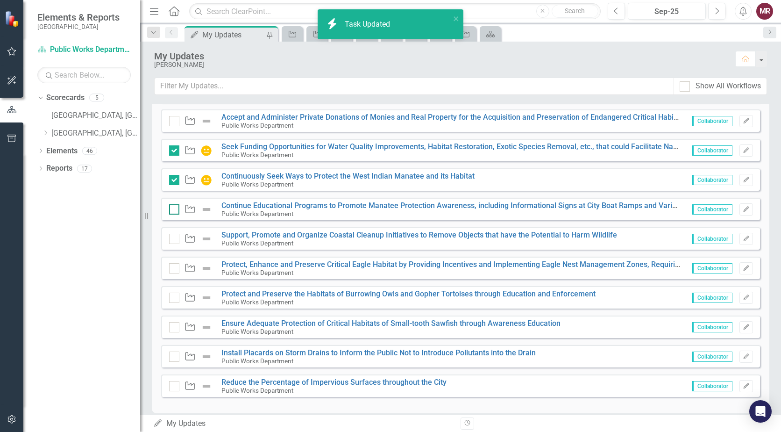
checkbox input "true"
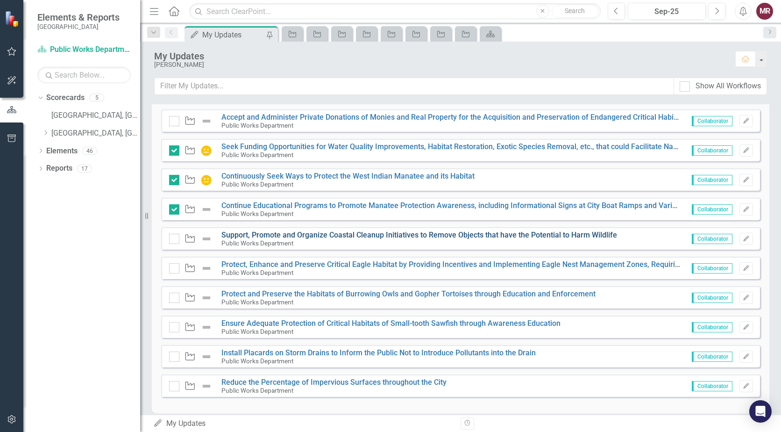
click at [452, 233] on link "Support, Promote and Organize Coastal Cleanup Initiatives to Remove Objects tha…" at bounding box center [420, 234] width 396 height 9
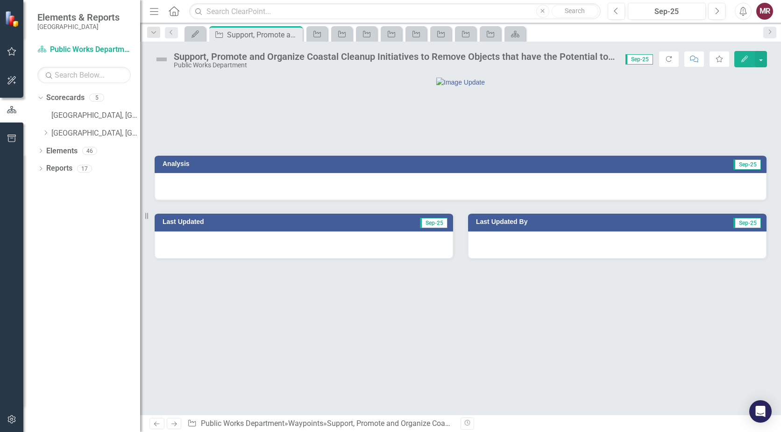
click at [373, 200] on div at bounding box center [461, 186] width 612 height 27
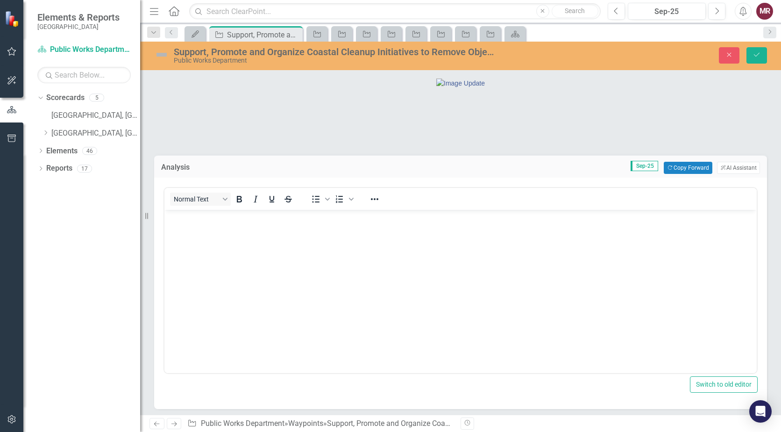
click at [346, 244] on body "Rich Text Area. Press ALT-0 for help." at bounding box center [461, 280] width 593 height 140
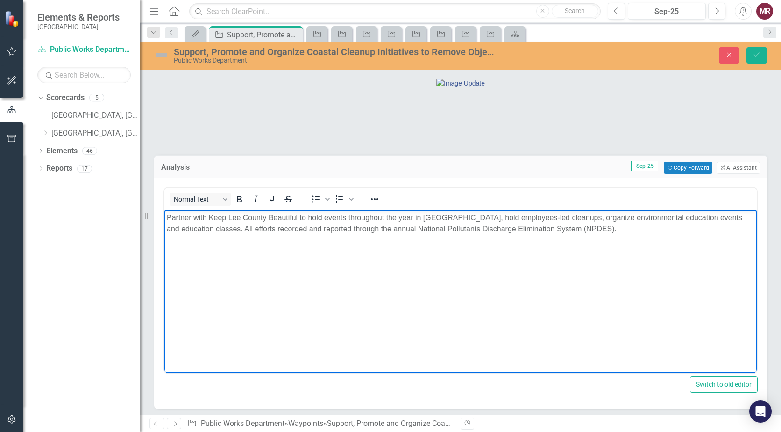
click at [635, 229] on p "Partner with Keep Lee County Beautiful to hold events throughout the year in [G…" at bounding box center [461, 223] width 588 height 22
click at [226, 231] on p "Partner with Keep Lee County Beautiful to hold events throughout the year in [G…" at bounding box center [461, 223] width 588 height 22
click at [753, 56] on icon "Save" at bounding box center [757, 54] width 8 height 7
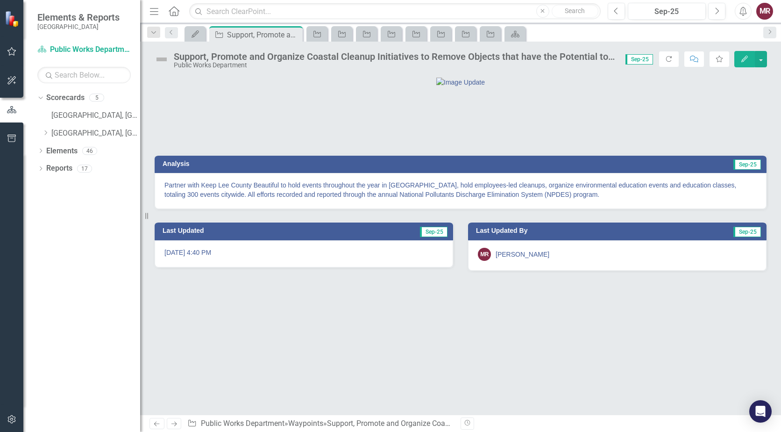
click at [164, 61] on img at bounding box center [161, 59] width 15 height 15
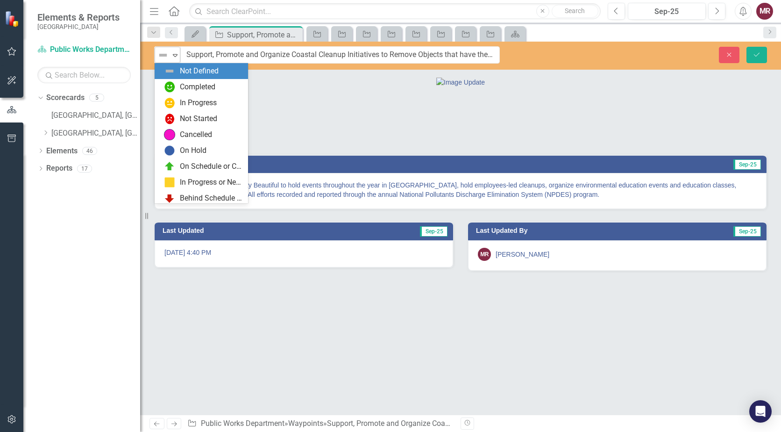
click at [175, 58] on icon "Expand" at bounding box center [175, 54] width 9 height 7
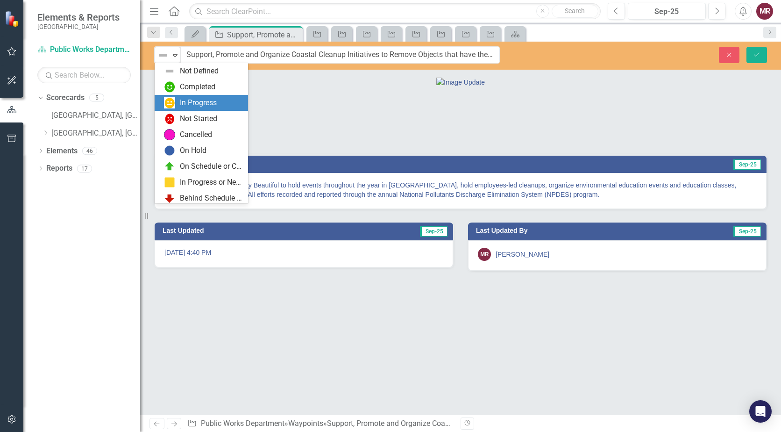
click at [181, 102] on div "In Progress" at bounding box center [198, 103] width 37 height 11
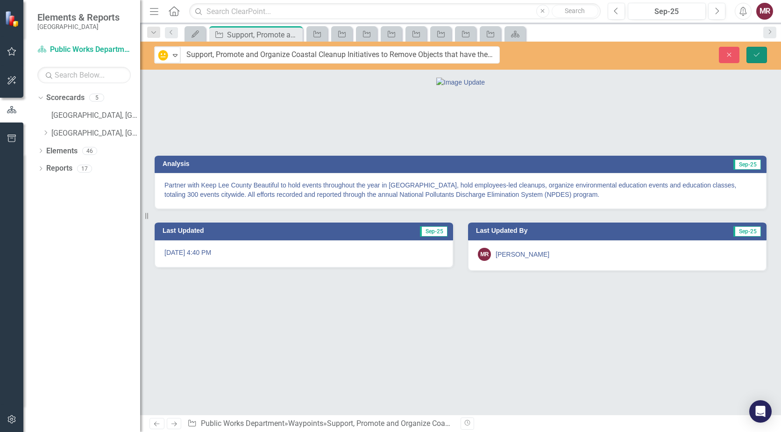
click at [756, 55] on icon "Save" at bounding box center [757, 54] width 8 height 7
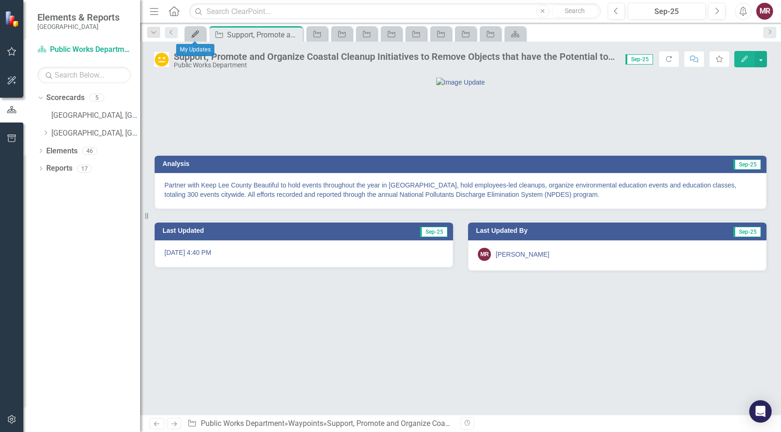
click at [196, 39] on div "My Updates" at bounding box center [193, 34] width 13 height 12
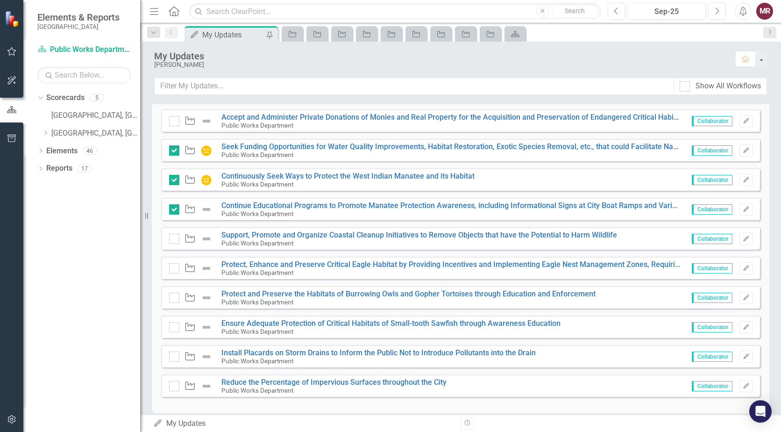
scroll to position [421, 0]
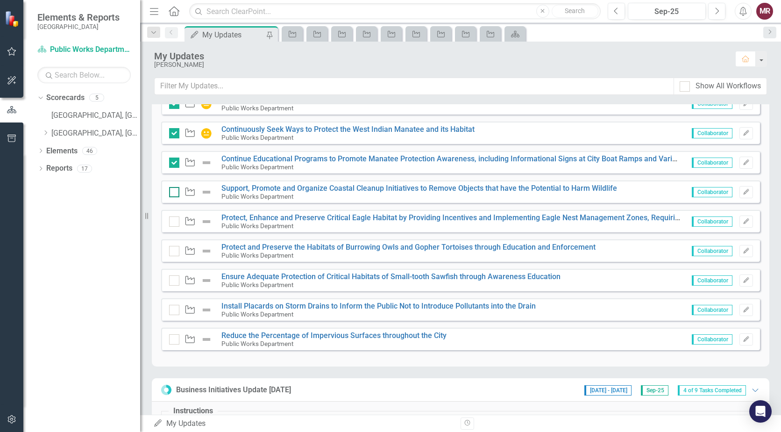
click at [172, 192] on input "checkbox" at bounding box center [172, 190] width 6 height 6
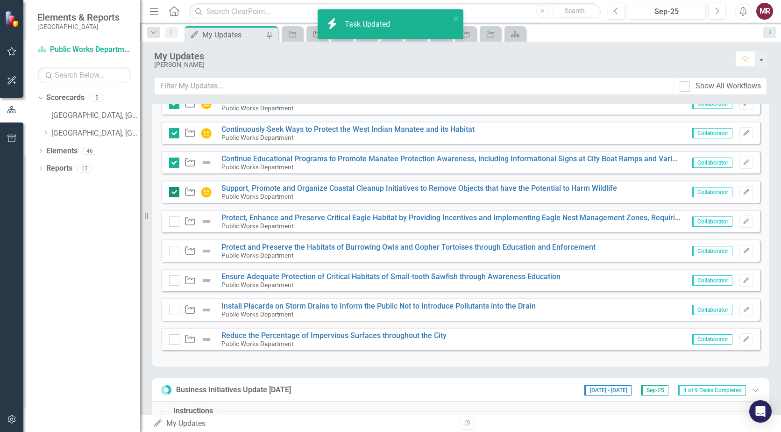
checkbox input "true"
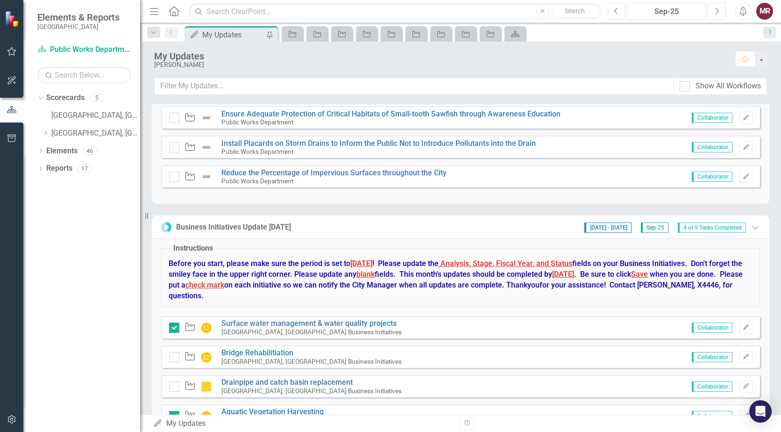
scroll to position [396, 0]
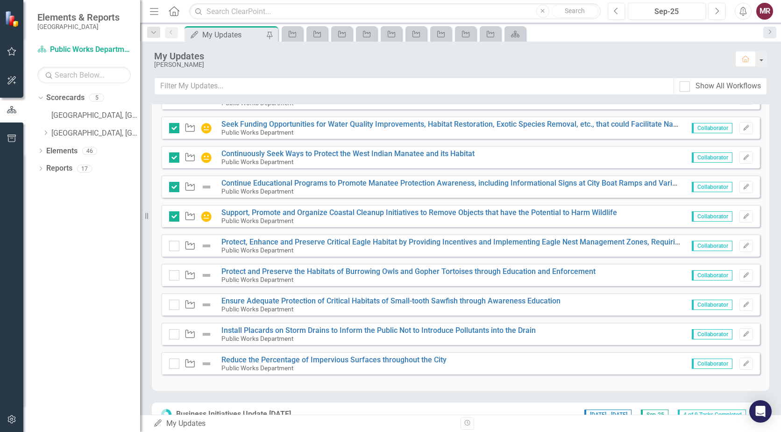
click at [587, 55] on div "My Updates" at bounding box center [440, 56] width 572 height 10
click at [476, 212] on link "Support, Promote and Organize Coastal Cleanup Initiatives to Remove Objects tha…" at bounding box center [420, 212] width 396 height 9
